Goal: Task Accomplishment & Management: Use online tool/utility

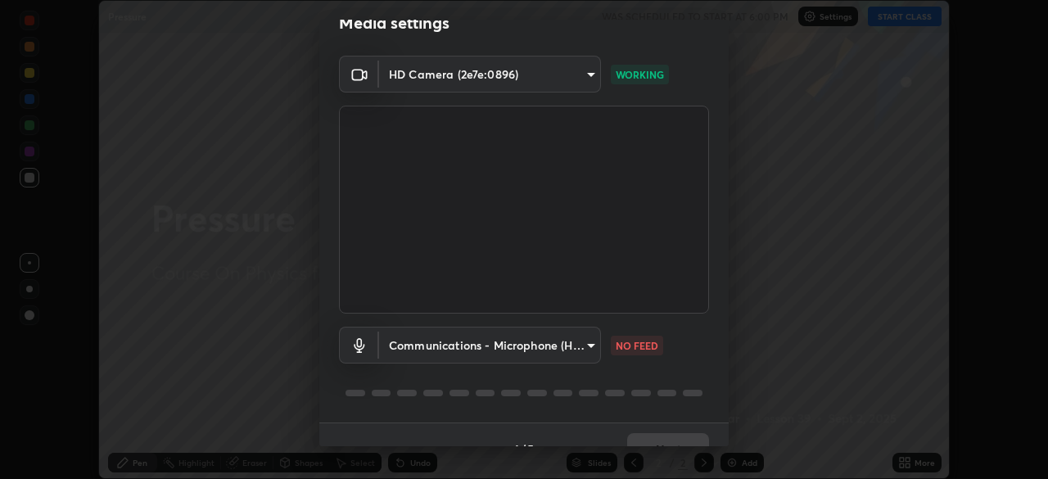
scroll to position [58, 0]
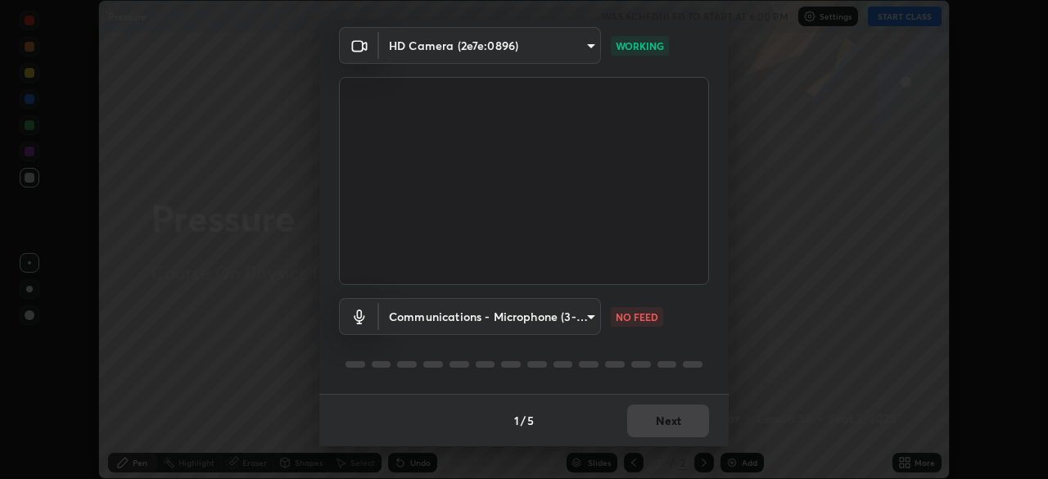
click at [469, 302] on body "Erase all Pressure WAS SCHEDULED TO START AT 6:00 PM Settings START CLASS Setti…" at bounding box center [524, 239] width 1048 height 479
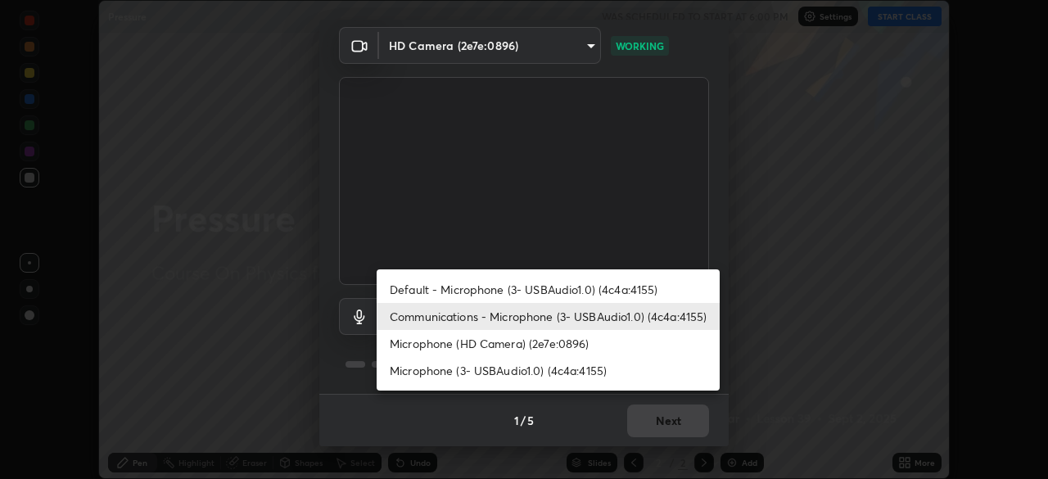
click at [484, 296] on li "Default - Microphone (3- USBAudio1.0) (4c4a:4155)" at bounding box center [548, 289] width 343 height 27
type input "default"
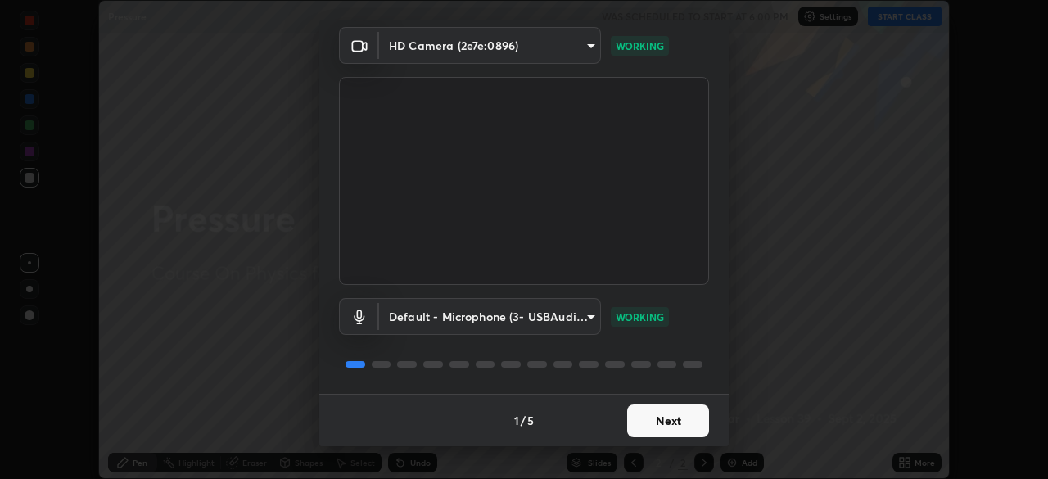
click at [643, 417] on button "Next" at bounding box center [668, 420] width 82 height 33
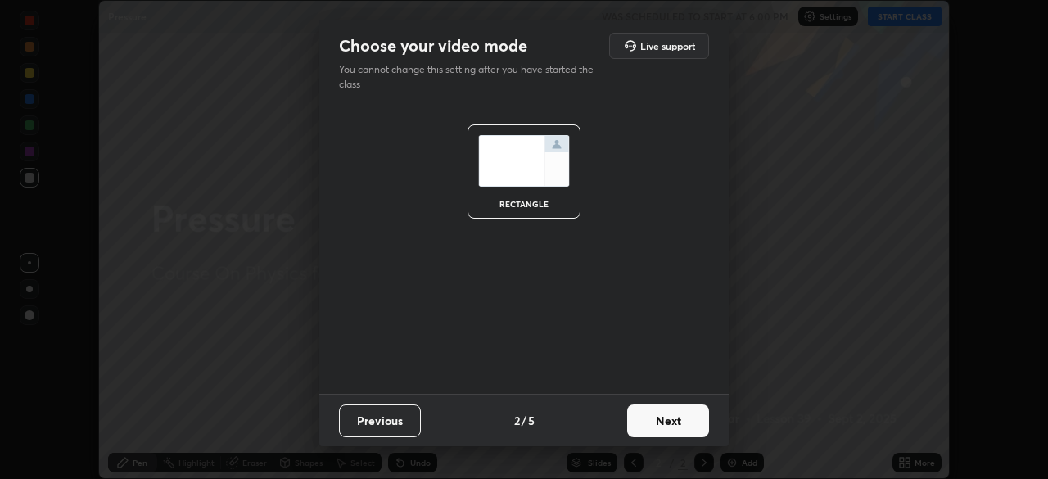
click at [651, 428] on button "Next" at bounding box center [668, 420] width 82 height 33
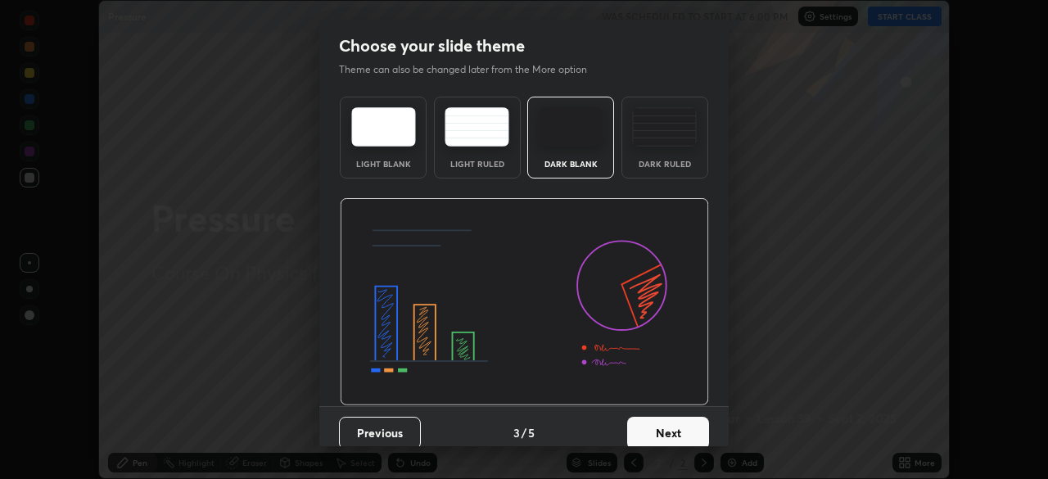
scroll to position [12, 0]
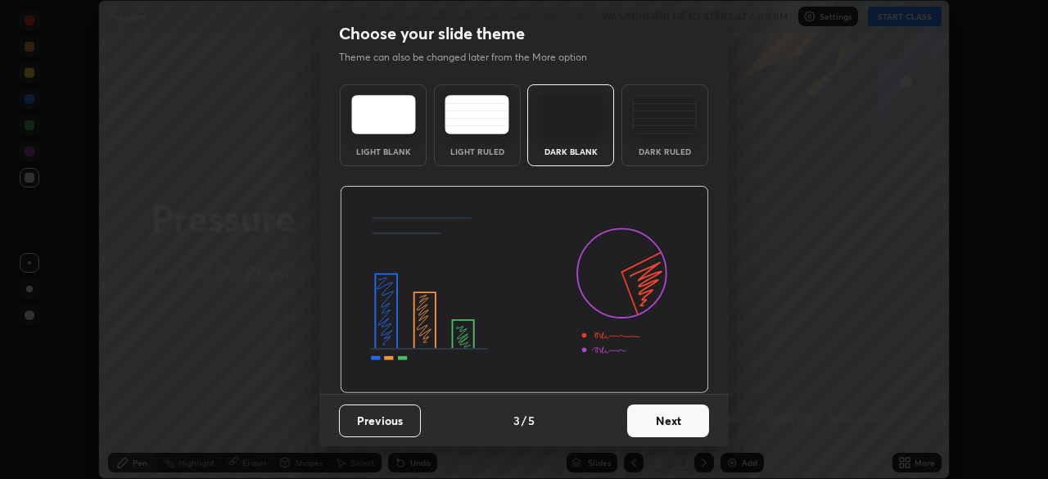
click at [665, 407] on button "Next" at bounding box center [668, 420] width 82 height 33
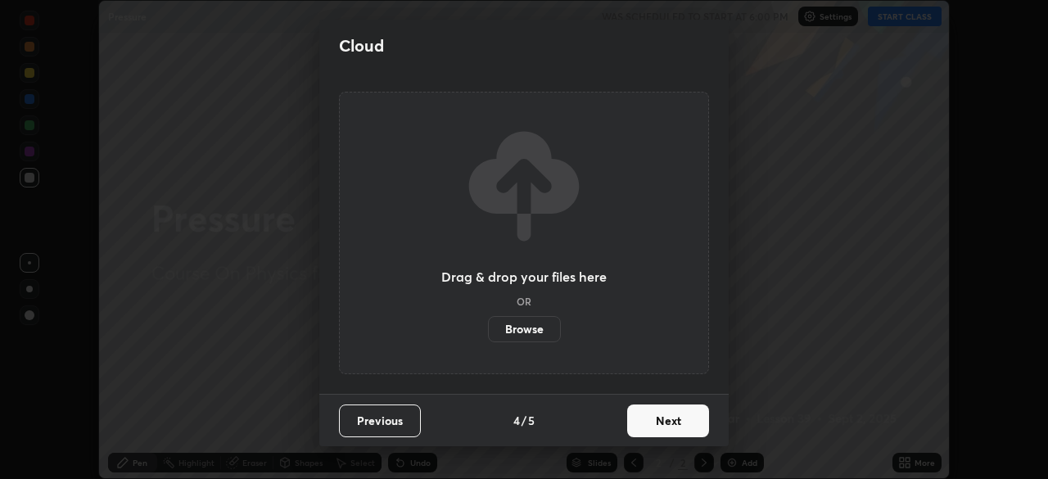
scroll to position [0, 0]
click at [666, 422] on button "Next" at bounding box center [668, 420] width 82 height 33
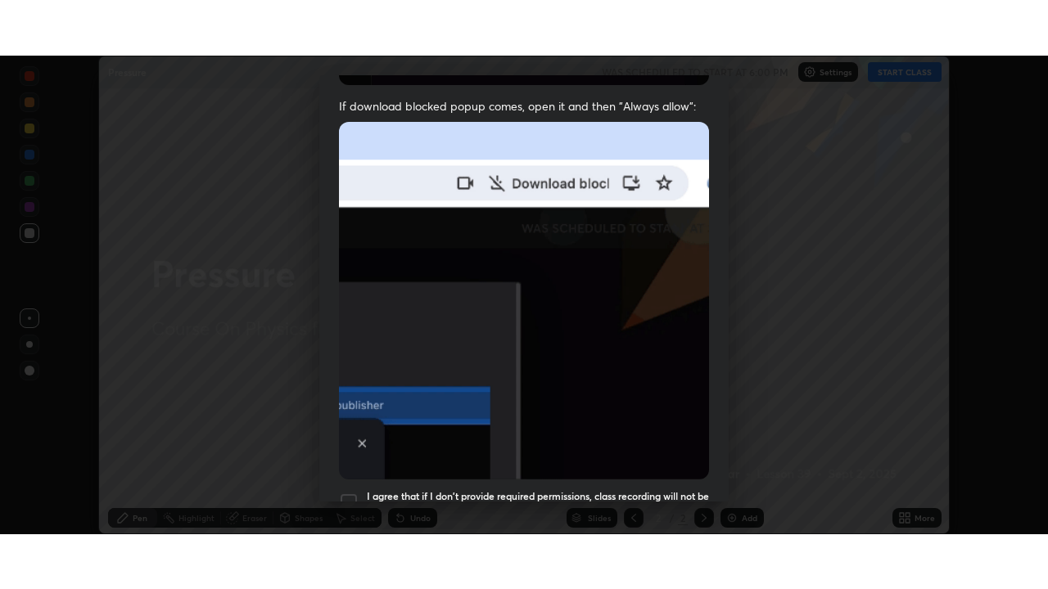
scroll to position [392, 0]
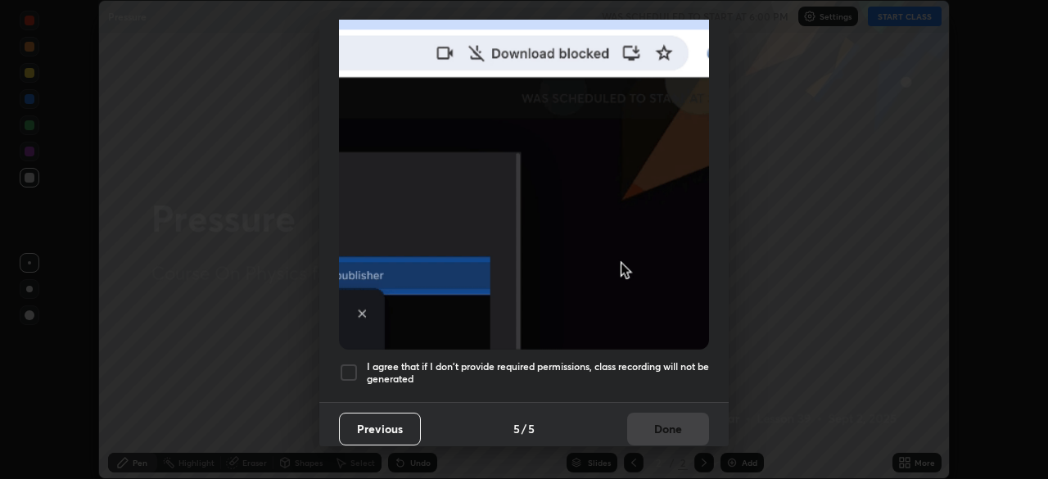
click at [606, 361] on h5 "I agree that if I don't provide required permissions, class recording will not …" at bounding box center [538, 372] width 342 height 25
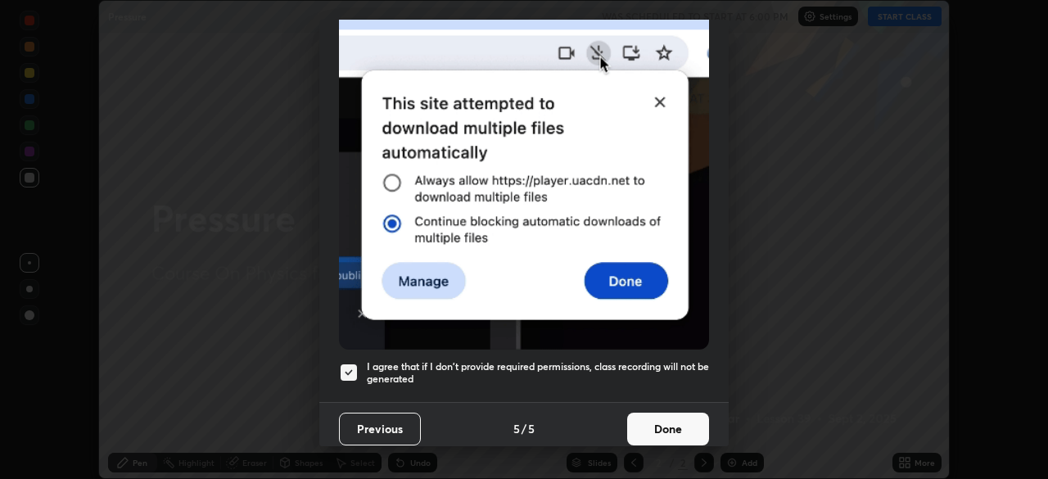
click at [652, 421] on button "Done" at bounding box center [668, 429] width 82 height 33
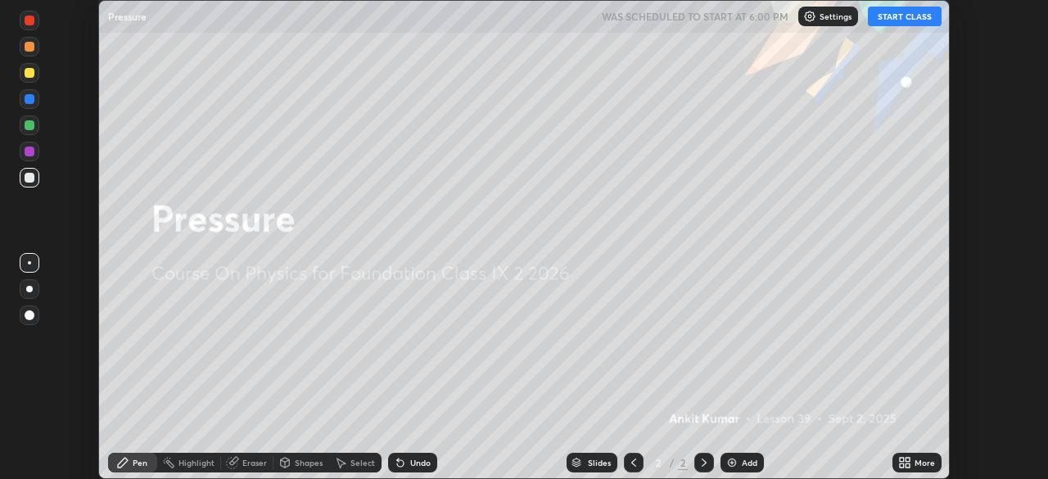
click at [895, 21] on button "START CLASS" at bounding box center [905, 17] width 74 height 20
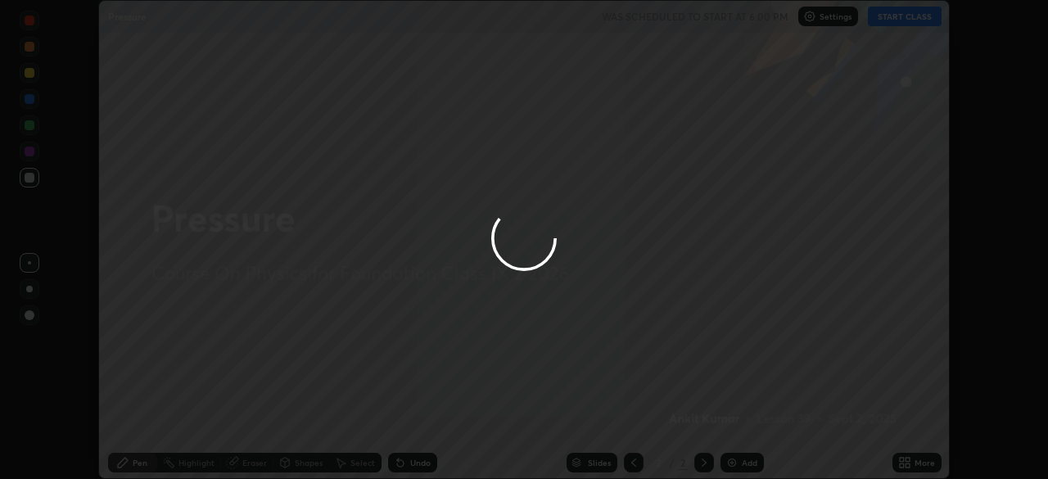
click at [896, 18] on div at bounding box center [524, 239] width 1048 height 479
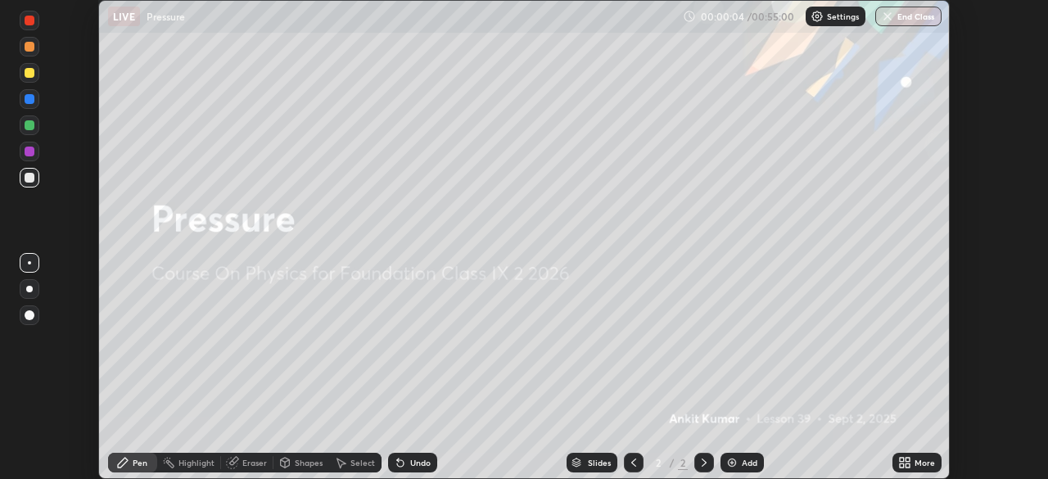
click at [736, 463] on img at bounding box center [731, 462] width 13 height 13
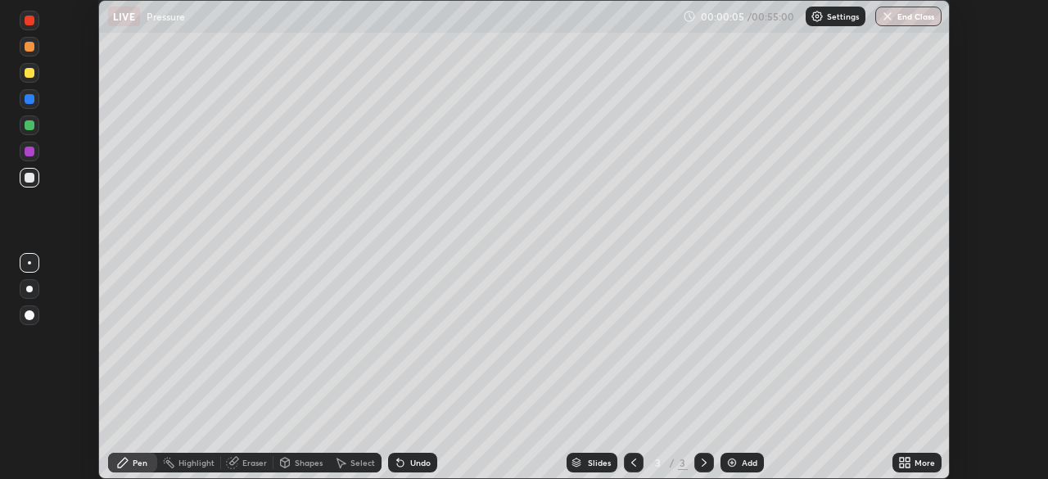
click at [919, 462] on div "More" at bounding box center [924, 462] width 20 height 8
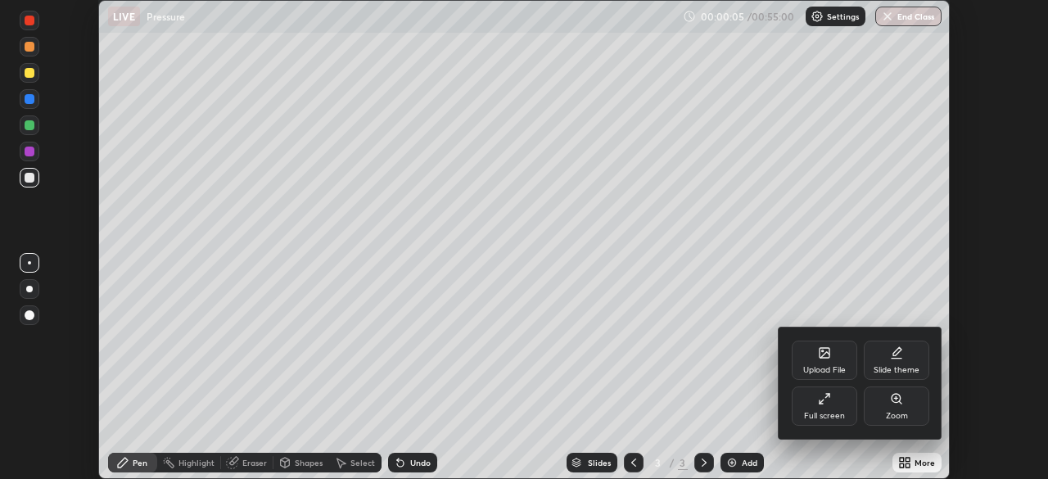
click at [846, 416] on div "Full screen" at bounding box center [824, 405] width 65 height 39
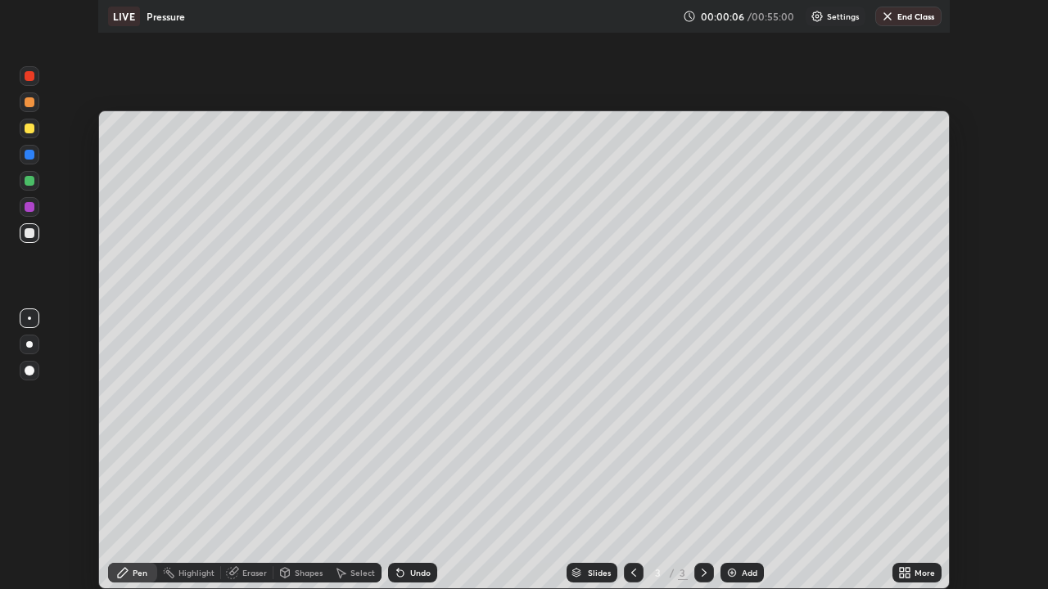
scroll to position [589, 1048]
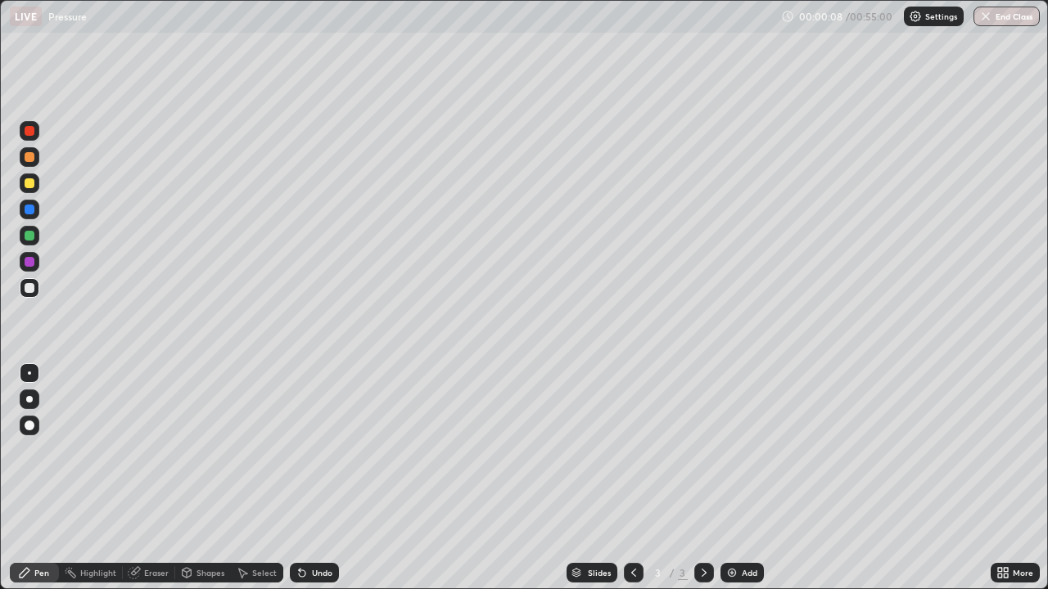
click at [31, 189] on div at bounding box center [30, 184] width 20 height 20
click at [33, 182] on div at bounding box center [30, 183] width 10 height 10
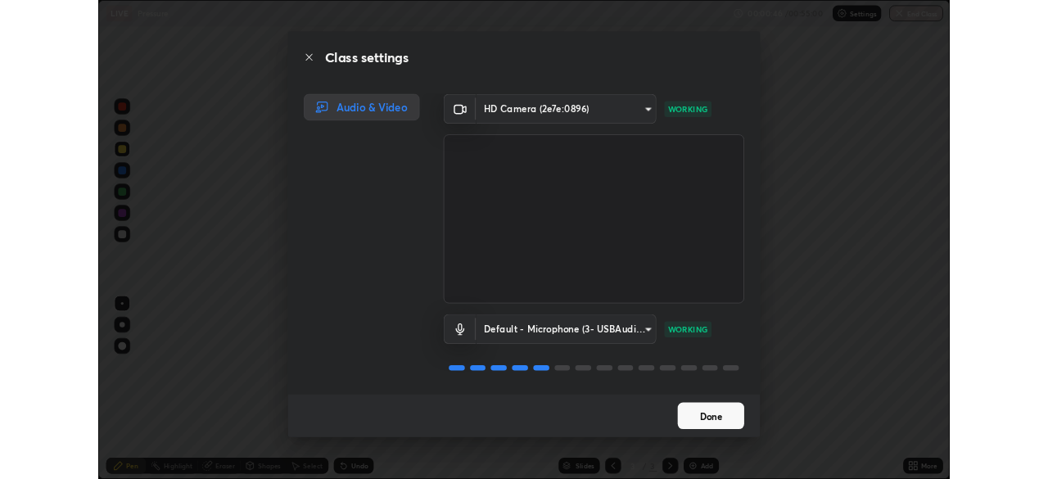
scroll to position [2, 0]
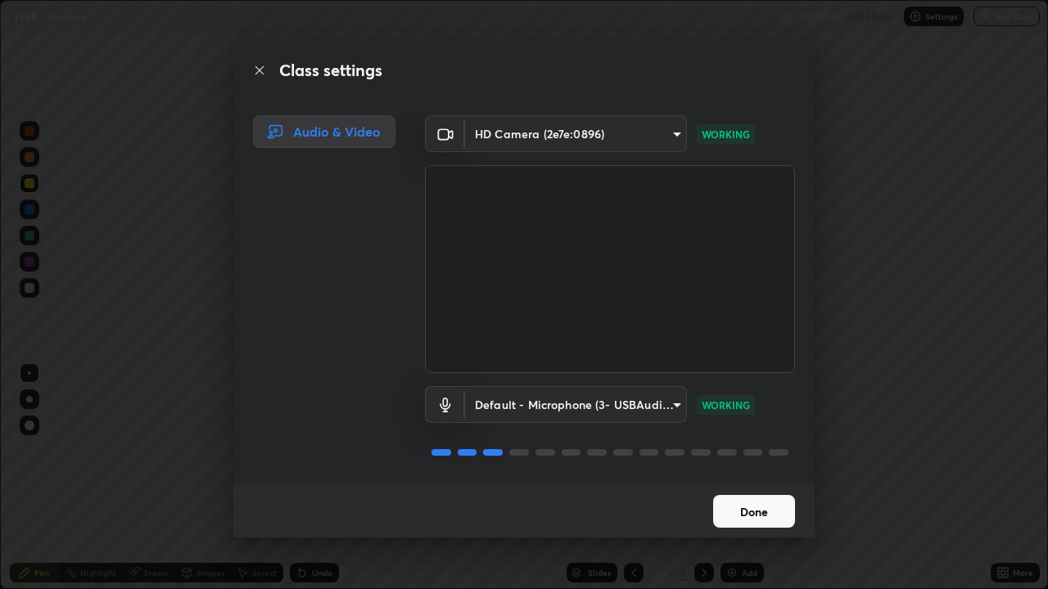
click at [730, 478] on button "Done" at bounding box center [754, 511] width 82 height 33
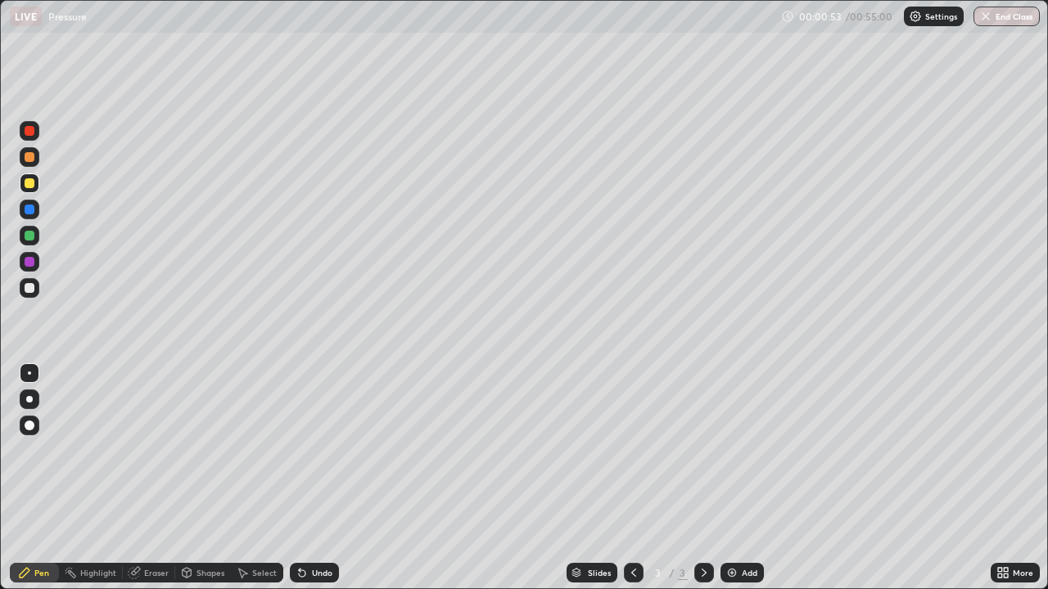
click at [30, 288] on div at bounding box center [30, 288] width 10 height 10
click at [33, 263] on div at bounding box center [30, 262] width 10 height 10
click at [30, 399] on div at bounding box center [29, 399] width 7 height 7
click at [138, 478] on icon at bounding box center [134, 572] width 13 height 13
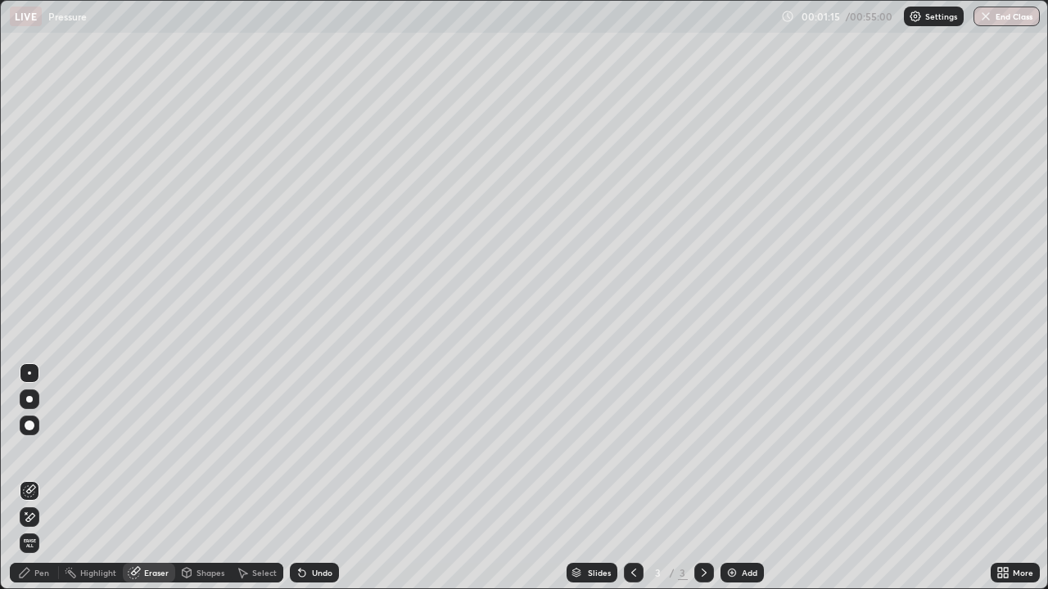
click at [34, 478] on div "Pen" at bounding box center [41, 573] width 15 height 8
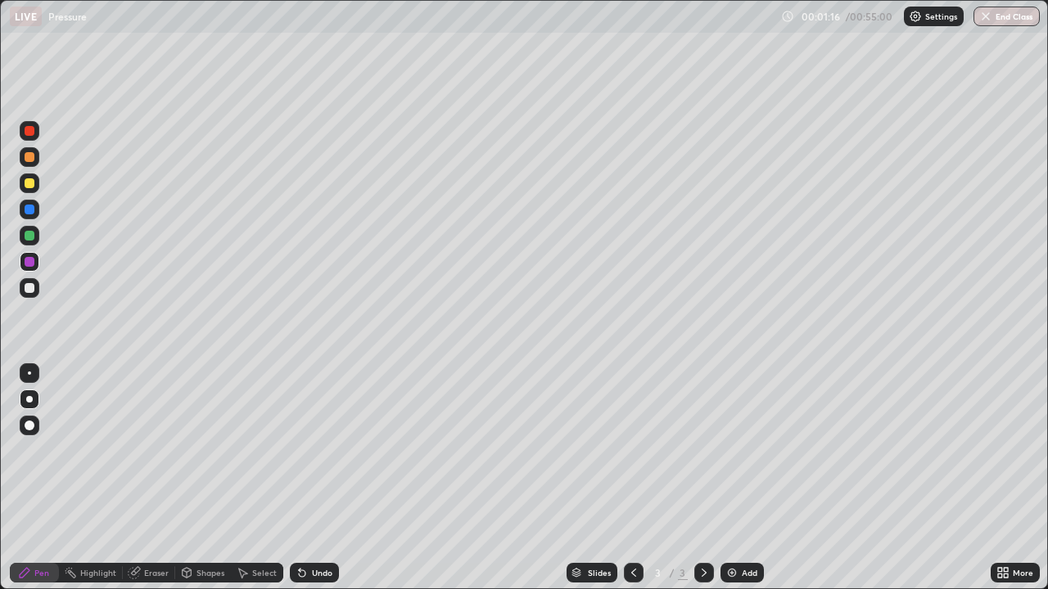
click at [32, 210] on div at bounding box center [30, 210] width 10 height 10
click at [999, 478] on icon at bounding box center [1000, 576] width 4 height 4
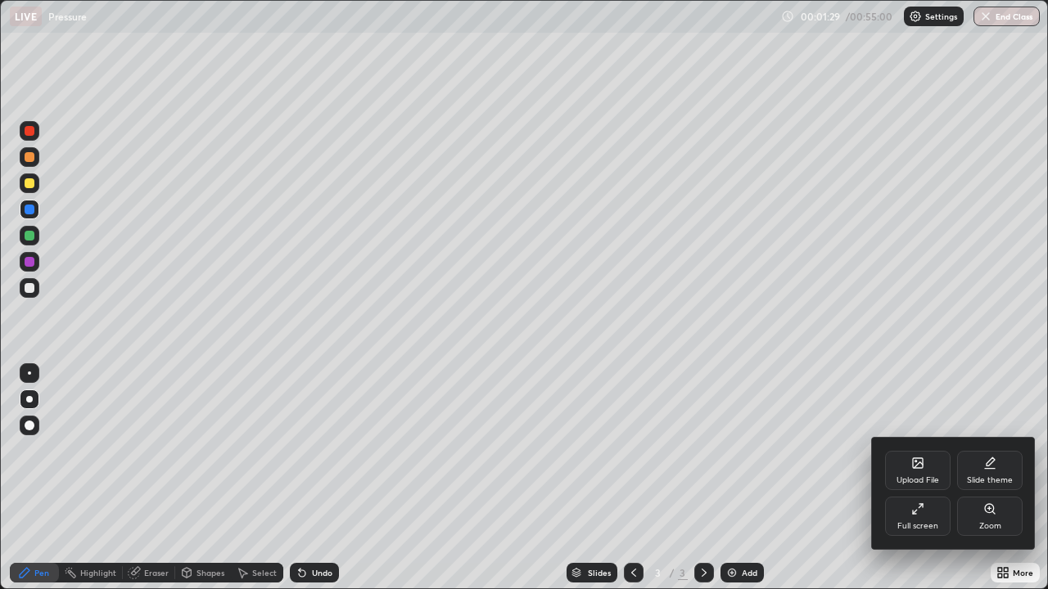
click at [914, 478] on div "Full screen" at bounding box center [917, 516] width 65 height 39
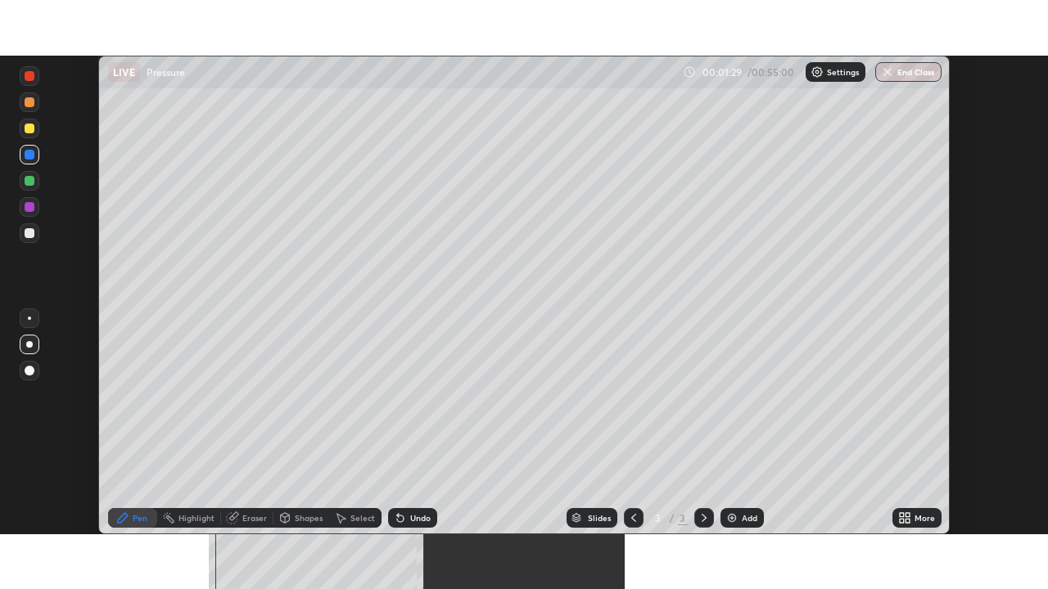
scroll to position [81379, 80810]
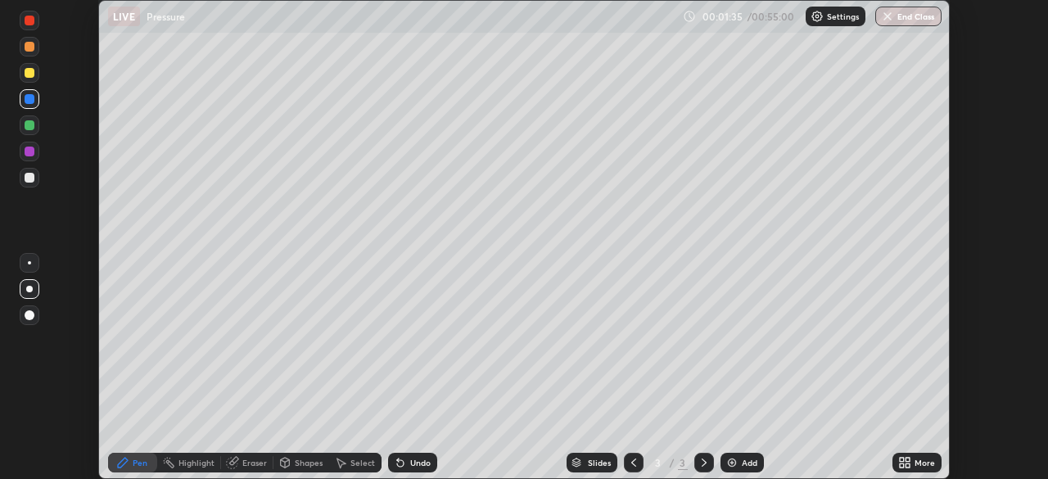
click at [33, 177] on div at bounding box center [30, 178] width 10 height 10
click at [32, 129] on div at bounding box center [30, 125] width 10 height 10
click at [33, 150] on div at bounding box center [30, 152] width 10 height 10
click at [31, 126] on div at bounding box center [30, 125] width 10 height 10
click at [29, 100] on div at bounding box center [30, 99] width 10 height 10
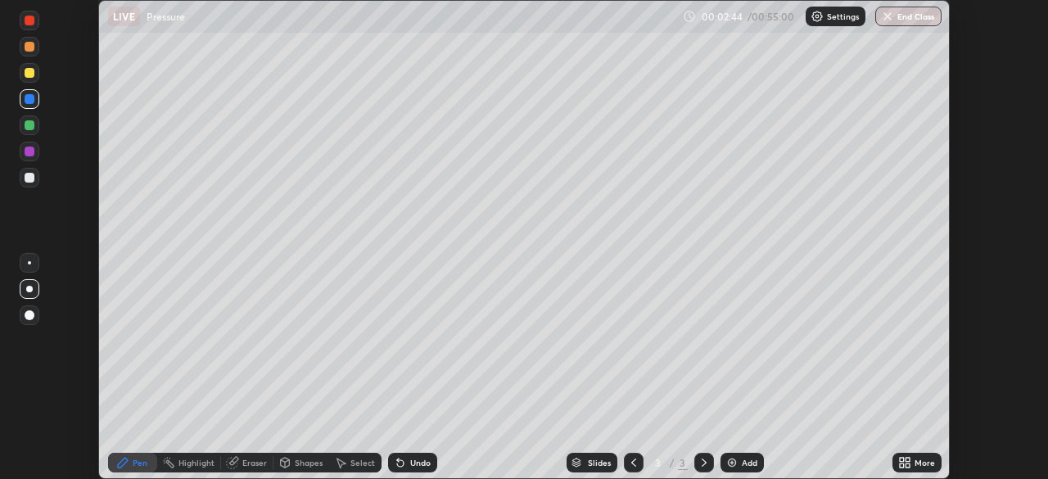
click at [32, 180] on div at bounding box center [30, 178] width 10 height 10
click at [28, 156] on div at bounding box center [30, 152] width 10 height 10
click at [29, 100] on div at bounding box center [30, 99] width 10 height 10
click at [31, 150] on div at bounding box center [30, 152] width 10 height 10
click at [31, 184] on div at bounding box center [30, 178] width 20 height 20
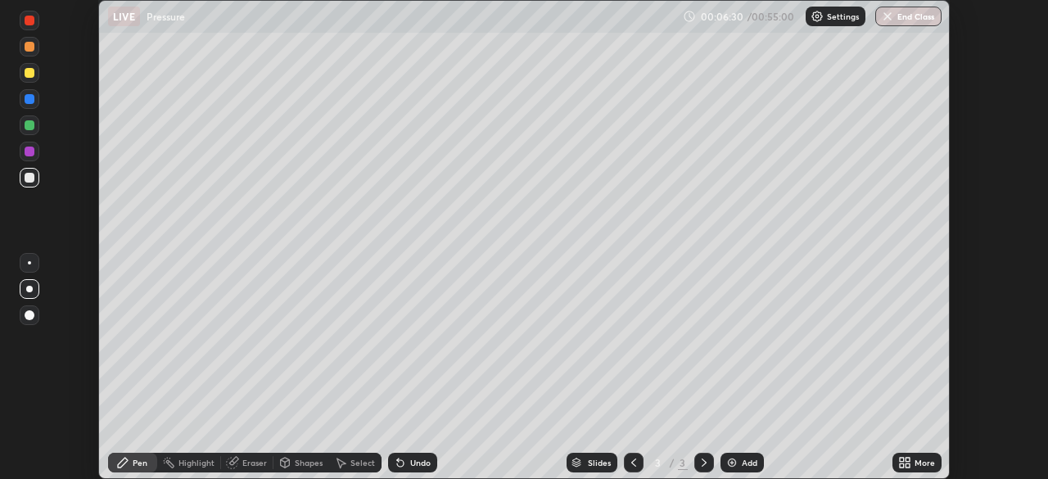
click at [725, 465] on img at bounding box center [731, 462] width 13 height 13
click at [24, 132] on div at bounding box center [30, 125] width 20 height 20
click at [29, 151] on div at bounding box center [30, 152] width 10 height 10
click at [30, 124] on div at bounding box center [30, 125] width 10 height 10
click at [38, 99] on div at bounding box center [30, 99] width 20 height 20
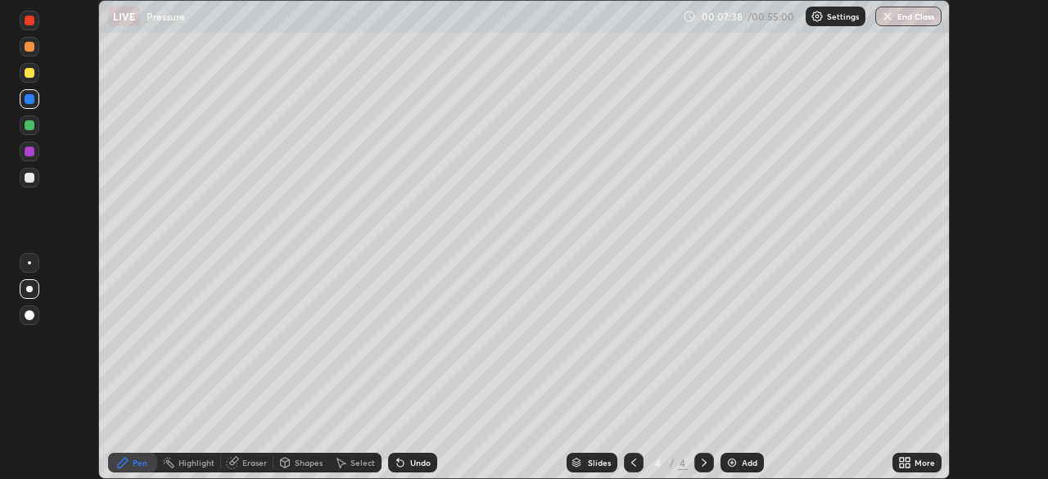
click at [28, 75] on div at bounding box center [30, 73] width 10 height 10
click at [738, 465] on div "Add" at bounding box center [741, 463] width 43 height 20
click at [901, 461] on icon at bounding box center [902, 460] width 4 height 4
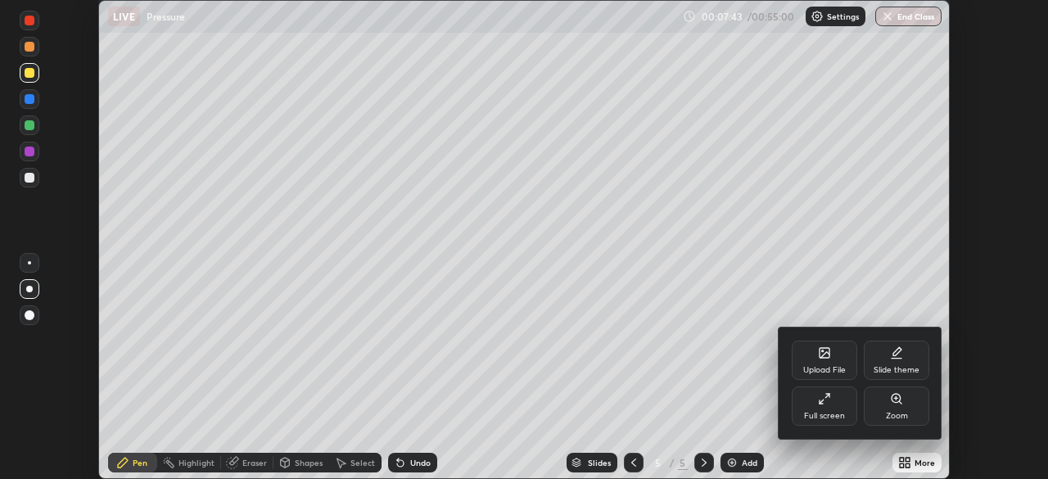
click at [821, 404] on icon at bounding box center [820, 401] width 3 height 3
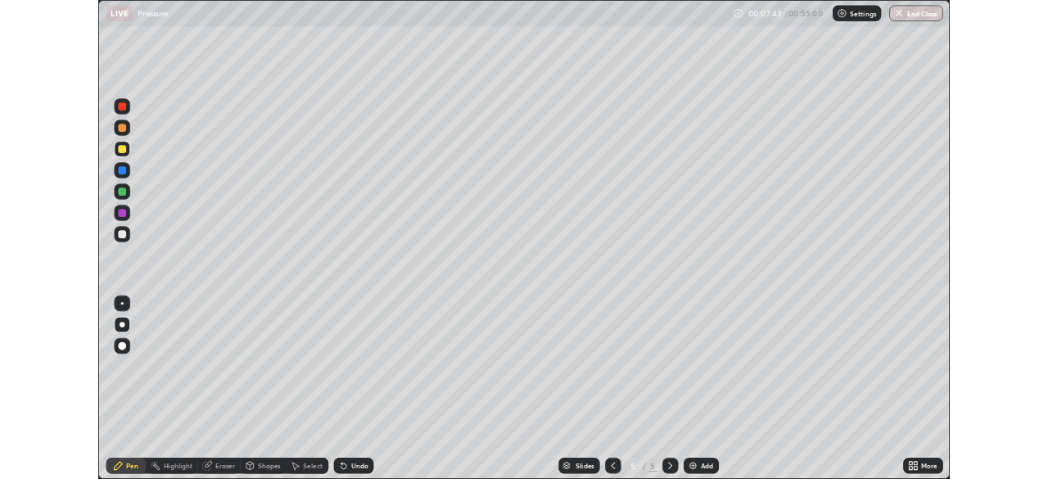
scroll to position [589, 1048]
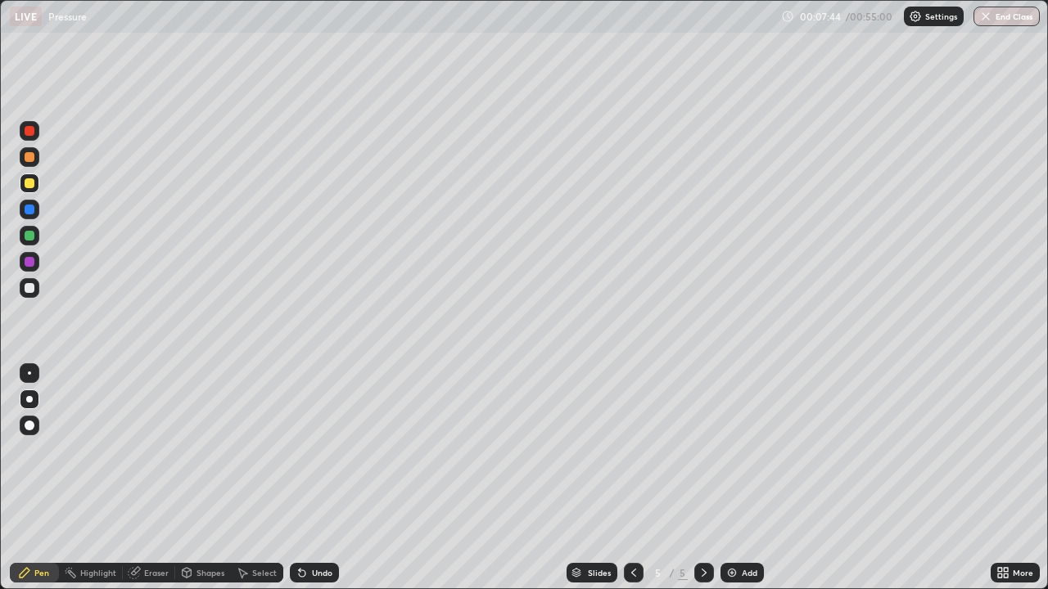
click at [32, 164] on div at bounding box center [30, 157] width 20 height 20
click at [29, 236] on div at bounding box center [30, 236] width 10 height 10
click at [1000, 478] on icon at bounding box center [1000, 576] width 4 height 4
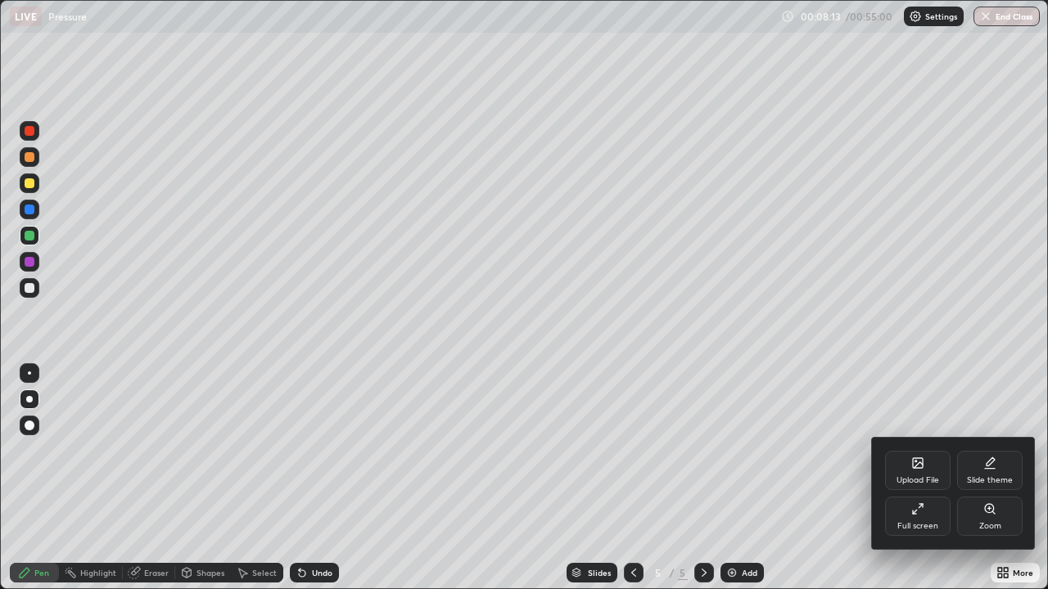
click at [914, 478] on icon at bounding box center [915, 512] width 4 height 4
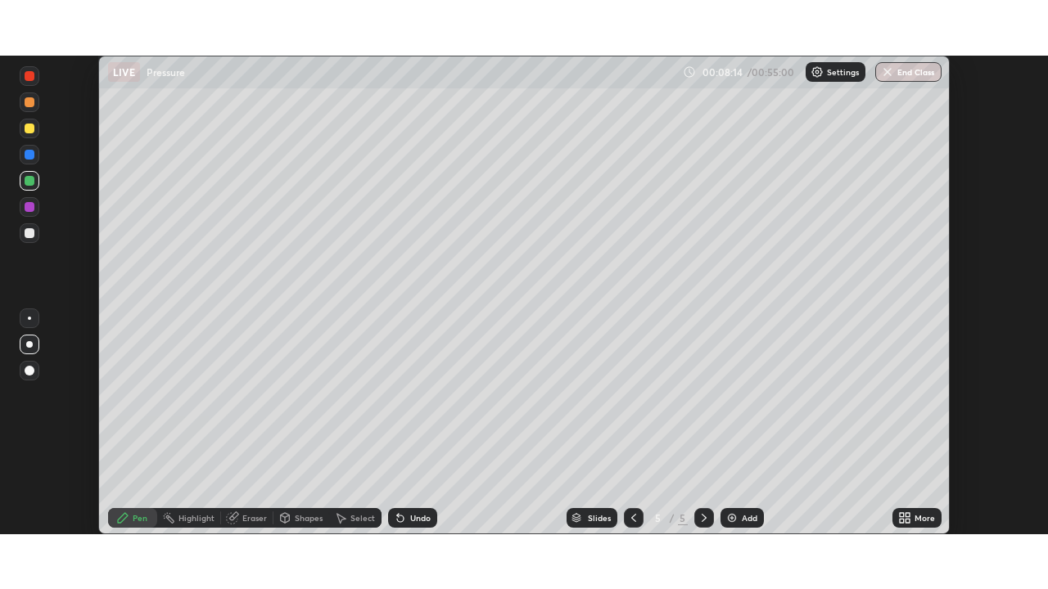
scroll to position [81379, 80810]
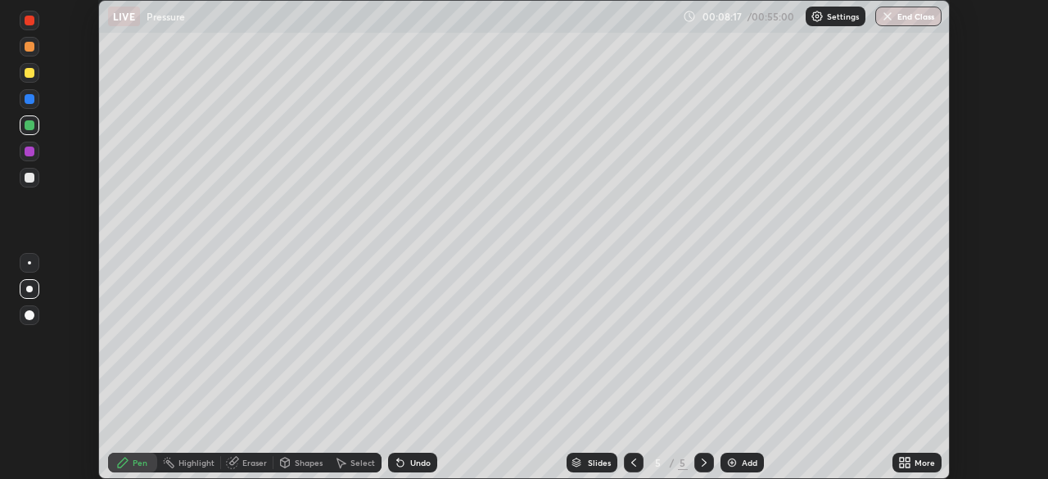
click at [33, 176] on div at bounding box center [30, 178] width 10 height 10
click at [34, 156] on div at bounding box center [30, 152] width 20 height 20
click at [30, 125] on div at bounding box center [30, 125] width 10 height 10
click at [25, 99] on div at bounding box center [30, 99] width 10 height 10
click at [412, 465] on div "Undo" at bounding box center [420, 462] width 20 height 8
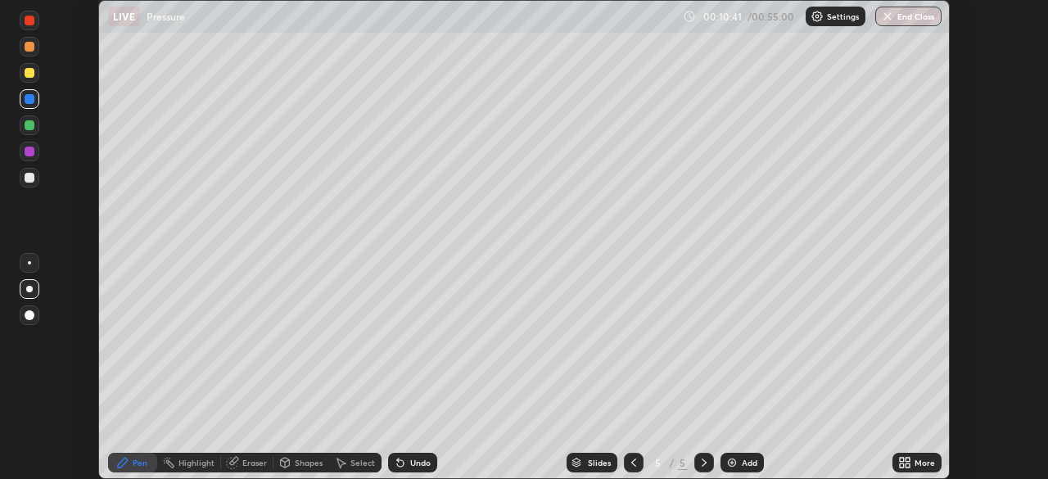
click at [738, 467] on div "Add" at bounding box center [741, 463] width 43 height 20
click at [29, 75] on div at bounding box center [30, 73] width 10 height 10
click at [427, 469] on div "Undo" at bounding box center [412, 463] width 49 height 20
click at [32, 128] on div at bounding box center [30, 125] width 10 height 10
click at [29, 153] on div at bounding box center [30, 152] width 10 height 10
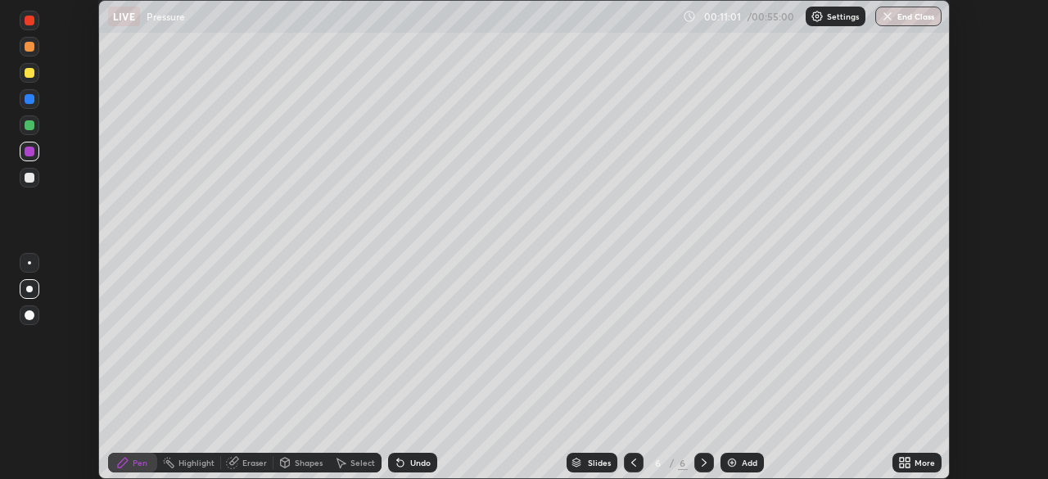
click at [28, 178] on div at bounding box center [30, 178] width 10 height 10
click at [28, 155] on div at bounding box center [30, 152] width 10 height 10
click at [32, 126] on div at bounding box center [30, 125] width 10 height 10
click at [32, 178] on div at bounding box center [30, 178] width 10 height 10
click at [25, 99] on div at bounding box center [30, 99] width 10 height 10
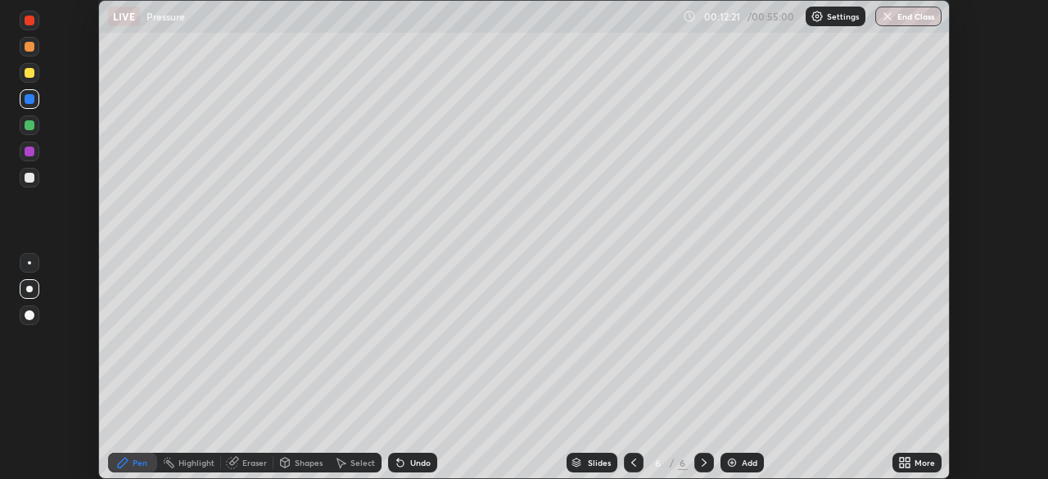
click at [29, 76] on div at bounding box center [30, 73] width 10 height 10
click at [739, 462] on div "Add" at bounding box center [741, 463] width 43 height 20
click at [25, 128] on div at bounding box center [30, 125] width 10 height 10
click at [32, 153] on div at bounding box center [30, 152] width 10 height 10
click at [27, 178] on div at bounding box center [30, 178] width 10 height 10
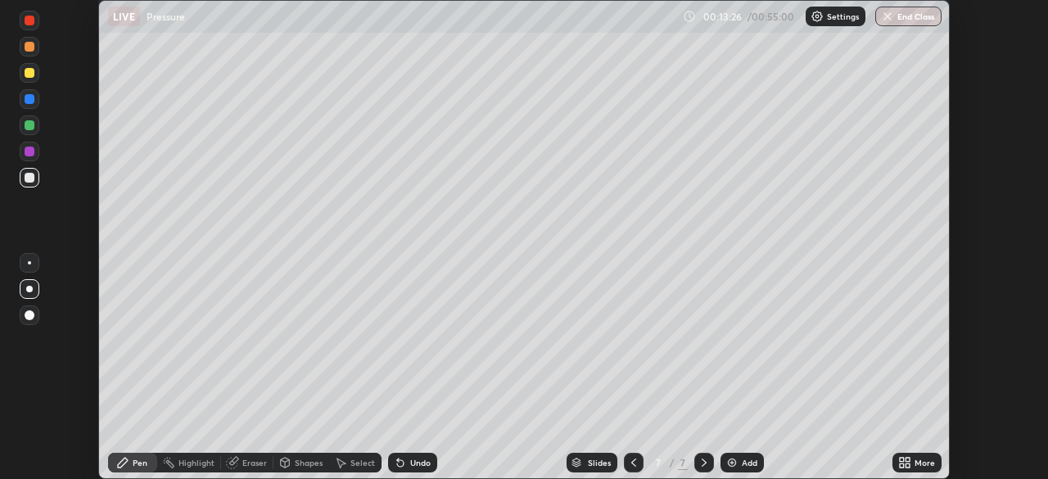
click at [632, 462] on icon at bounding box center [633, 462] width 13 height 13
click at [704, 459] on icon at bounding box center [703, 462] width 13 height 13
click at [306, 456] on div "Shapes" at bounding box center [301, 463] width 56 height 20
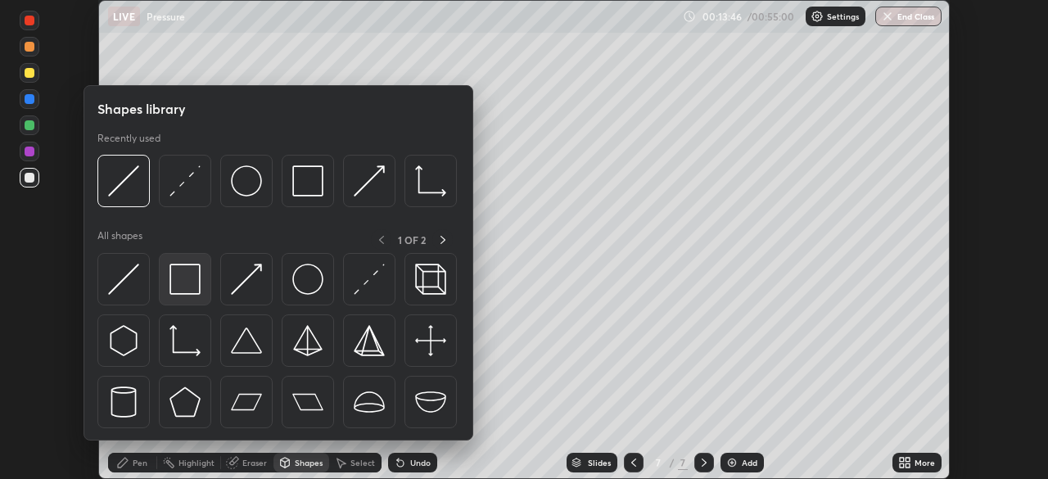
click at [192, 285] on img at bounding box center [184, 279] width 31 height 31
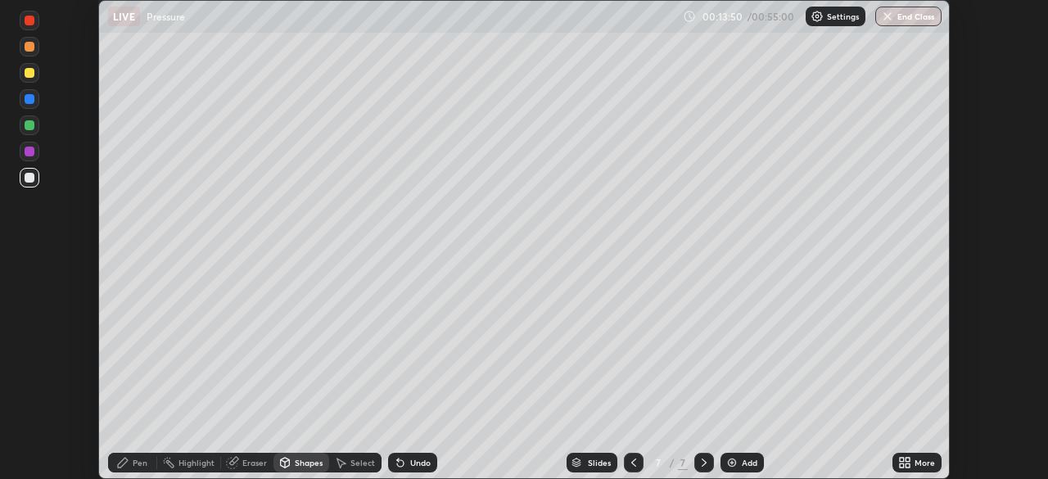
click at [131, 460] on div "Pen" at bounding box center [132, 463] width 49 height 20
click at [29, 125] on div at bounding box center [30, 125] width 10 height 10
click at [414, 468] on div "Undo" at bounding box center [412, 463] width 49 height 20
click at [308, 464] on div "Shapes" at bounding box center [309, 462] width 28 height 8
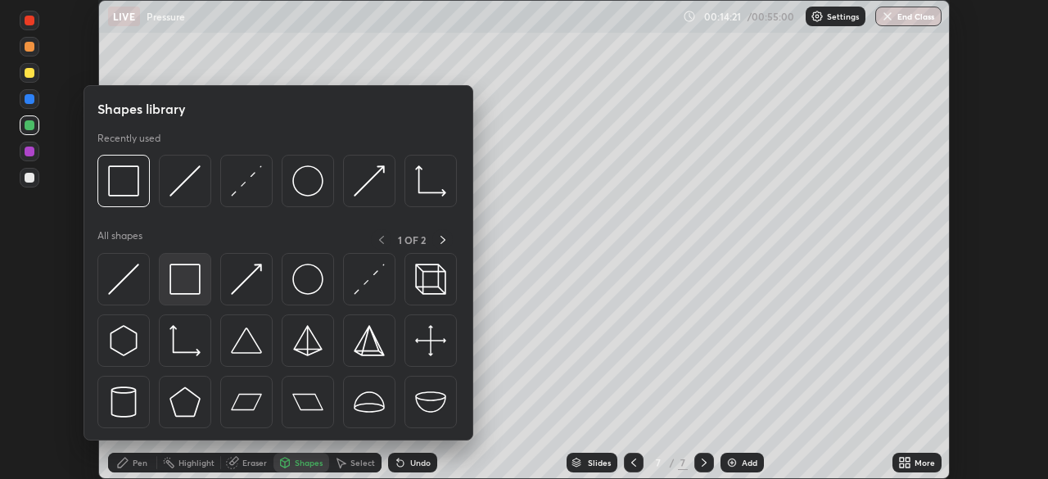
click at [178, 286] on img at bounding box center [184, 279] width 31 height 31
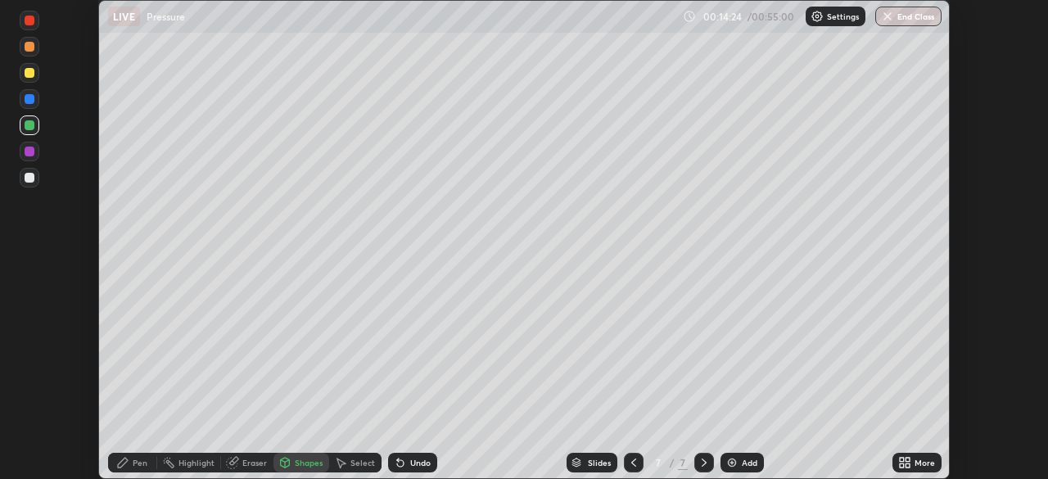
click at [139, 462] on div "Pen" at bounding box center [140, 462] width 15 height 8
click at [28, 96] on div at bounding box center [30, 99] width 10 height 10
click at [29, 152] on div at bounding box center [30, 152] width 10 height 10
click at [29, 101] on div at bounding box center [30, 99] width 10 height 10
click at [29, 77] on div at bounding box center [30, 73] width 10 height 10
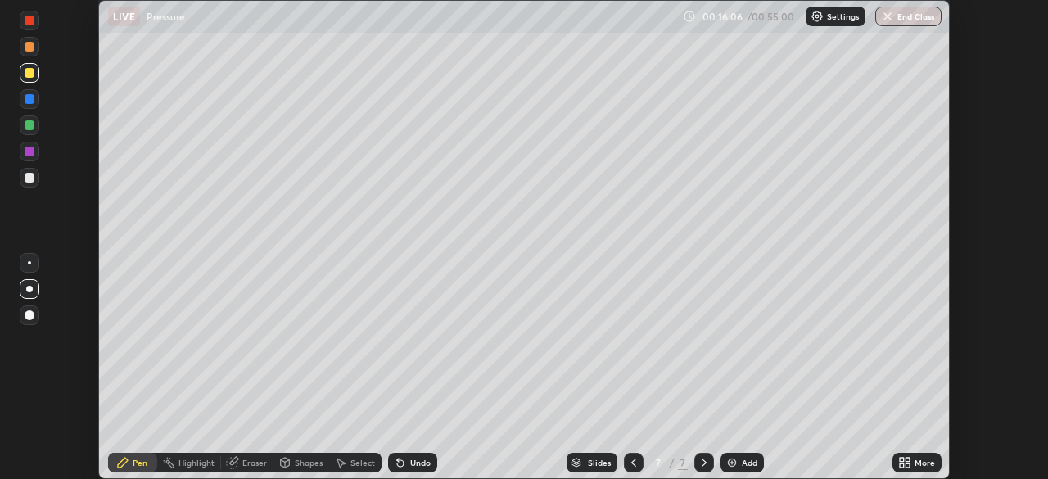
click at [733, 464] on img at bounding box center [731, 462] width 13 height 13
click at [27, 151] on div at bounding box center [30, 152] width 10 height 10
click at [28, 128] on div at bounding box center [30, 125] width 10 height 10
click at [410, 458] on div "Undo" at bounding box center [420, 462] width 20 height 8
click at [302, 459] on div "Shapes" at bounding box center [309, 462] width 28 height 8
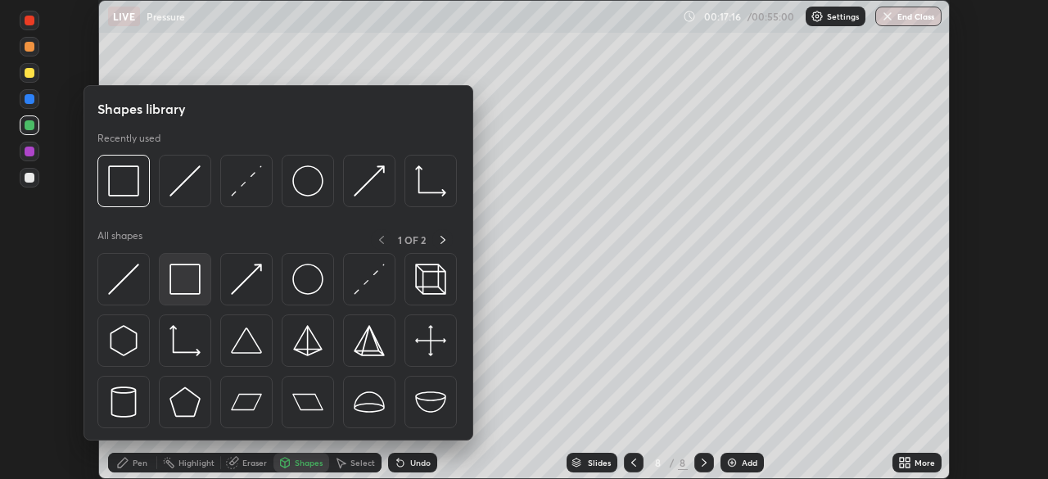
click at [187, 284] on img at bounding box center [184, 279] width 31 height 31
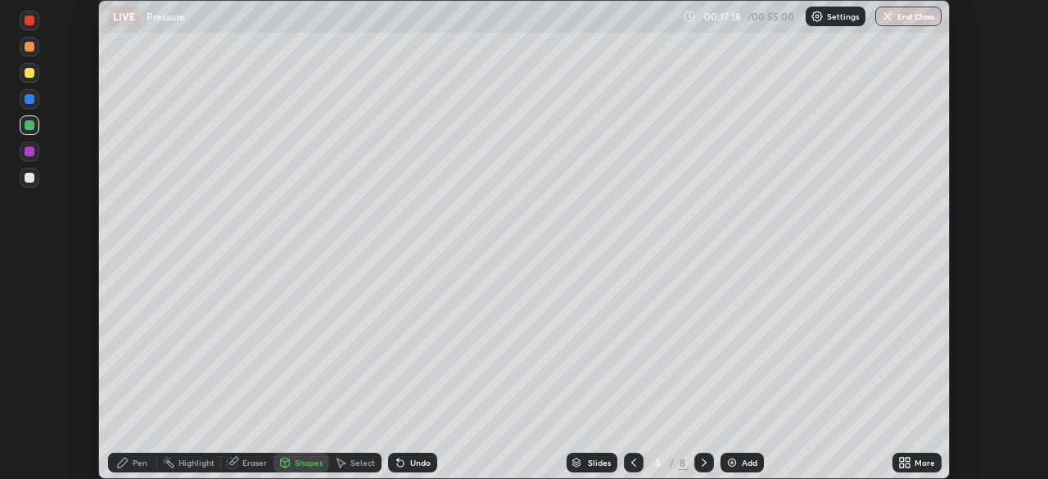
click at [139, 463] on div "Pen" at bounding box center [140, 462] width 15 height 8
click at [29, 154] on div at bounding box center [30, 152] width 10 height 10
click at [31, 69] on div at bounding box center [30, 73] width 10 height 10
click at [632, 468] on icon at bounding box center [633, 462] width 13 height 13
click at [413, 462] on div "Undo" at bounding box center [420, 462] width 20 height 8
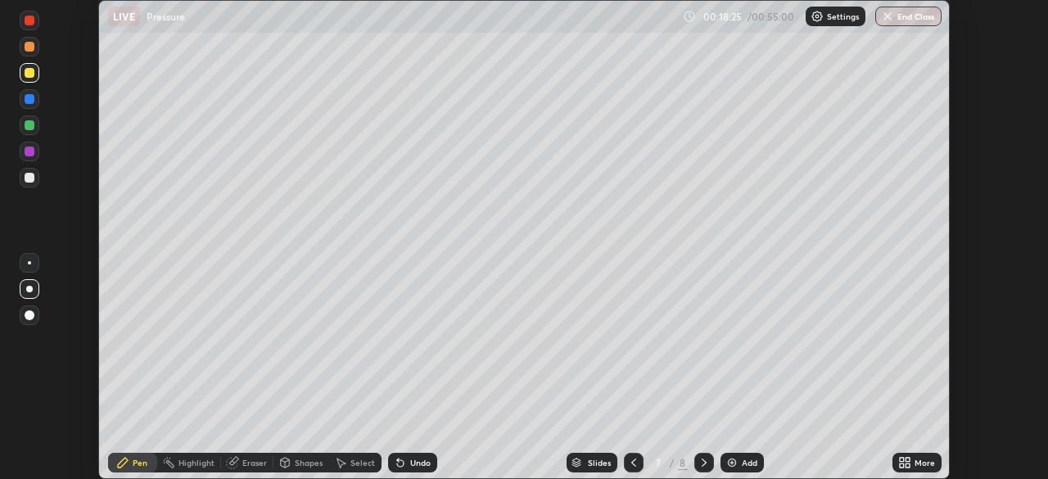
click at [702, 462] on icon at bounding box center [703, 462] width 13 height 13
click at [736, 456] on img at bounding box center [731, 462] width 13 height 13
click at [30, 51] on div at bounding box center [30, 47] width 10 height 10
click at [27, 129] on div at bounding box center [30, 125] width 10 height 10
click at [35, 151] on div at bounding box center [30, 152] width 20 height 20
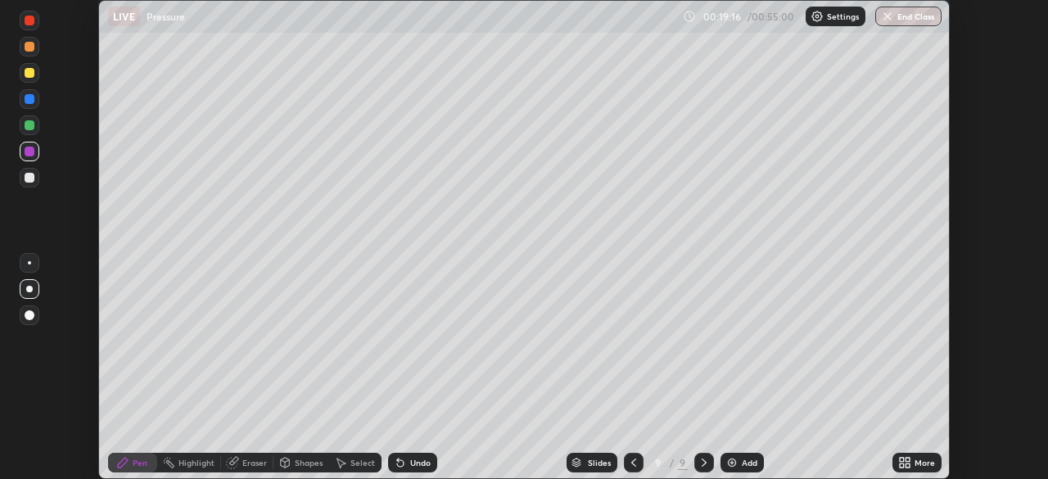
click at [29, 127] on div at bounding box center [30, 125] width 10 height 10
click at [27, 177] on div at bounding box center [30, 178] width 10 height 10
click at [33, 153] on div at bounding box center [30, 152] width 10 height 10
click at [301, 464] on div "Shapes" at bounding box center [309, 462] width 28 height 8
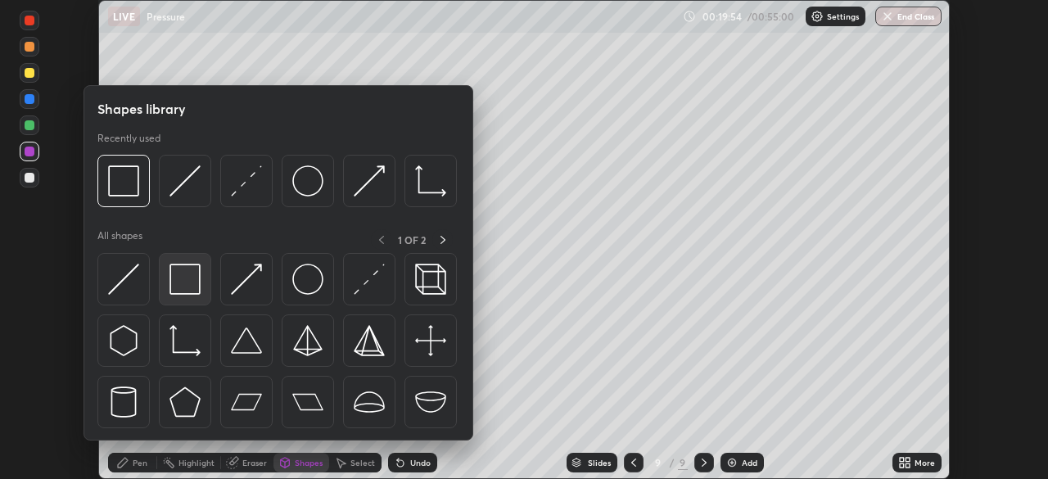
click at [183, 278] on img at bounding box center [184, 279] width 31 height 31
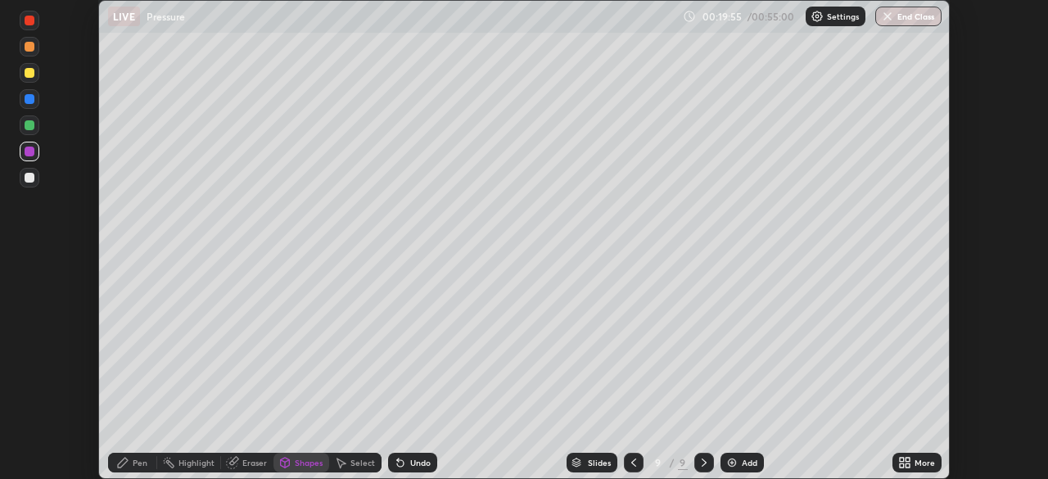
click at [138, 460] on div "Pen" at bounding box center [140, 462] width 15 height 8
click at [29, 176] on div at bounding box center [30, 178] width 10 height 10
click at [28, 103] on div at bounding box center [30, 99] width 10 height 10
click at [33, 124] on div at bounding box center [30, 125] width 10 height 10
click at [25, 98] on div at bounding box center [30, 99] width 10 height 10
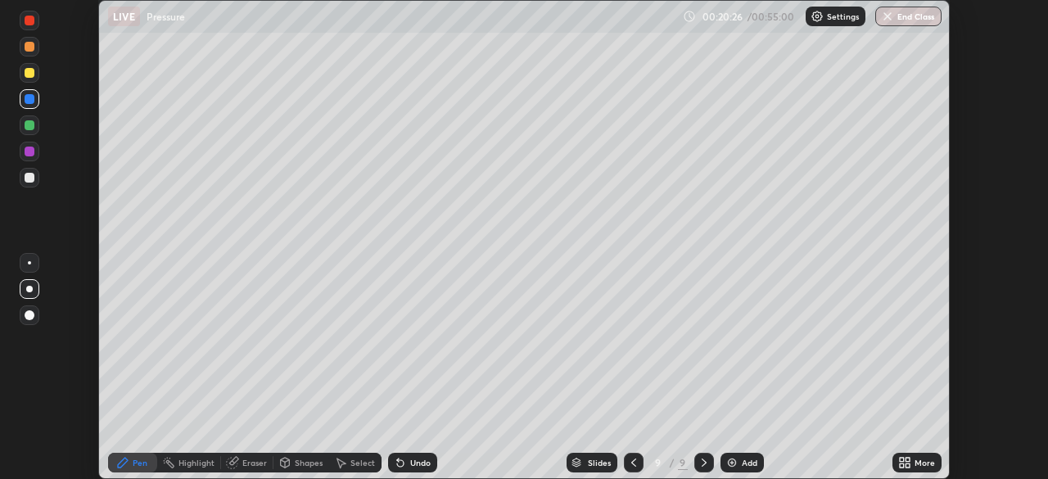
click at [25, 152] on div at bounding box center [30, 152] width 10 height 10
click at [28, 47] on div at bounding box center [30, 47] width 10 height 10
click at [737, 462] on div "Add" at bounding box center [741, 463] width 43 height 20
click at [29, 126] on div at bounding box center [30, 125] width 10 height 10
click at [901, 458] on icon at bounding box center [902, 460] width 4 height 4
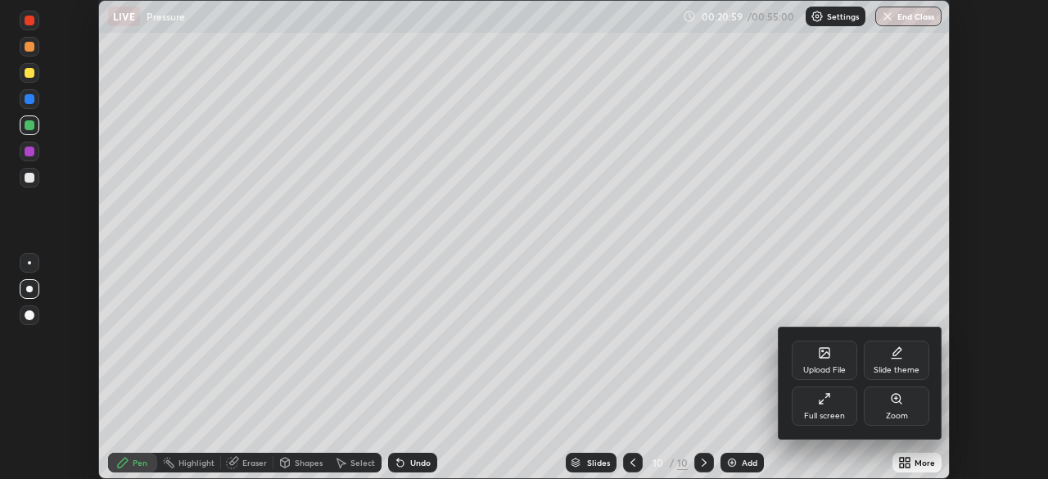
click at [830, 412] on div "Full screen" at bounding box center [824, 416] width 41 height 8
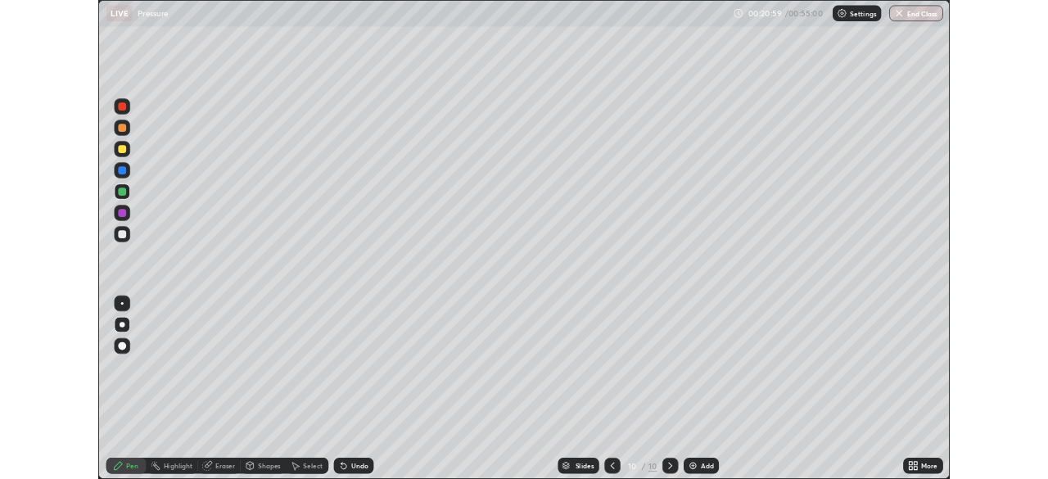
scroll to position [589, 1048]
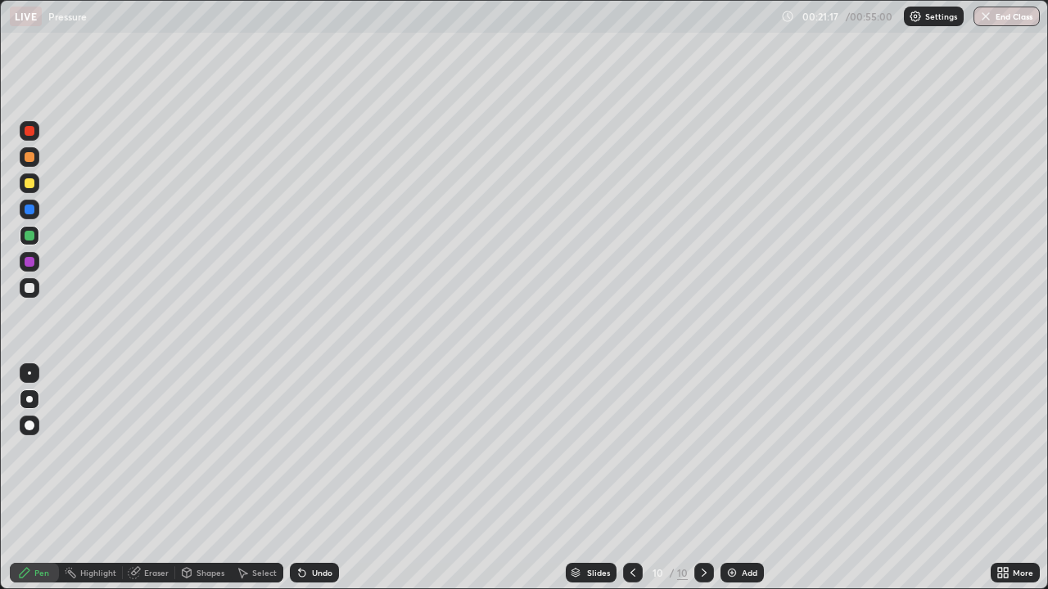
click at [26, 184] on div at bounding box center [30, 183] width 10 height 10
click at [632, 478] on icon at bounding box center [632, 572] width 13 height 13
click at [702, 478] on icon at bounding box center [703, 572] width 13 height 13
click at [29, 161] on div at bounding box center [30, 157] width 10 height 10
click at [634, 478] on icon at bounding box center [632, 573] width 5 height 8
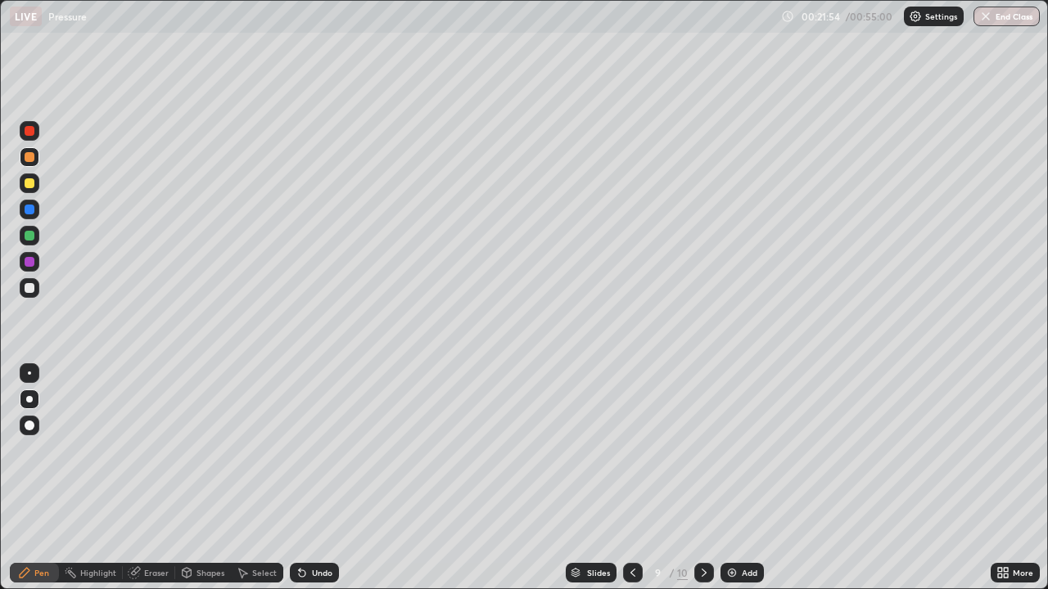
click at [702, 478] on icon at bounding box center [703, 572] width 13 height 13
click at [999, 478] on icon at bounding box center [1000, 570] width 4 height 4
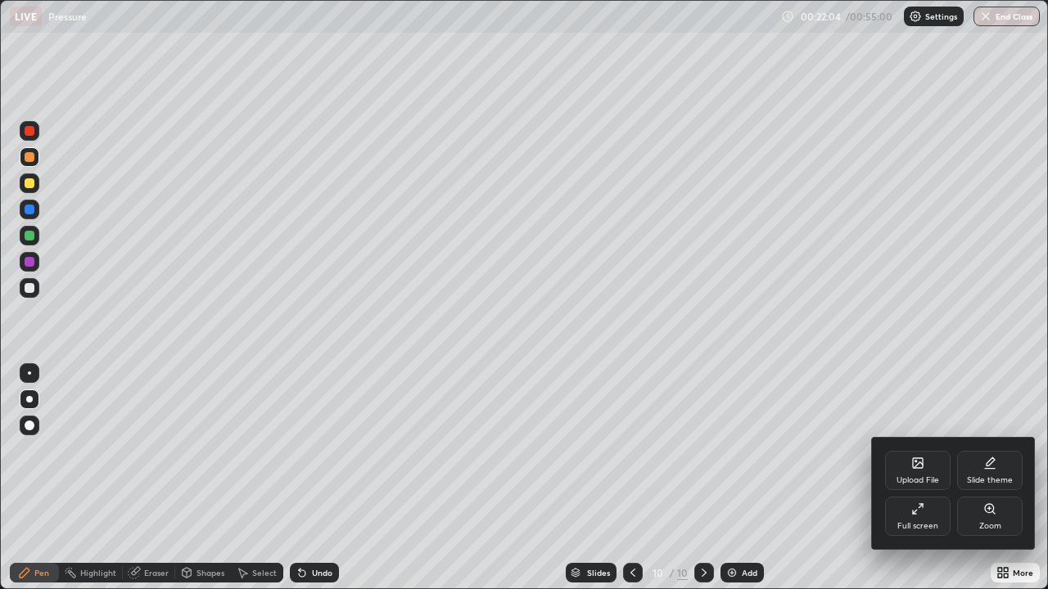
click at [917, 478] on div "Full screen" at bounding box center [917, 516] width 65 height 39
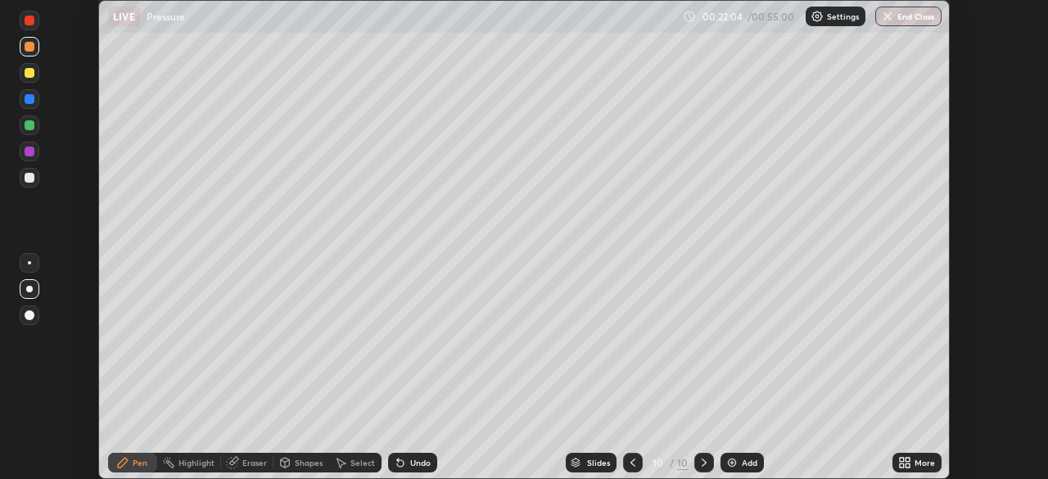
scroll to position [81379, 80810]
click at [638, 463] on div at bounding box center [633, 463] width 20 height 20
click at [632, 458] on icon at bounding box center [632, 462] width 13 height 13
click at [631, 462] on icon at bounding box center [632, 462] width 13 height 13
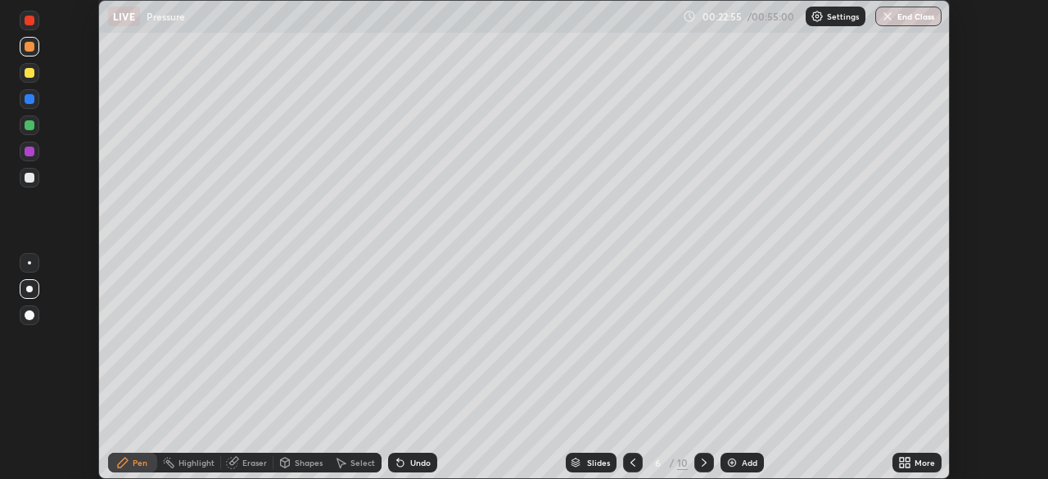
click at [702, 462] on icon at bounding box center [703, 462] width 13 height 13
click at [702, 467] on icon at bounding box center [703, 462] width 13 height 13
click at [702, 468] on icon at bounding box center [703, 462] width 13 height 13
click at [702, 462] on icon at bounding box center [703, 462] width 13 height 13
click at [29, 100] on div at bounding box center [30, 99] width 10 height 10
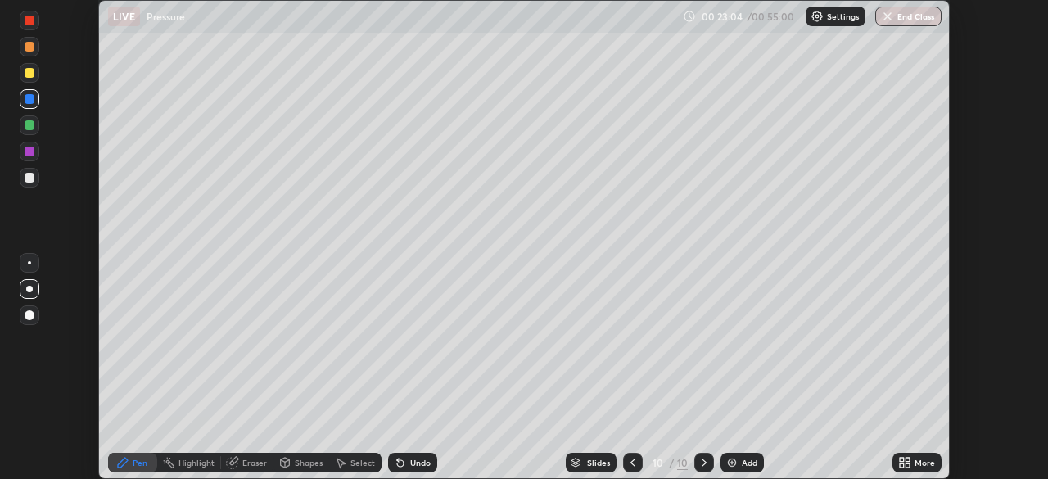
click at [29, 74] on div at bounding box center [30, 73] width 10 height 10
click at [411, 466] on div "Undo" at bounding box center [420, 462] width 20 height 8
click at [304, 462] on div "Shapes" at bounding box center [309, 462] width 28 height 8
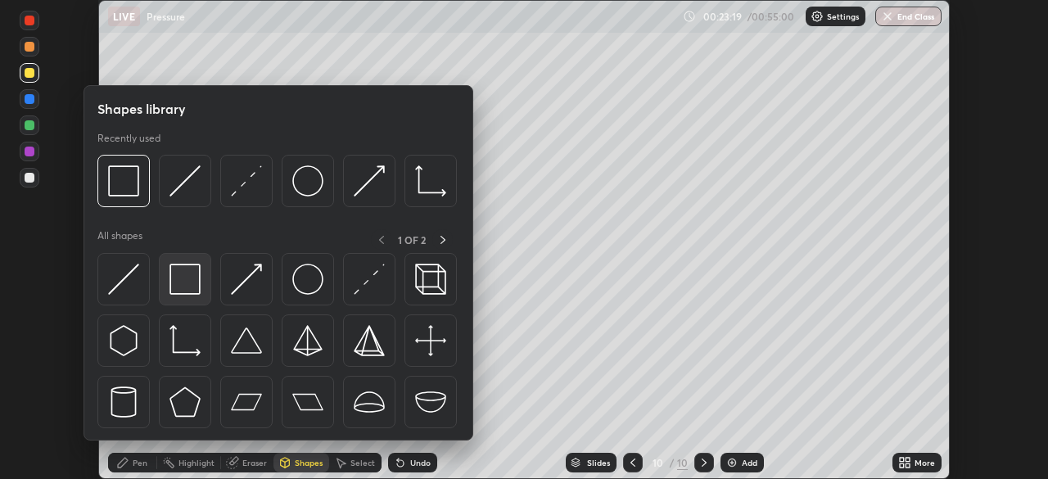
click at [191, 289] on img at bounding box center [184, 279] width 31 height 31
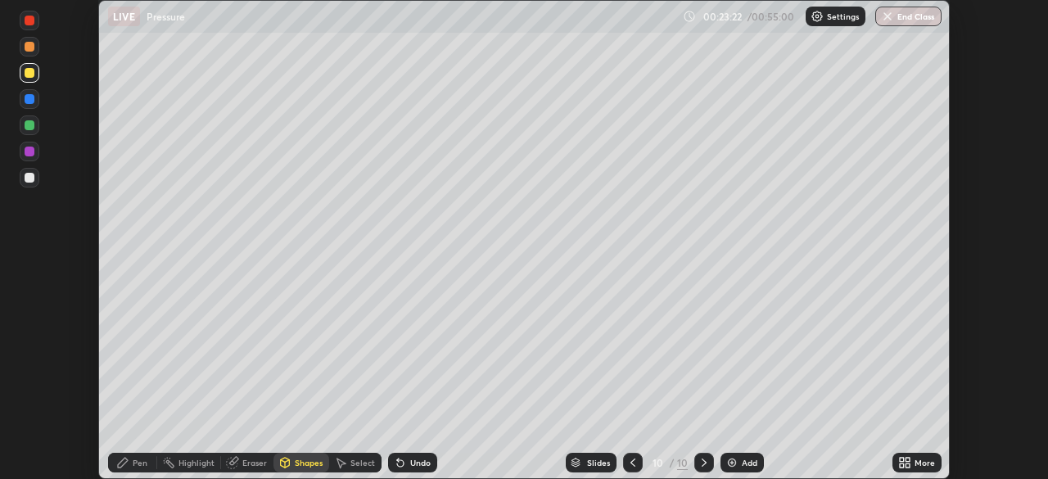
click at [398, 463] on icon at bounding box center [400, 463] width 7 height 7
click at [127, 467] on icon at bounding box center [122, 462] width 13 height 13
click at [30, 181] on div at bounding box center [30, 178] width 10 height 10
click at [406, 459] on div "Undo" at bounding box center [412, 463] width 49 height 20
click at [244, 457] on div "Eraser" at bounding box center [247, 463] width 52 height 20
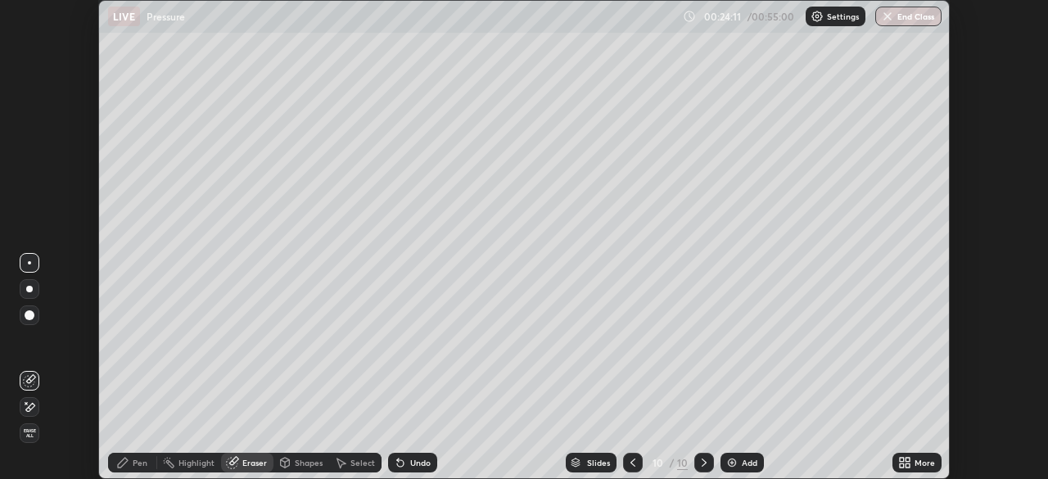
click at [244, 458] on div "Eraser" at bounding box center [254, 462] width 25 height 8
click at [131, 455] on div "Pen" at bounding box center [132, 463] width 49 height 20
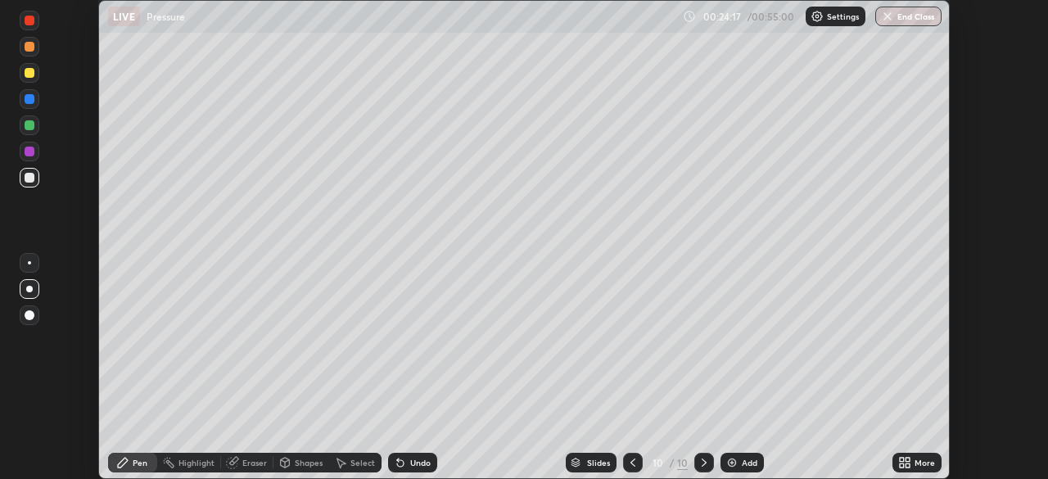
click at [139, 456] on div "Pen" at bounding box center [132, 463] width 49 height 20
click at [33, 129] on div at bounding box center [30, 125] width 20 height 20
click at [246, 462] on div "Eraser" at bounding box center [254, 462] width 25 height 8
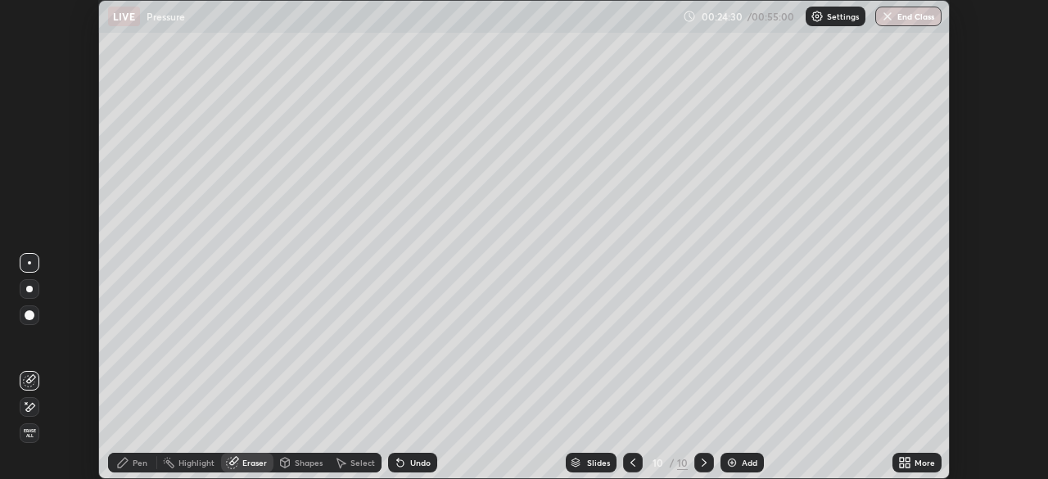
click at [139, 462] on div "Pen" at bounding box center [140, 462] width 15 height 8
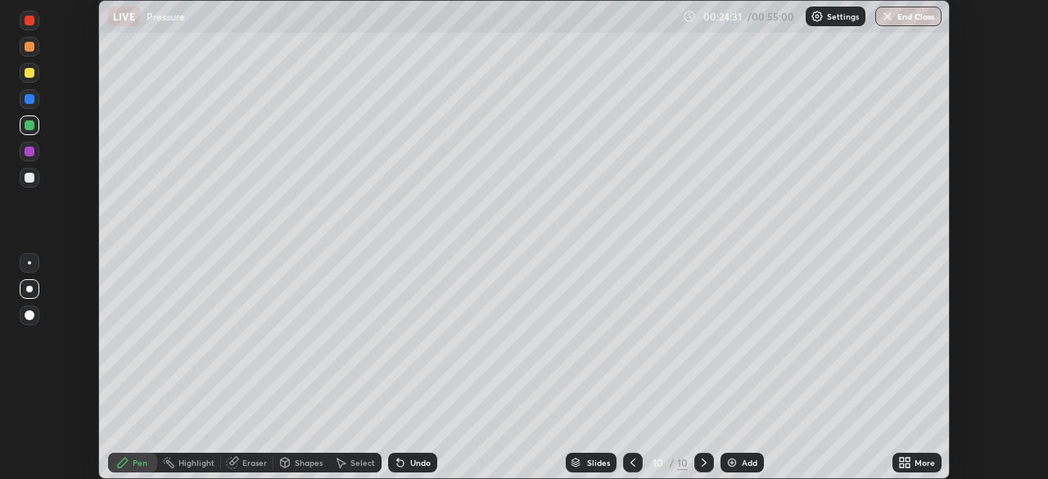
click at [25, 99] on div at bounding box center [30, 99] width 10 height 10
click at [238, 460] on div "Eraser" at bounding box center [247, 463] width 52 height 20
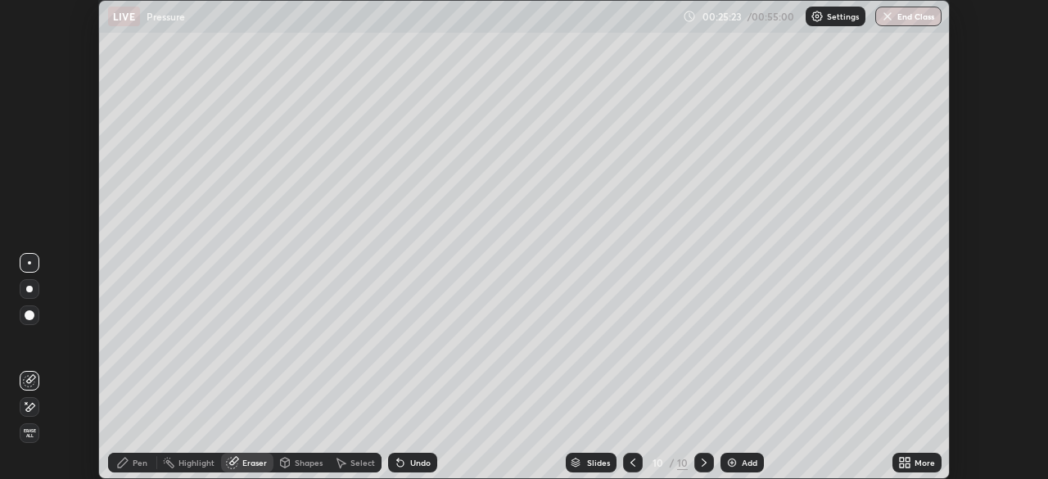
click at [133, 460] on div "Pen" at bounding box center [140, 462] width 15 height 8
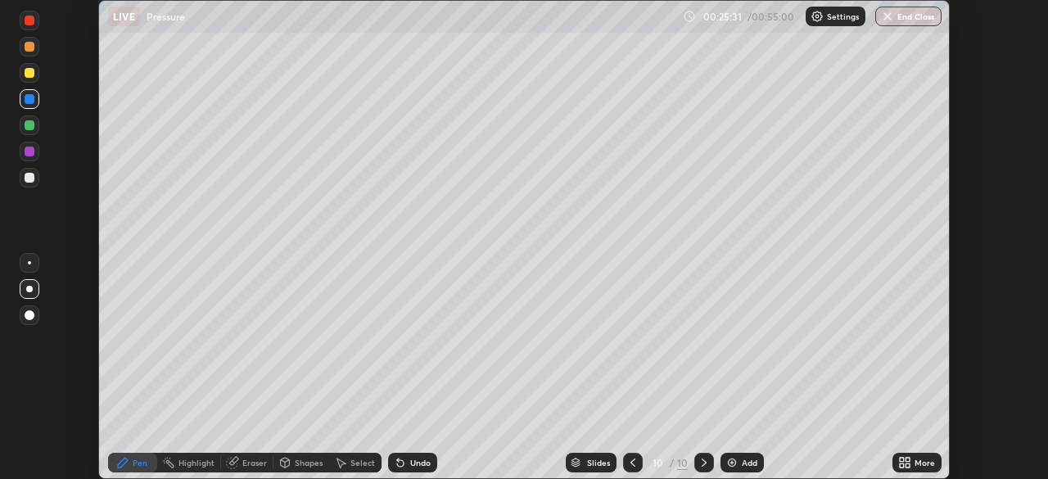
click at [575, 465] on icon at bounding box center [575, 465] width 8 height 2
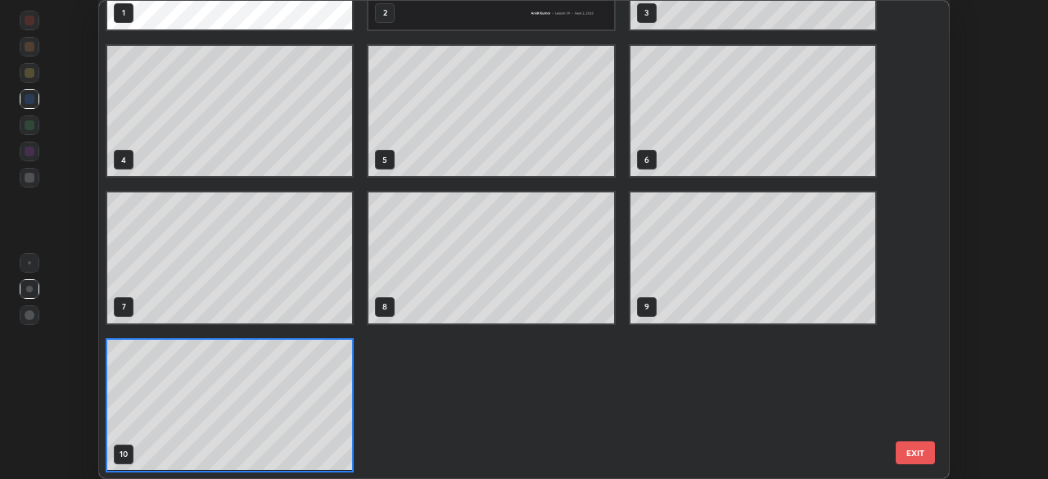
scroll to position [472, 841]
click at [910, 453] on button "EXIT" at bounding box center [915, 452] width 39 height 23
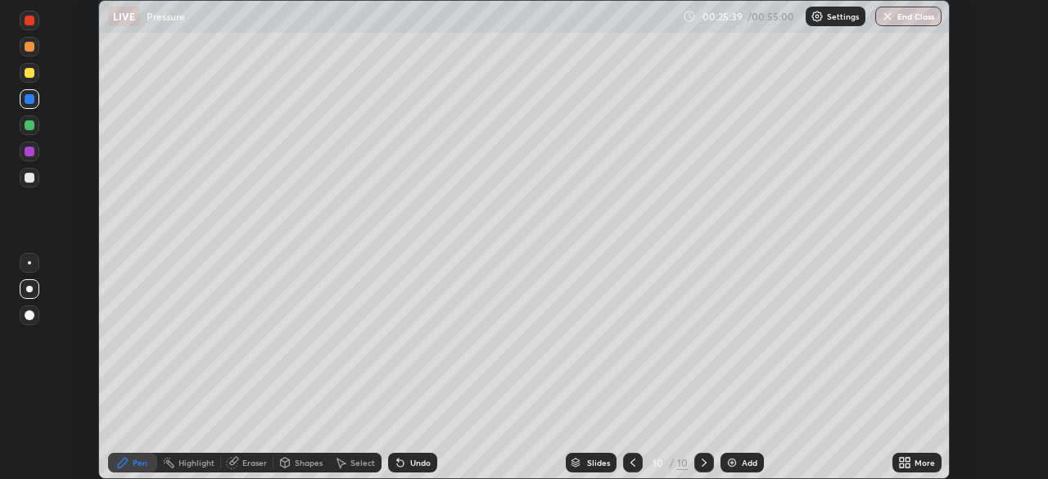
click at [633, 461] on icon at bounding box center [632, 462] width 13 height 13
click at [634, 460] on icon at bounding box center [632, 462] width 13 height 13
click at [633, 458] on icon at bounding box center [632, 462] width 13 height 13
click at [735, 462] on img at bounding box center [731, 462] width 13 height 13
click at [28, 72] on div at bounding box center [30, 73] width 10 height 10
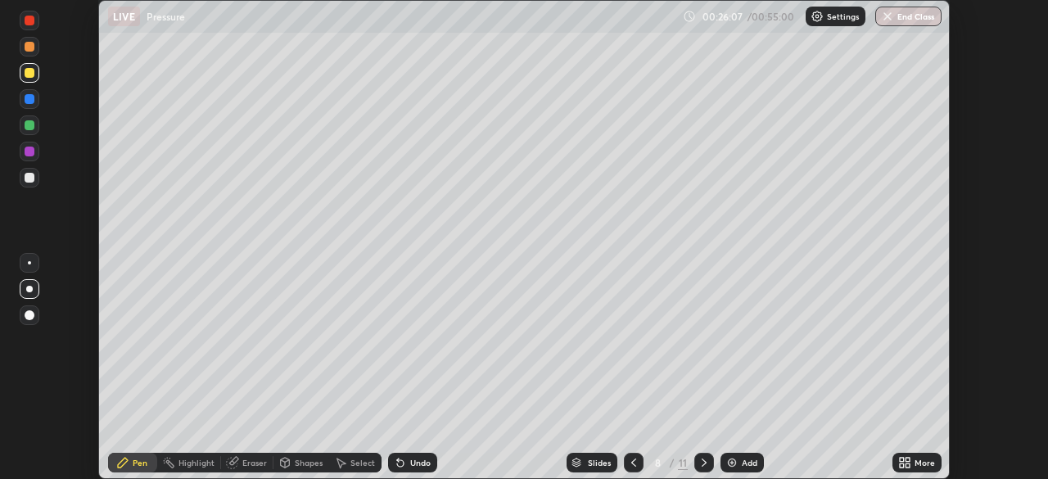
click at [32, 152] on div at bounding box center [30, 152] width 10 height 10
click at [632, 462] on icon at bounding box center [633, 462] width 13 height 13
click at [702, 465] on icon at bounding box center [704, 462] width 5 height 8
click at [32, 98] on div at bounding box center [30, 99] width 10 height 10
click at [248, 464] on div "Eraser" at bounding box center [254, 462] width 25 height 8
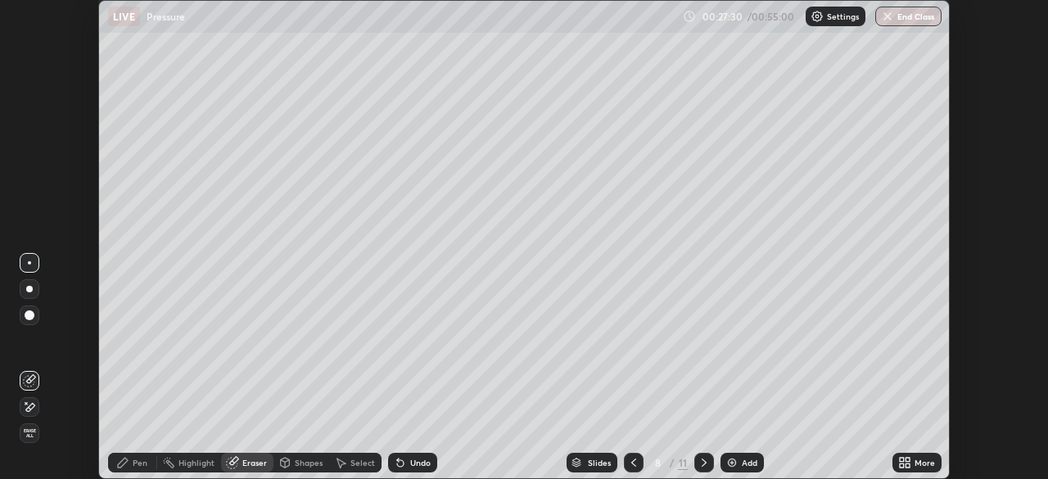
click at [136, 453] on div "Pen" at bounding box center [132, 463] width 49 height 20
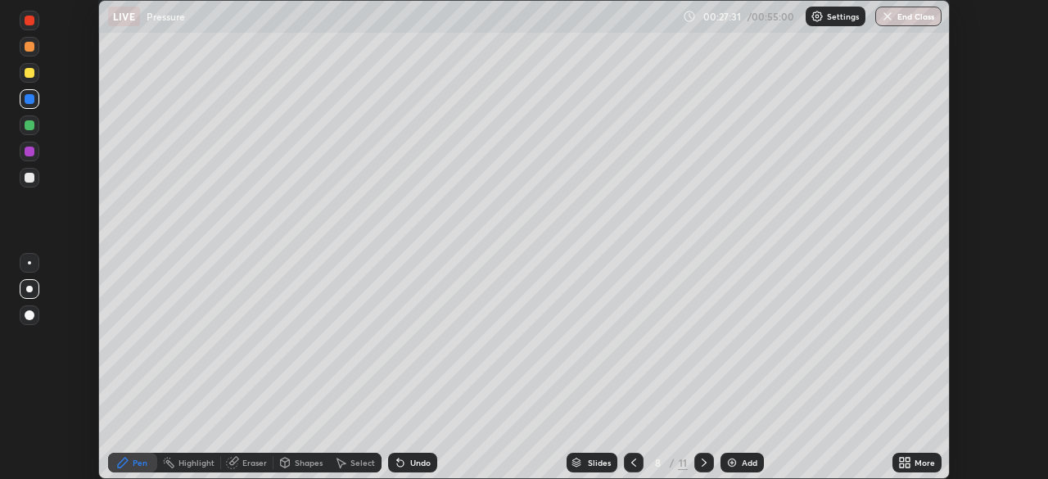
click at [29, 152] on div at bounding box center [30, 152] width 10 height 10
click at [26, 127] on div at bounding box center [30, 125] width 10 height 10
click at [30, 99] on div at bounding box center [30, 99] width 10 height 10
click at [32, 178] on div at bounding box center [30, 178] width 10 height 10
click at [246, 460] on div "Eraser" at bounding box center [254, 462] width 25 height 8
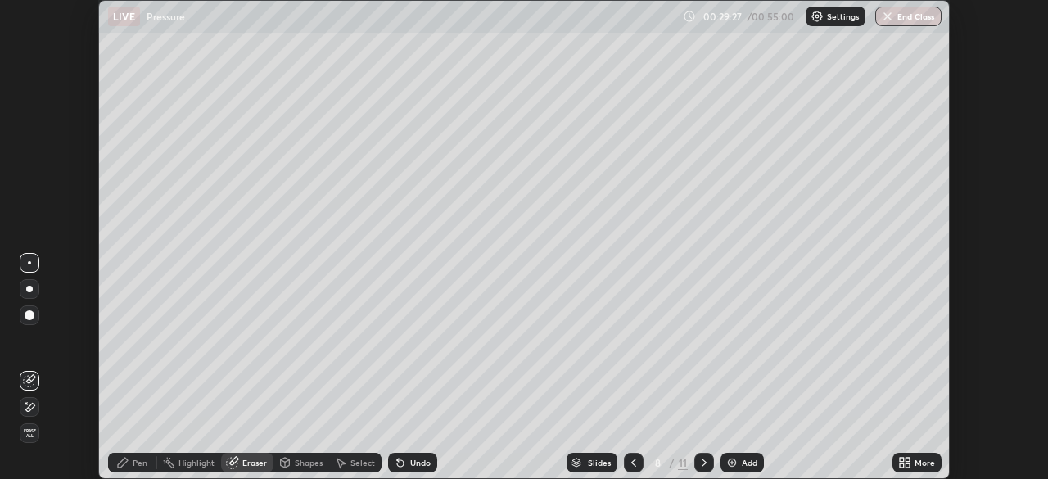
click at [29, 317] on div at bounding box center [30, 315] width 10 height 10
click at [138, 458] on div "Pen" at bounding box center [140, 462] width 15 height 8
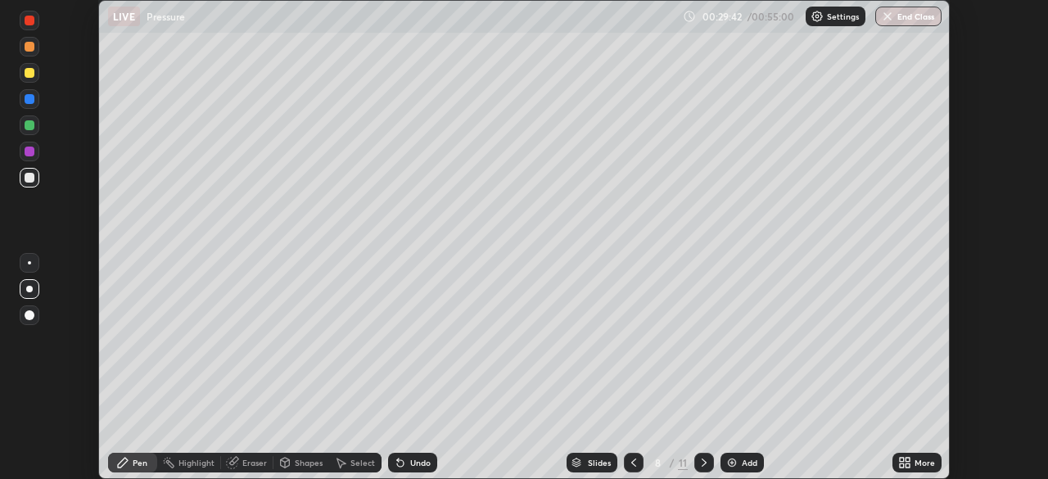
click at [30, 74] on div at bounding box center [30, 73] width 10 height 10
click at [29, 51] on div at bounding box center [30, 47] width 10 height 10
click at [632, 463] on icon at bounding box center [633, 462] width 13 height 13
click at [703, 462] on icon at bounding box center [704, 462] width 5 height 8
click at [702, 463] on icon at bounding box center [703, 462] width 13 height 13
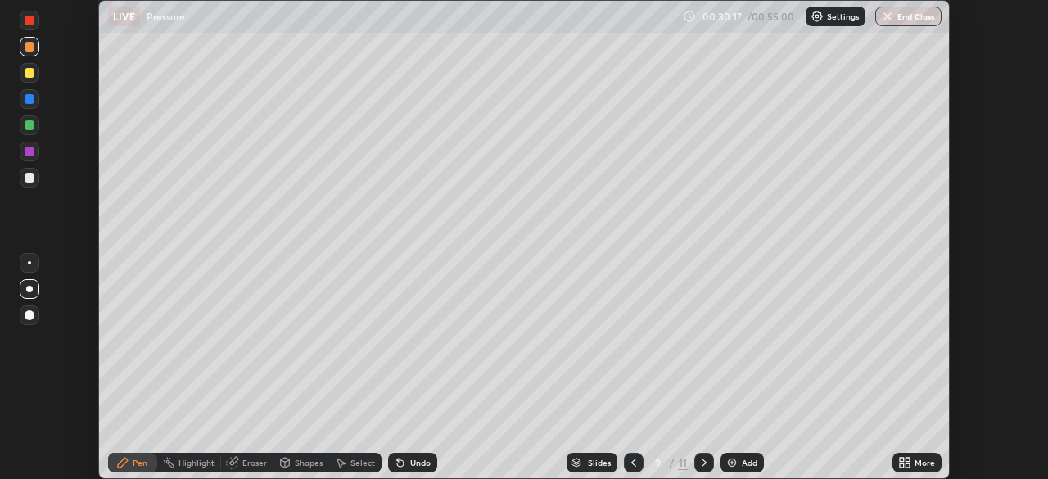
click at [702, 462] on icon at bounding box center [703, 462] width 13 height 13
click at [632, 462] on icon at bounding box center [633, 462] width 13 height 13
click at [29, 126] on div at bounding box center [30, 125] width 10 height 10
click at [32, 182] on div at bounding box center [30, 178] width 10 height 10
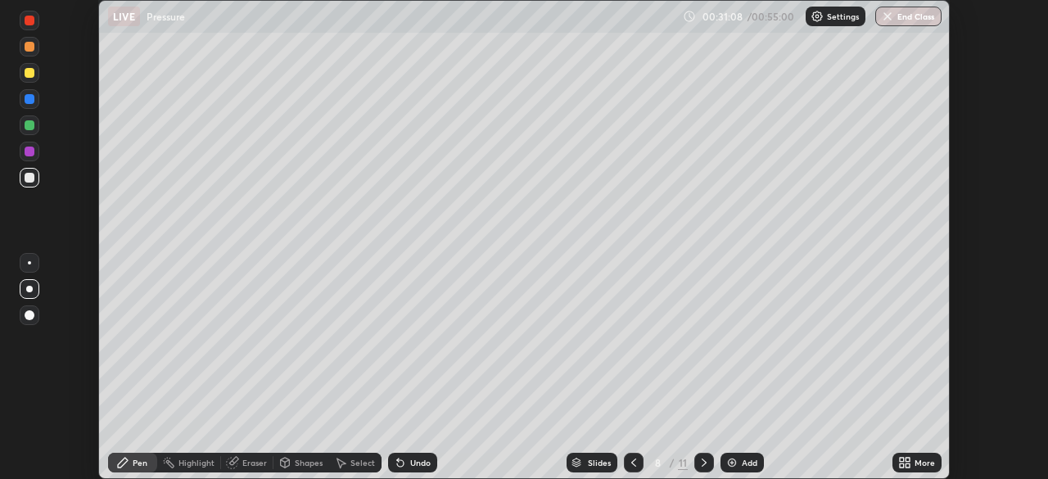
click at [241, 462] on div "Eraser" at bounding box center [247, 463] width 52 height 20
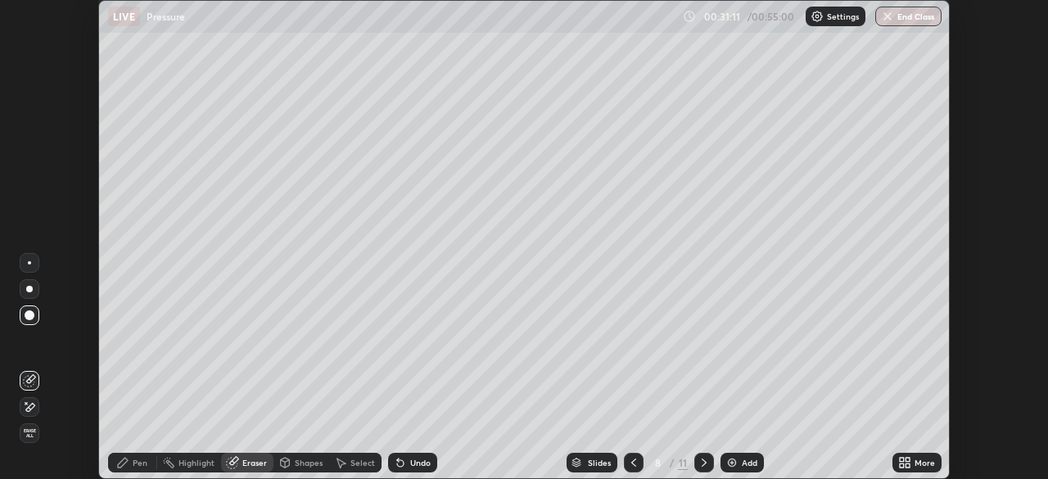
click at [138, 464] on div "Pen" at bounding box center [140, 462] width 15 height 8
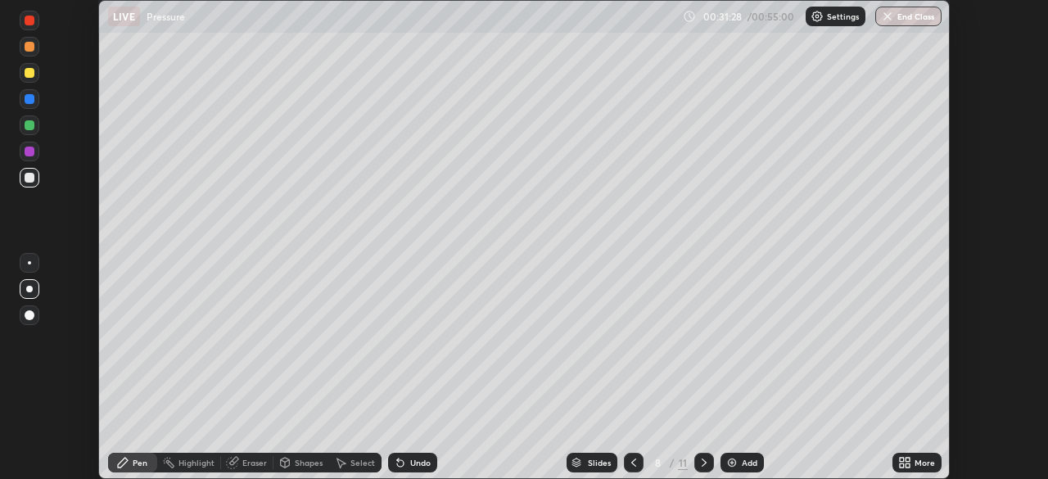
click at [29, 151] on div at bounding box center [30, 152] width 10 height 10
click at [27, 127] on div at bounding box center [30, 125] width 10 height 10
click at [252, 463] on div "Eraser" at bounding box center [254, 462] width 25 height 8
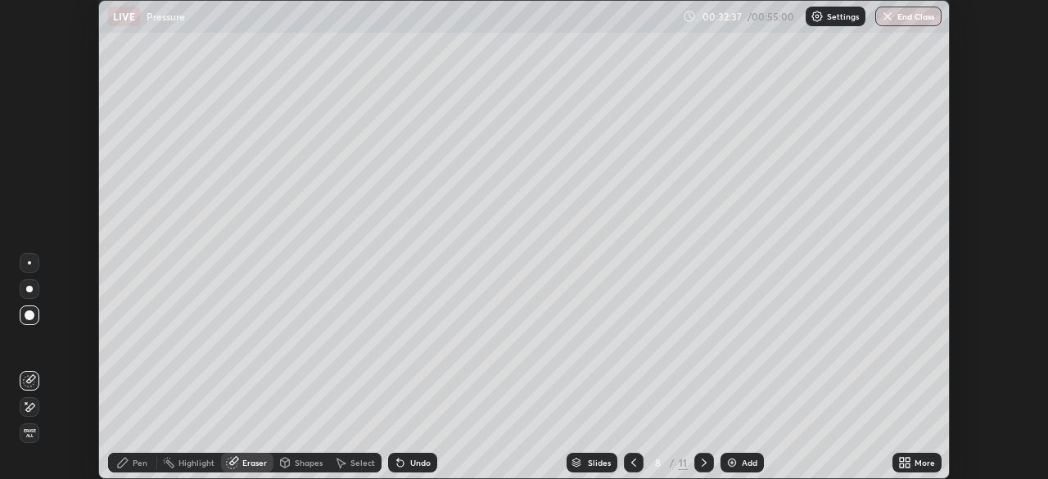
click at [135, 462] on div "Pen" at bounding box center [140, 462] width 15 height 8
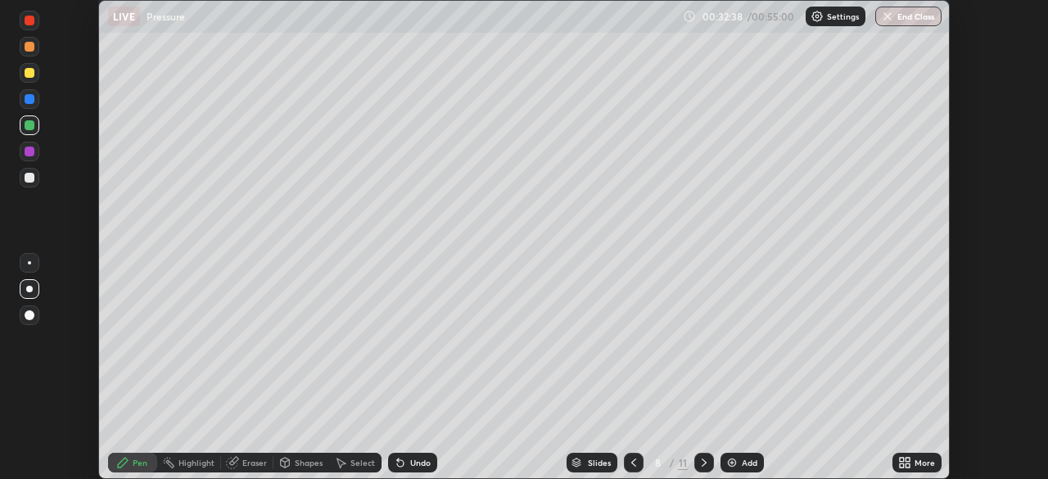
click at [29, 176] on div at bounding box center [30, 178] width 10 height 10
click at [21, 102] on div at bounding box center [30, 99] width 20 height 20
click at [736, 459] on img at bounding box center [731, 462] width 13 height 13
click at [26, 124] on div at bounding box center [30, 125] width 10 height 10
click at [28, 97] on div at bounding box center [30, 99] width 10 height 10
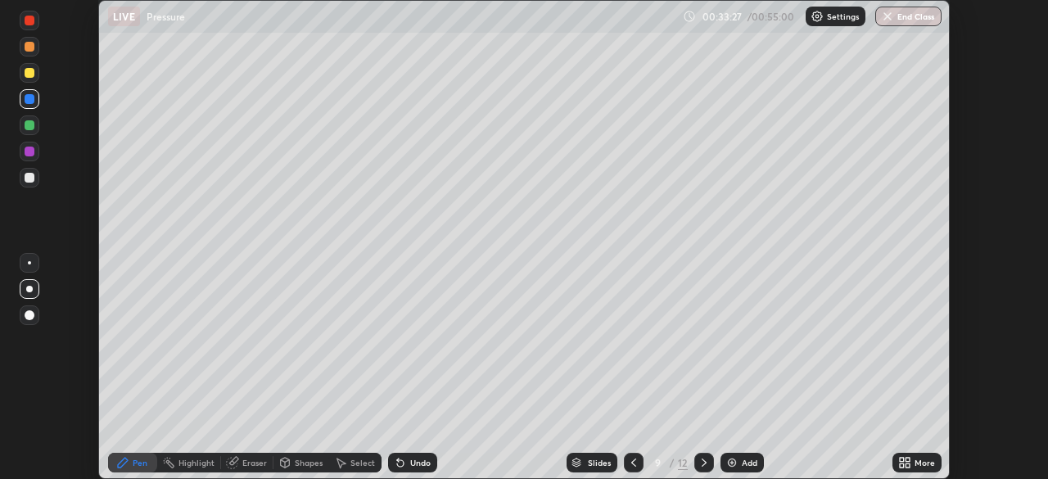
click at [29, 125] on div at bounding box center [30, 125] width 10 height 10
click at [291, 463] on div "Shapes" at bounding box center [301, 463] width 56 height 20
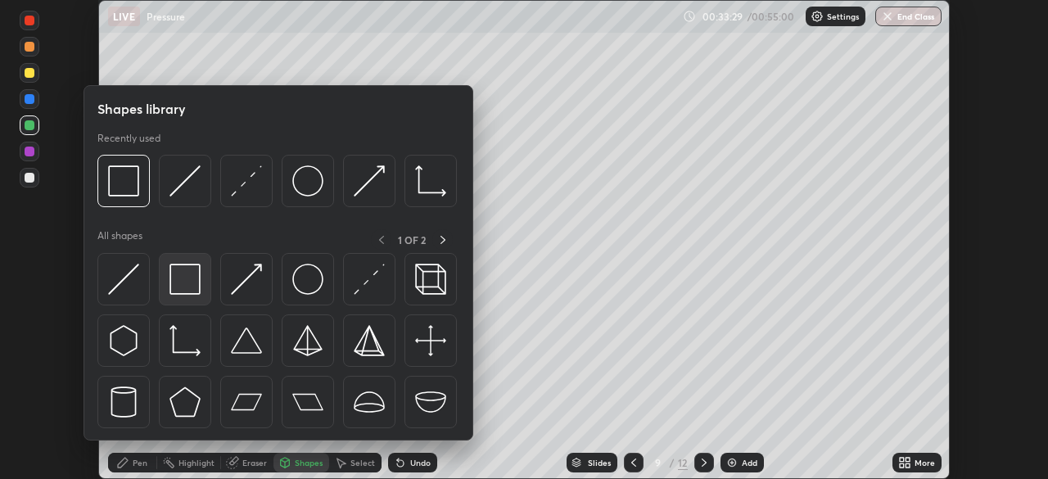
click at [187, 281] on img at bounding box center [184, 279] width 31 height 31
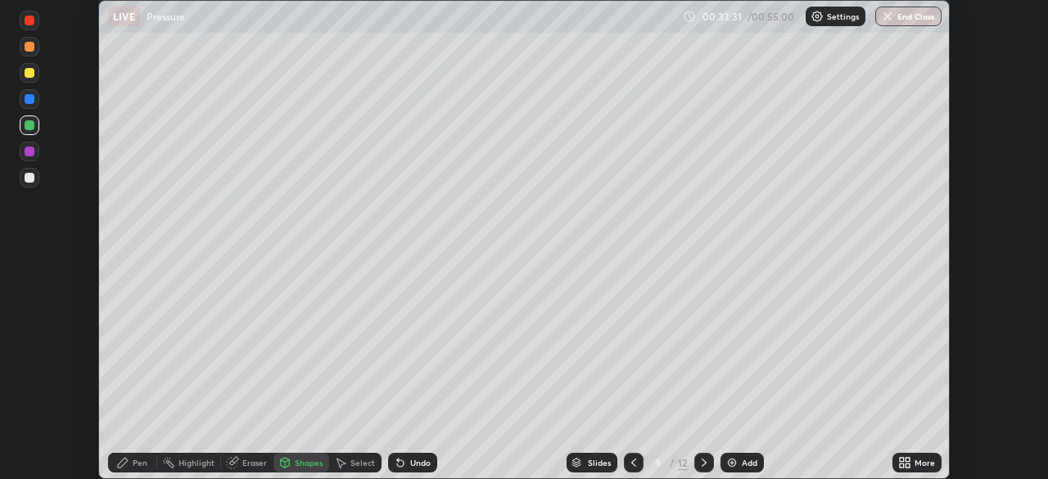
click at [28, 152] on div at bounding box center [30, 152] width 10 height 10
click at [145, 460] on div "Pen" at bounding box center [140, 462] width 15 height 8
click at [29, 178] on div at bounding box center [30, 178] width 10 height 10
click at [29, 125] on div at bounding box center [30, 125] width 10 height 10
click at [25, 102] on div at bounding box center [30, 99] width 10 height 10
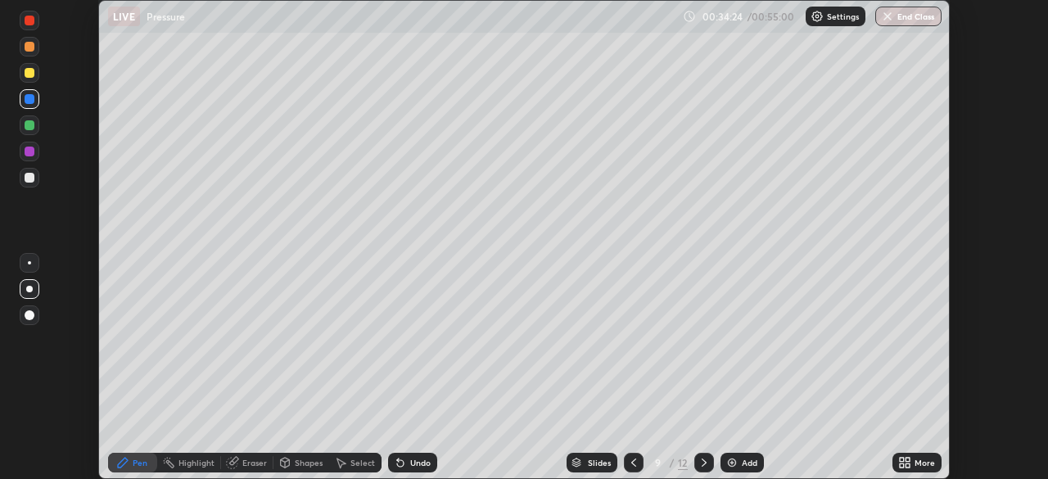
click at [29, 74] on div at bounding box center [30, 73] width 10 height 10
click at [32, 96] on div at bounding box center [30, 99] width 10 height 10
click at [31, 74] on div at bounding box center [30, 73] width 10 height 10
click at [30, 178] on div at bounding box center [30, 178] width 10 height 10
click at [30, 151] on div at bounding box center [30, 152] width 10 height 10
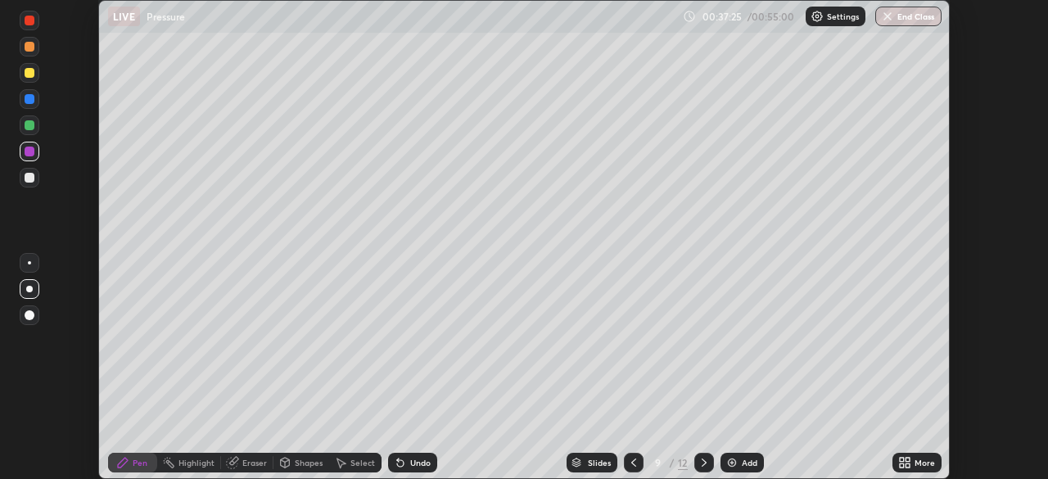
click at [248, 462] on div "Eraser" at bounding box center [254, 462] width 25 height 8
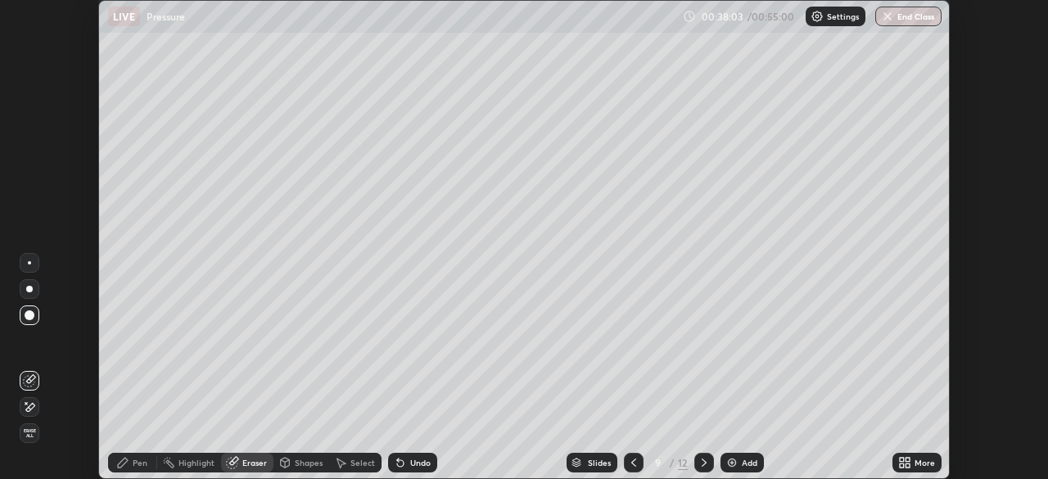
click at [133, 459] on div "Pen" at bounding box center [140, 462] width 15 height 8
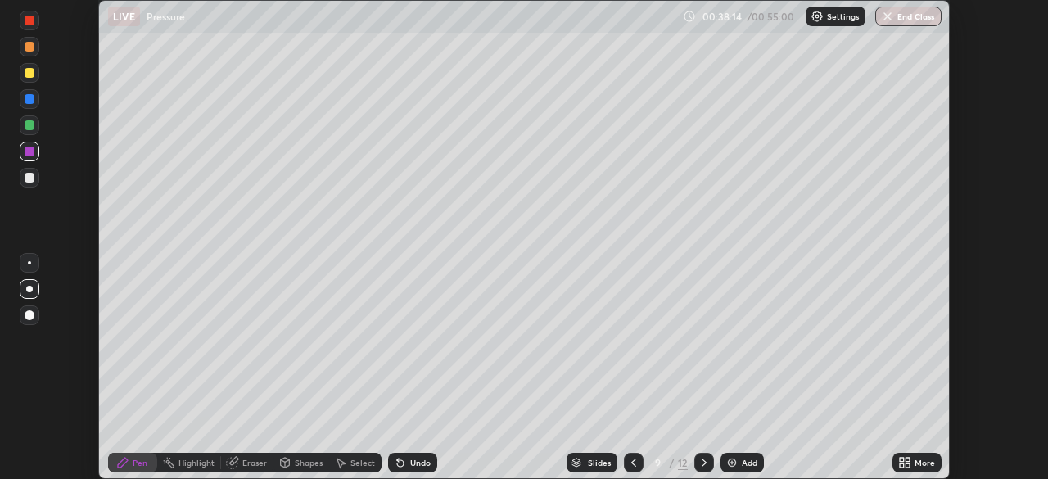
click at [702, 462] on icon at bounding box center [703, 462] width 13 height 13
click at [633, 457] on icon at bounding box center [633, 462] width 13 height 13
click at [26, 72] on div at bounding box center [30, 73] width 10 height 10
click at [702, 462] on icon at bounding box center [703, 462] width 13 height 13
click at [625, 457] on div at bounding box center [634, 463] width 20 height 20
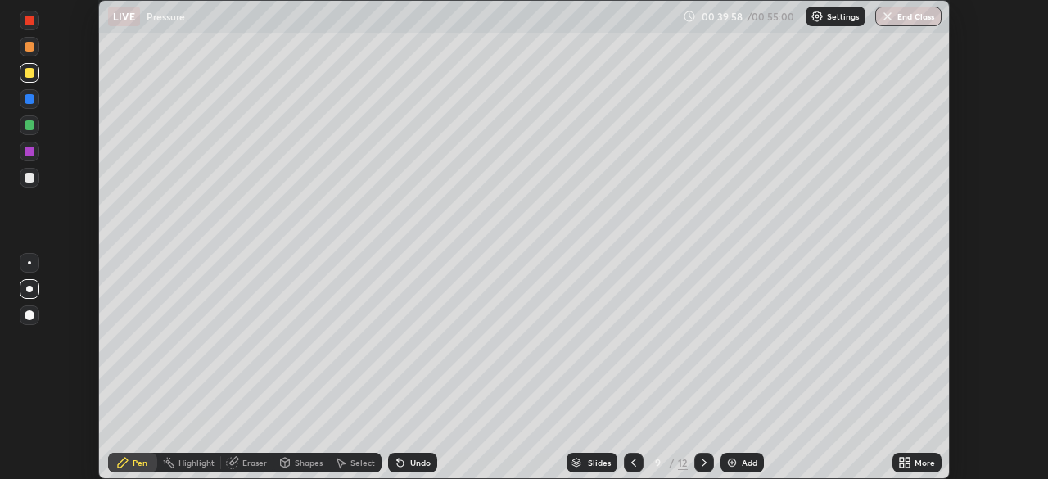
click at [742, 461] on div "Add" at bounding box center [750, 462] width 16 height 8
click at [26, 51] on div at bounding box center [30, 47] width 10 height 10
click at [29, 124] on div at bounding box center [30, 125] width 10 height 10
click at [29, 158] on div at bounding box center [30, 152] width 20 height 20
click at [31, 175] on div at bounding box center [30, 178] width 10 height 10
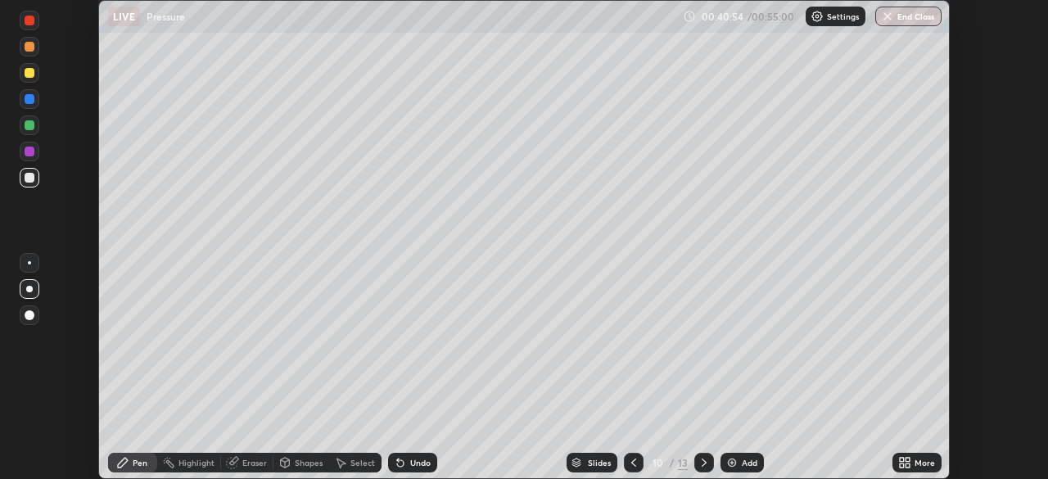
click at [306, 465] on div "Shapes" at bounding box center [309, 462] width 28 height 8
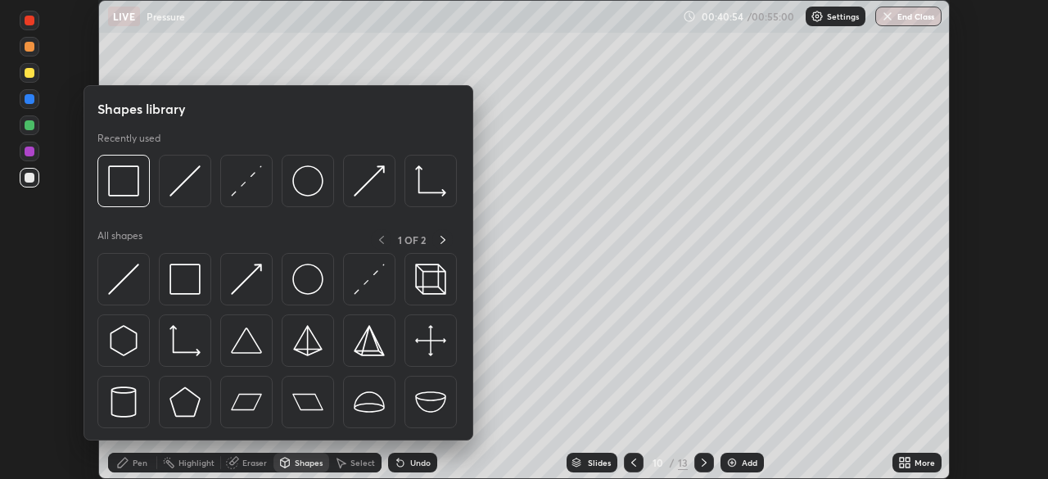
click at [246, 462] on div "Eraser" at bounding box center [254, 462] width 25 height 8
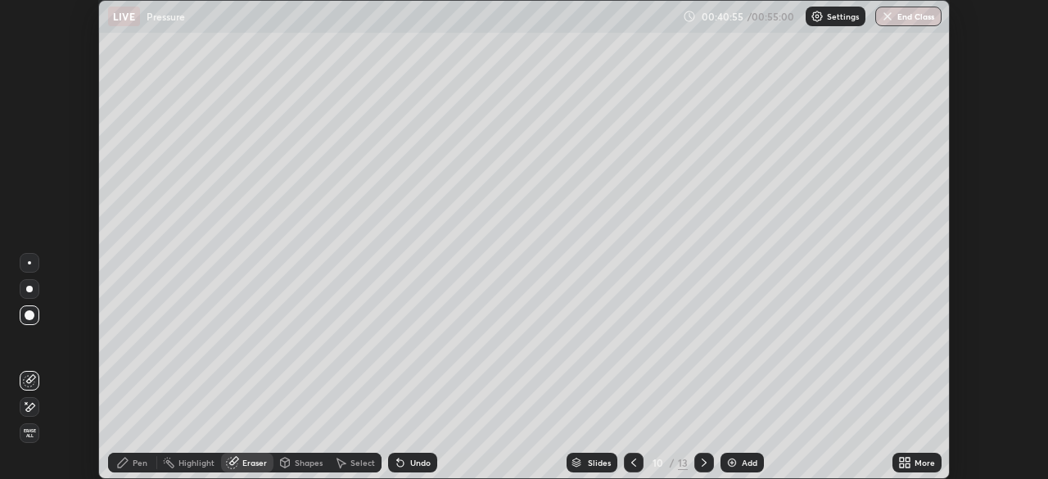
click at [301, 463] on div "Shapes" at bounding box center [309, 462] width 28 height 8
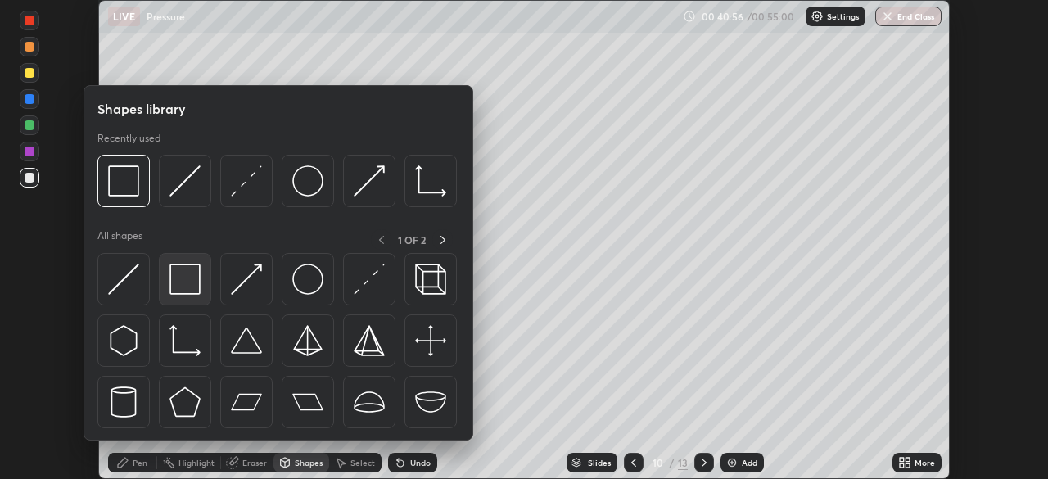
click at [194, 287] on img at bounding box center [184, 279] width 31 height 31
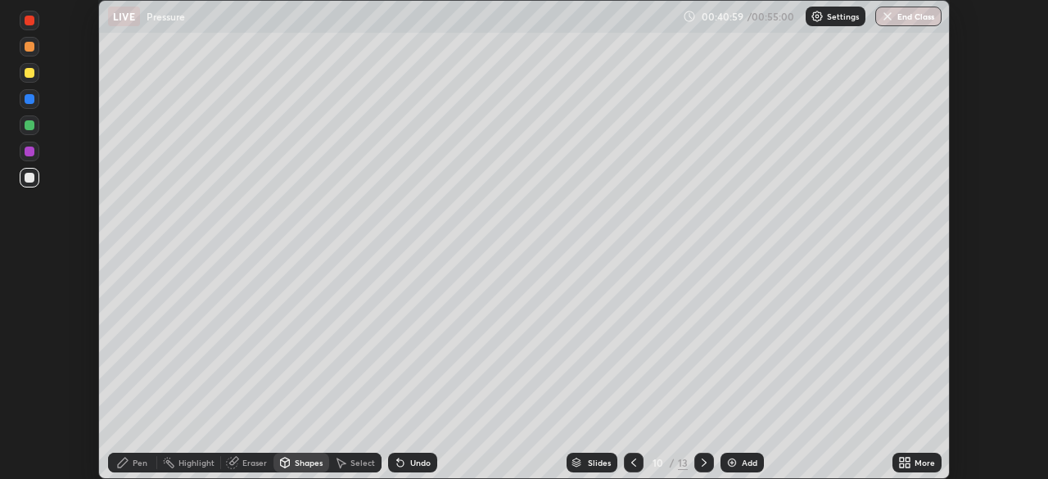
click at [133, 465] on div "Pen" at bounding box center [140, 462] width 15 height 8
click at [28, 127] on div at bounding box center [30, 125] width 10 height 10
click at [25, 175] on div at bounding box center [30, 178] width 10 height 10
click at [32, 101] on div at bounding box center [30, 99] width 10 height 10
click at [28, 175] on div at bounding box center [30, 178] width 10 height 10
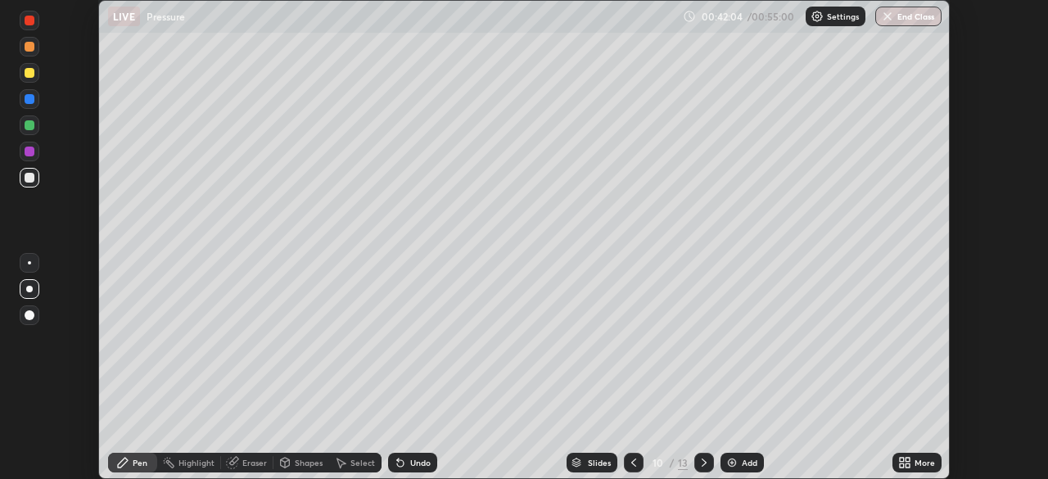
click at [31, 151] on div at bounding box center [30, 152] width 10 height 10
click at [415, 465] on div "Undo" at bounding box center [420, 462] width 20 height 8
click at [416, 462] on div "Undo" at bounding box center [420, 462] width 20 height 8
click at [742, 461] on div "Add" at bounding box center [750, 462] width 16 height 8
click at [28, 74] on div at bounding box center [30, 73] width 10 height 10
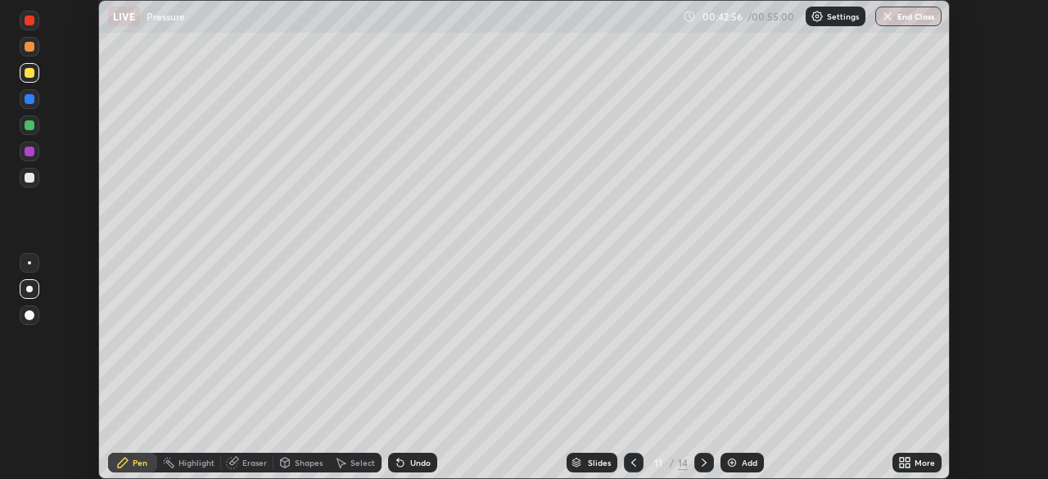
click at [27, 51] on div at bounding box center [30, 47] width 10 height 10
click at [422, 459] on div "Undo" at bounding box center [420, 462] width 20 height 8
click at [423, 470] on div "Undo" at bounding box center [412, 463] width 49 height 20
click at [25, 100] on div at bounding box center [30, 99] width 10 height 10
click at [25, 77] on div at bounding box center [30, 73] width 10 height 10
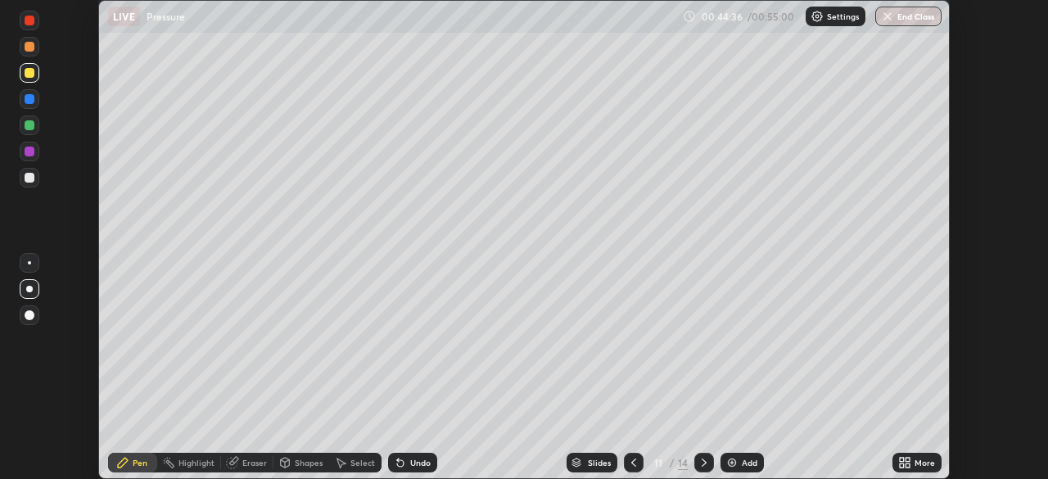
click at [30, 151] on div at bounding box center [30, 152] width 10 height 10
click at [28, 99] on div at bounding box center [30, 99] width 10 height 10
click at [29, 124] on div at bounding box center [30, 125] width 10 height 10
click at [25, 100] on div at bounding box center [30, 99] width 10 height 10
click at [28, 129] on div at bounding box center [30, 125] width 10 height 10
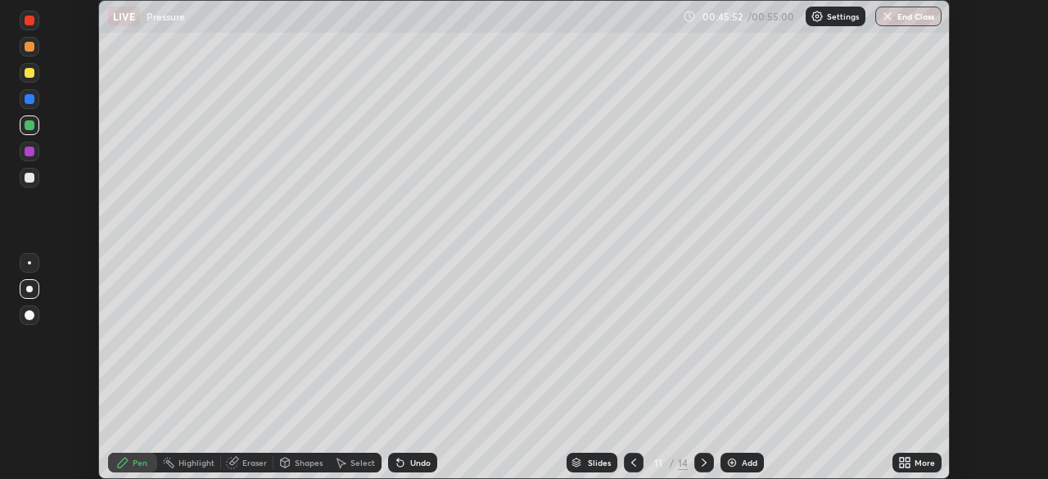
click at [27, 151] on div at bounding box center [30, 152] width 10 height 10
click at [702, 462] on icon at bounding box center [703, 462] width 13 height 13
click at [638, 457] on div at bounding box center [634, 463] width 20 height 20
click at [746, 468] on div "Add" at bounding box center [741, 463] width 43 height 20
click at [29, 125] on div at bounding box center [30, 125] width 10 height 10
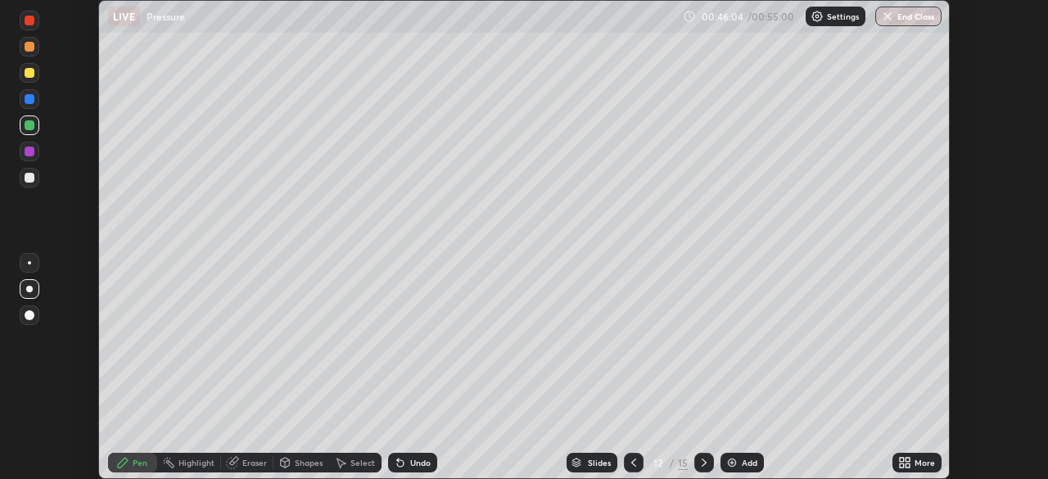
click at [27, 100] on div at bounding box center [30, 99] width 10 height 10
click at [26, 74] on div at bounding box center [30, 73] width 10 height 10
click at [25, 48] on div at bounding box center [30, 47] width 10 height 10
click at [29, 122] on div at bounding box center [30, 125] width 10 height 10
click at [420, 468] on div "Undo" at bounding box center [412, 463] width 49 height 20
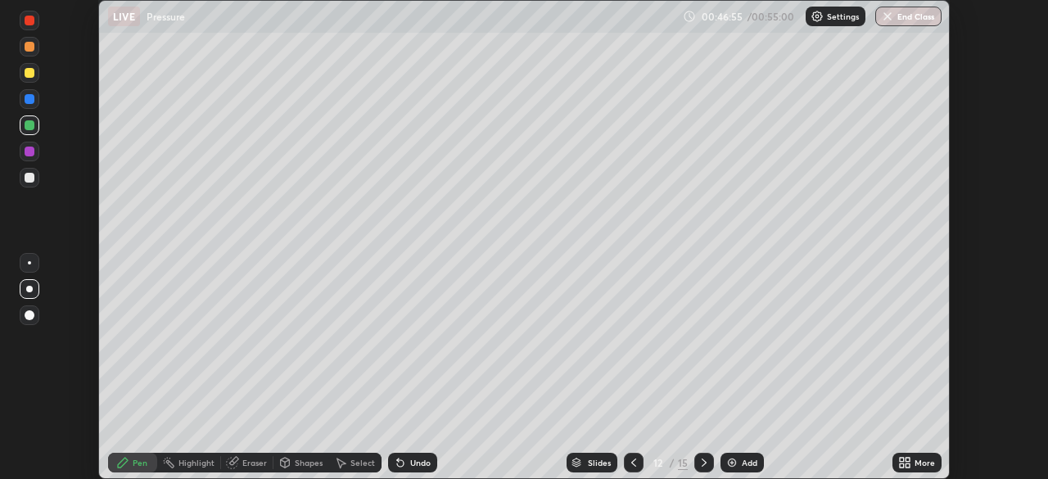
click at [31, 151] on div at bounding box center [30, 152] width 10 height 10
click at [29, 126] on div at bounding box center [30, 125] width 10 height 10
click at [29, 177] on div at bounding box center [30, 178] width 10 height 10
click at [29, 124] on div at bounding box center [30, 125] width 10 height 10
click at [415, 460] on div "Undo" at bounding box center [420, 462] width 20 height 8
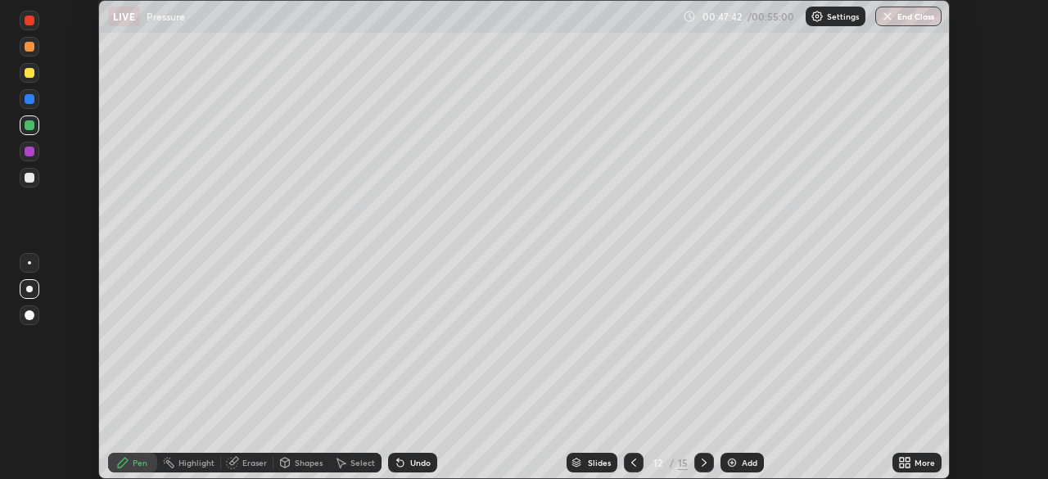
click at [410, 462] on div "Undo" at bounding box center [420, 462] width 20 height 8
click at [27, 178] on div at bounding box center [30, 178] width 10 height 10
click at [32, 124] on div at bounding box center [30, 125] width 10 height 10
click at [29, 97] on div at bounding box center [30, 99] width 10 height 10
click at [33, 155] on div at bounding box center [30, 152] width 10 height 10
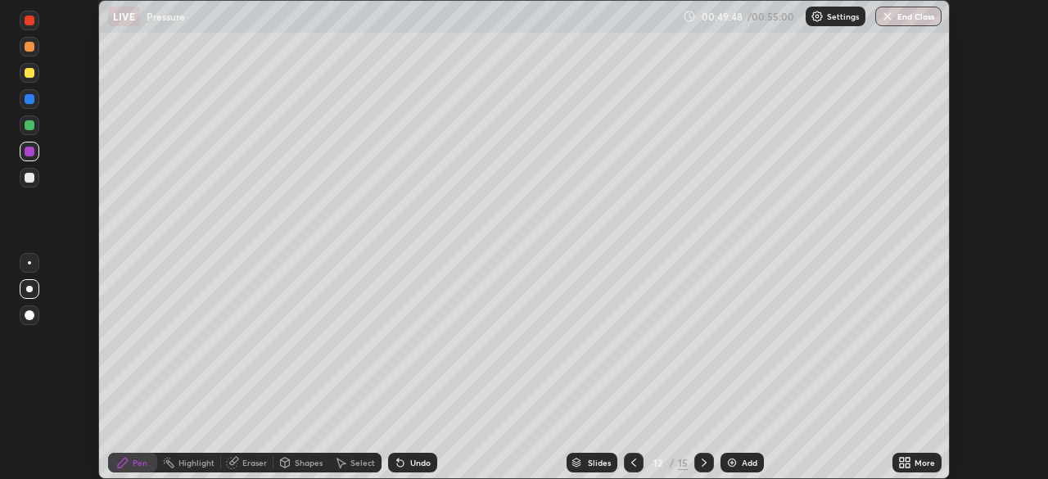
click at [32, 123] on div at bounding box center [30, 125] width 10 height 10
click at [299, 462] on div "Shapes" at bounding box center [309, 462] width 28 height 8
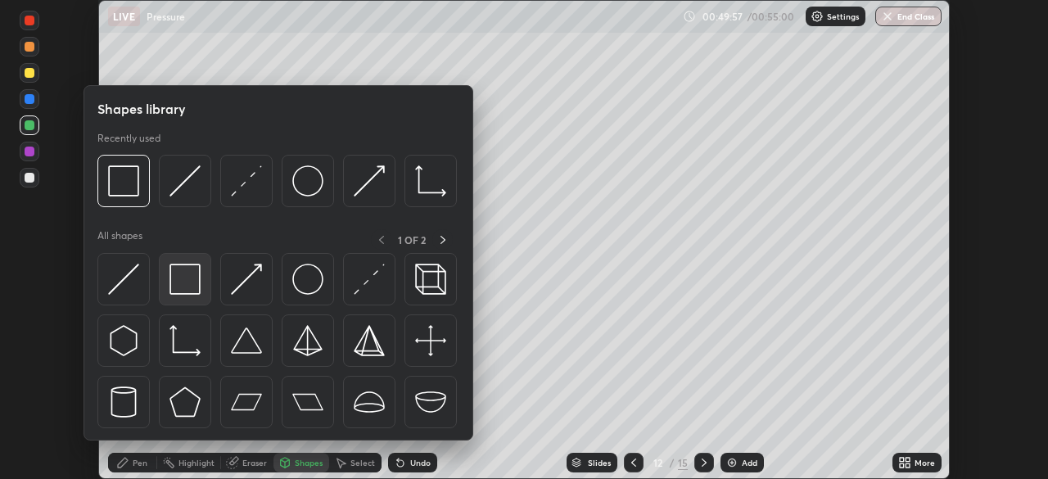
click at [181, 283] on img at bounding box center [184, 279] width 31 height 31
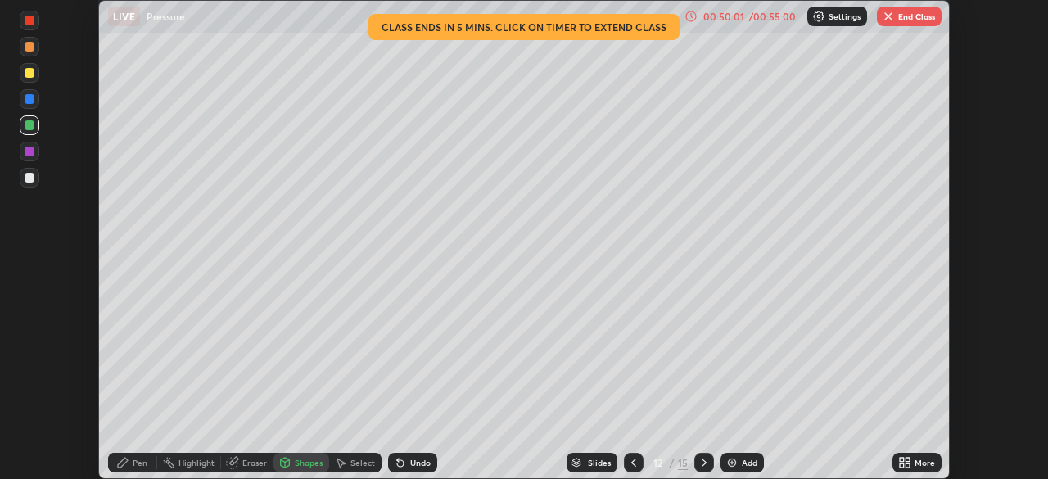
click at [133, 467] on div "Pen" at bounding box center [140, 462] width 15 height 8
click at [28, 47] on div at bounding box center [30, 47] width 10 height 10
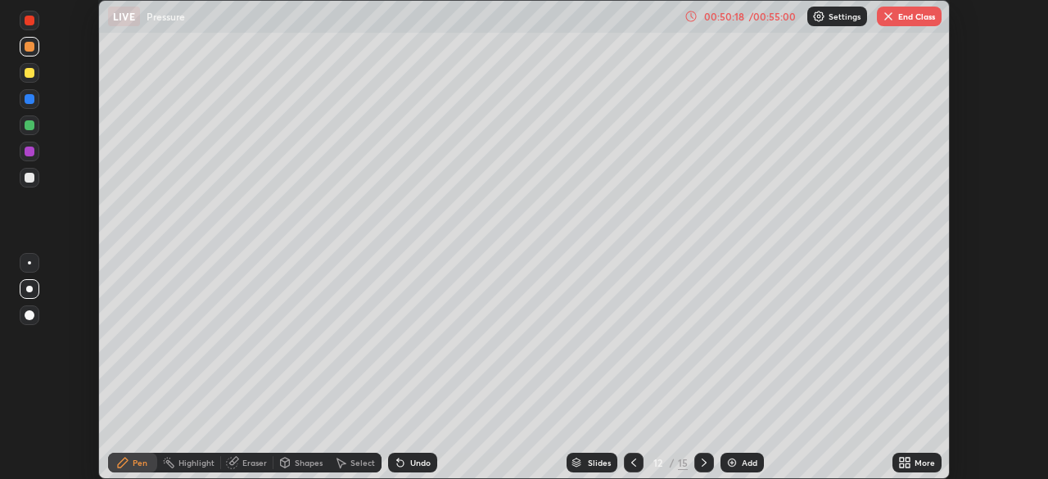
click at [26, 77] on div at bounding box center [30, 73] width 10 height 10
click at [25, 50] on div at bounding box center [30, 47] width 10 height 10
click at [28, 152] on div at bounding box center [30, 152] width 10 height 10
click at [733, 457] on img at bounding box center [731, 462] width 13 height 13
click at [631, 462] on icon at bounding box center [633, 462] width 5 height 8
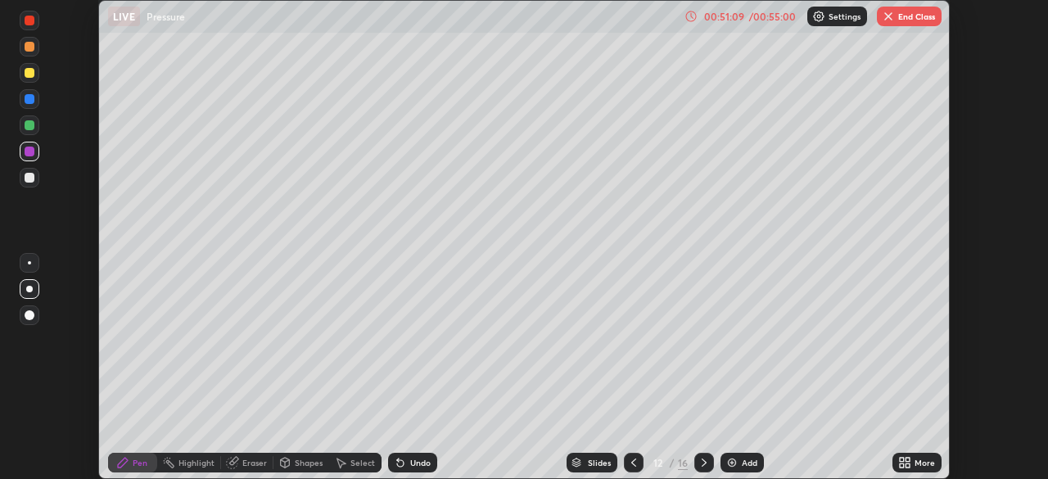
click at [29, 126] on div at bounding box center [30, 125] width 10 height 10
click at [28, 101] on div at bounding box center [30, 99] width 10 height 10
click at [742, 466] on div "Add" at bounding box center [750, 462] width 16 height 8
click at [27, 73] on div at bounding box center [30, 73] width 10 height 10
click at [25, 178] on div at bounding box center [30, 178] width 10 height 10
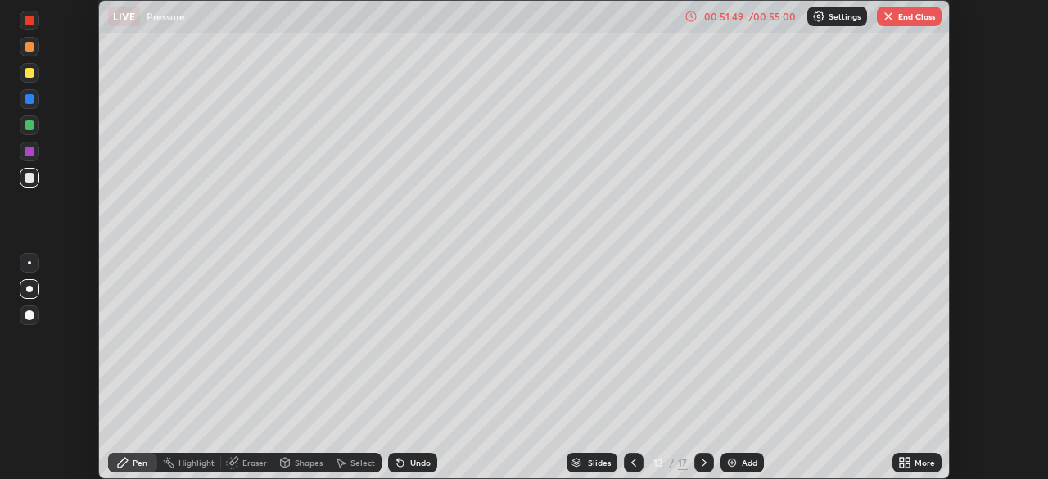
click at [299, 468] on div "Shapes" at bounding box center [301, 463] width 56 height 20
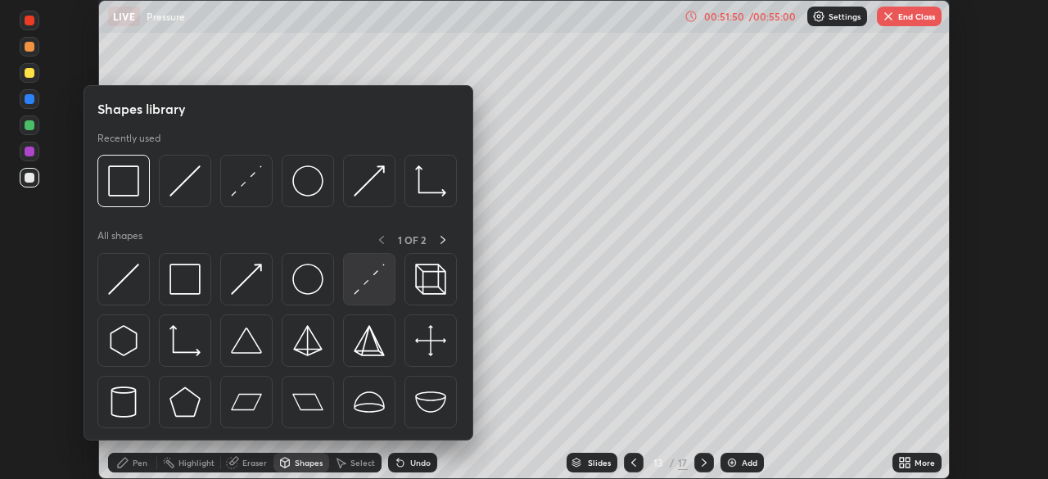
click at [371, 288] on img at bounding box center [369, 279] width 31 height 31
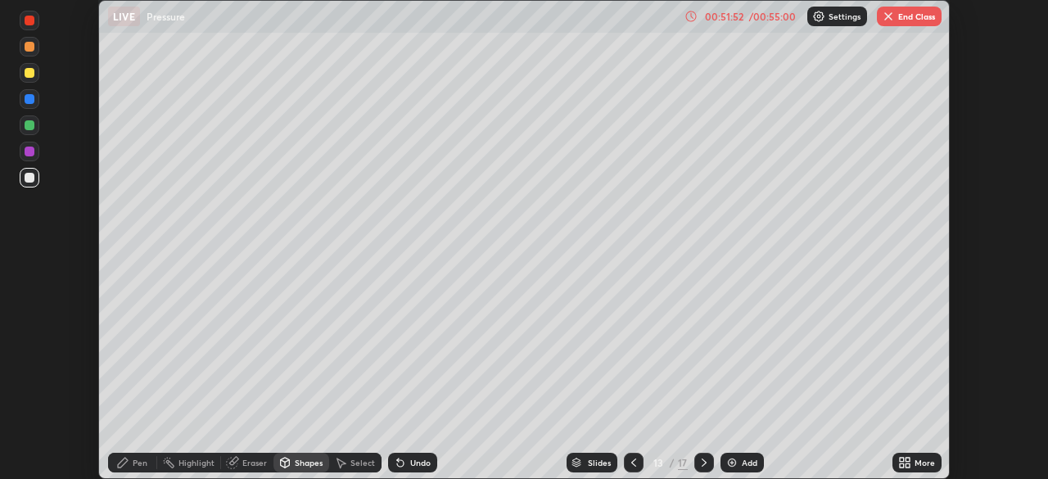
click at [29, 151] on div at bounding box center [30, 152] width 10 height 10
click at [123, 463] on icon at bounding box center [123, 463] width 10 height 10
click at [407, 455] on div "Undo" at bounding box center [412, 463] width 49 height 20
click at [25, 103] on div at bounding box center [30, 99] width 20 height 20
click at [25, 76] on div at bounding box center [30, 73] width 10 height 10
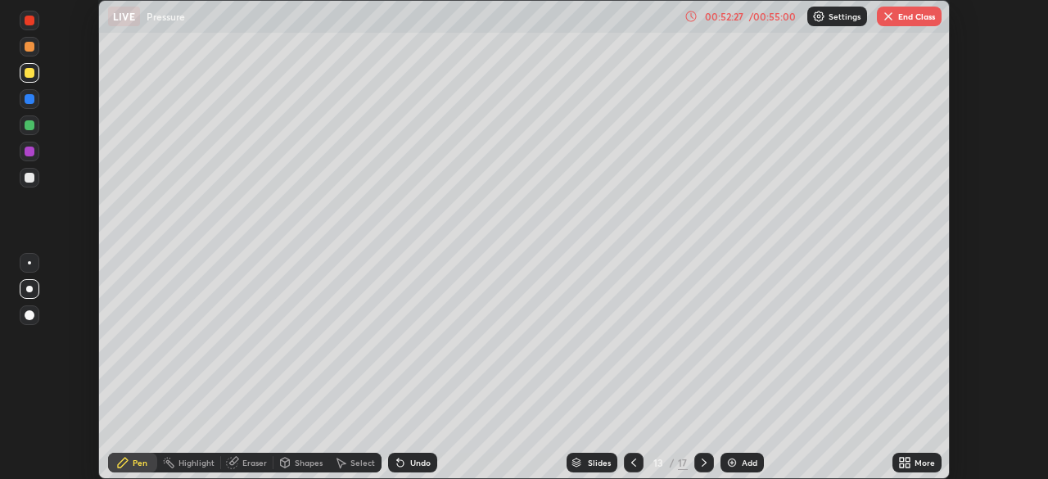
click at [25, 44] on div at bounding box center [30, 47] width 10 height 10
click at [29, 25] on div at bounding box center [30, 21] width 10 height 10
click at [27, 74] on div at bounding box center [30, 73] width 10 height 10
click at [29, 101] on div at bounding box center [30, 99] width 10 height 10
click at [32, 128] on div at bounding box center [30, 125] width 10 height 10
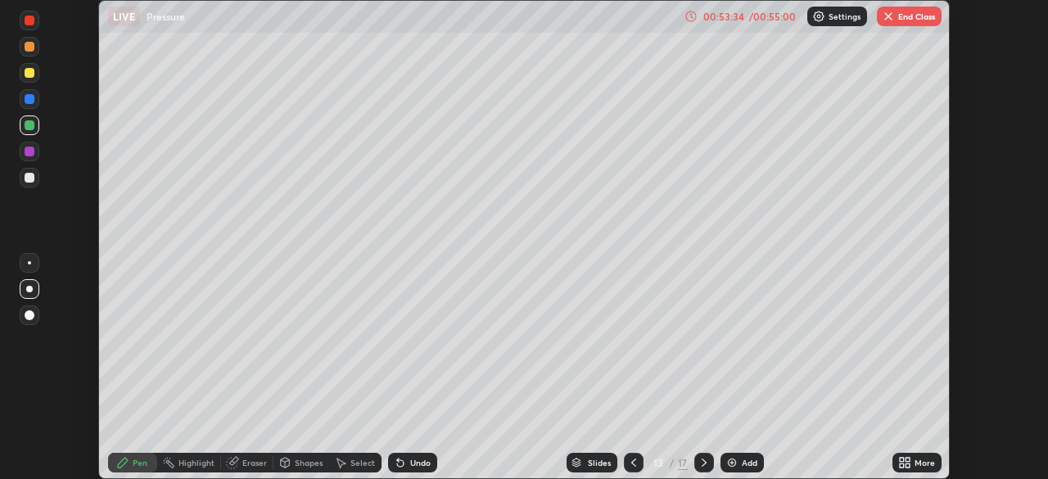
click at [38, 179] on div at bounding box center [30, 178] width 20 height 20
click at [30, 72] on div at bounding box center [30, 73] width 10 height 10
click at [30, 47] on div at bounding box center [30, 47] width 10 height 10
click at [30, 20] on div at bounding box center [30, 21] width 10 height 10
click at [30, 73] on div at bounding box center [30, 73] width 10 height 10
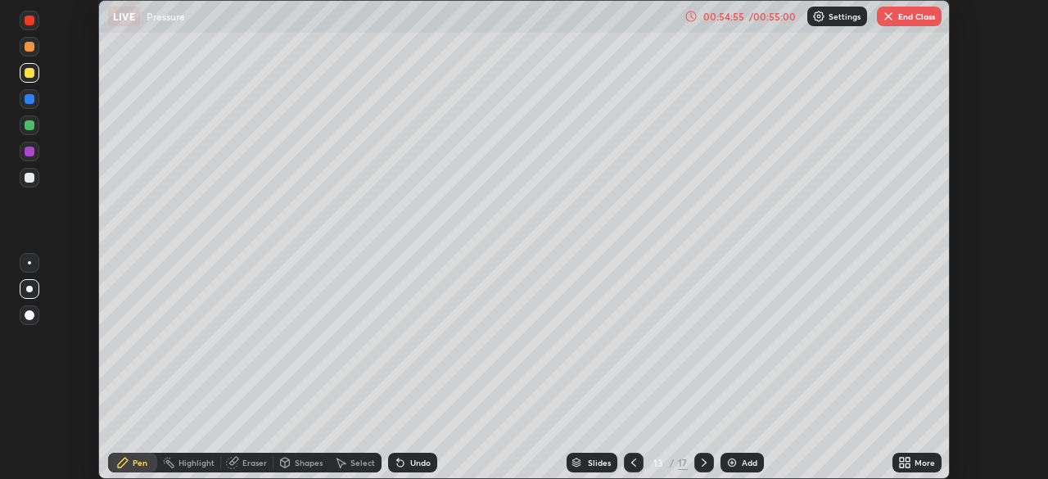
click at [31, 98] on div at bounding box center [30, 99] width 10 height 10
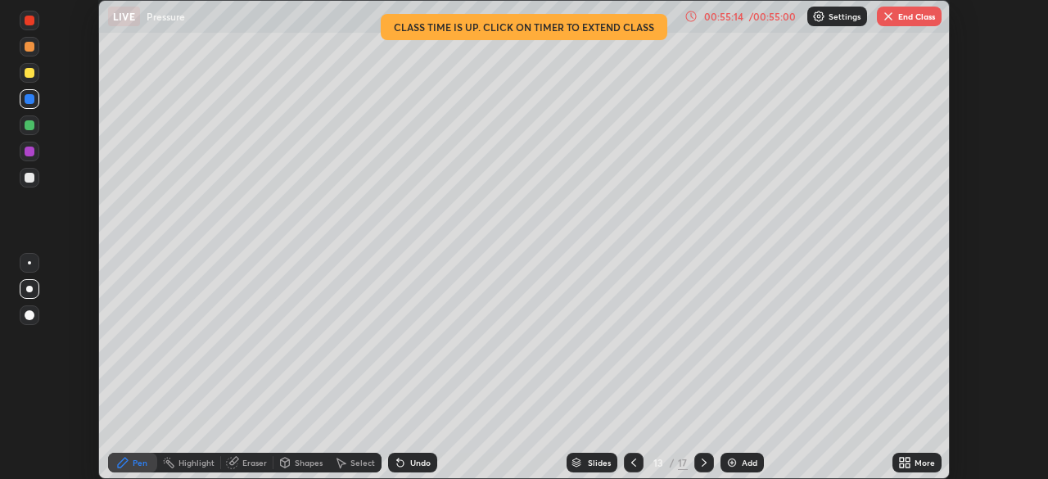
click at [27, 74] on div at bounding box center [30, 73] width 10 height 10
click at [26, 182] on div at bounding box center [30, 178] width 10 height 10
click at [735, 14] on div "00:56:02" at bounding box center [724, 16] width 46 height 10
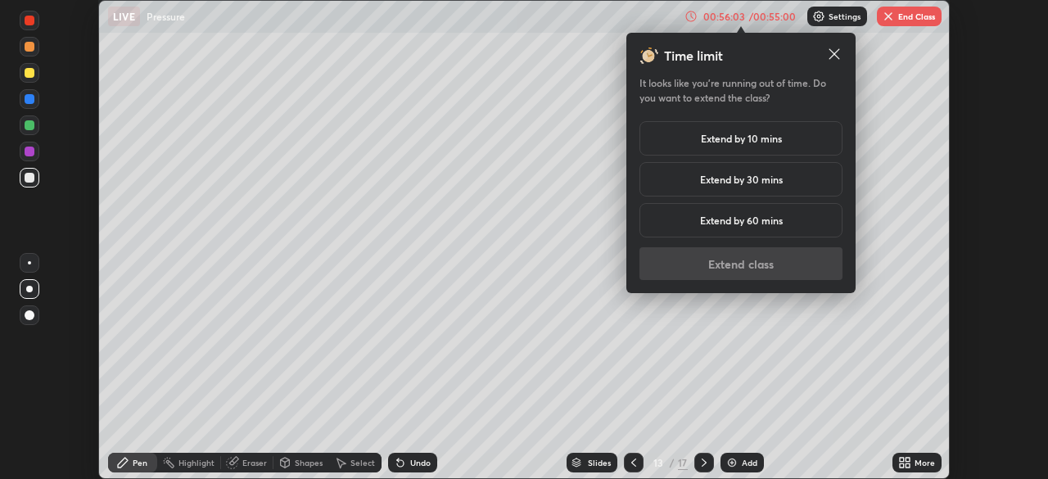
click at [730, 136] on h5 "Extend by 10 mins" at bounding box center [741, 138] width 81 height 15
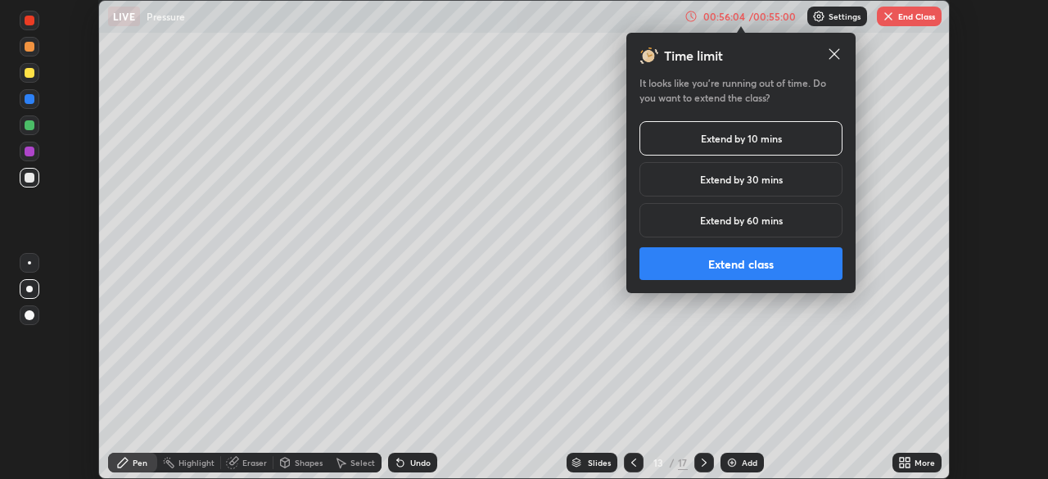
click at [726, 262] on button "Extend class" at bounding box center [740, 263] width 203 height 33
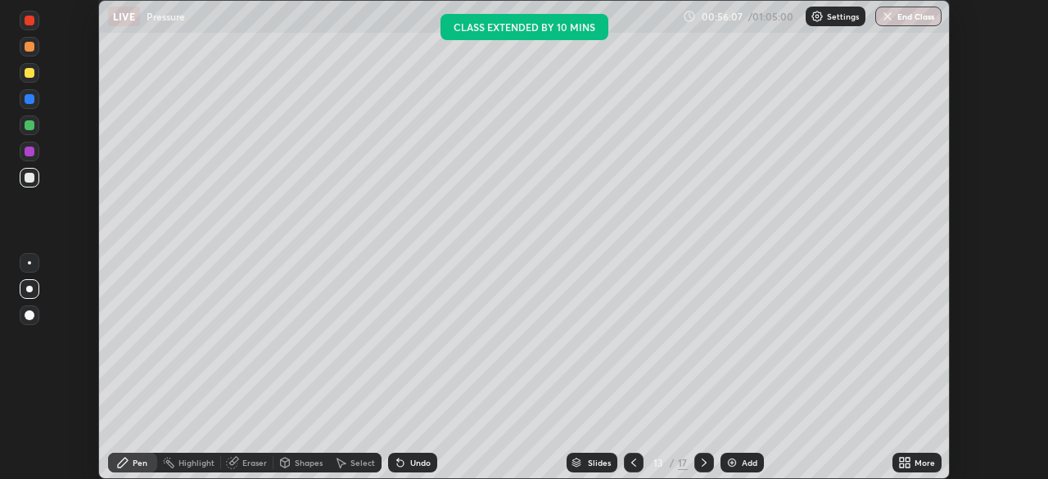
click at [27, 72] on div at bounding box center [30, 73] width 10 height 10
click at [31, 124] on div at bounding box center [30, 125] width 10 height 10
click at [29, 45] on div at bounding box center [30, 47] width 10 height 10
click at [31, 158] on div at bounding box center [30, 152] width 20 height 20
click at [29, 49] on div at bounding box center [30, 47] width 10 height 10
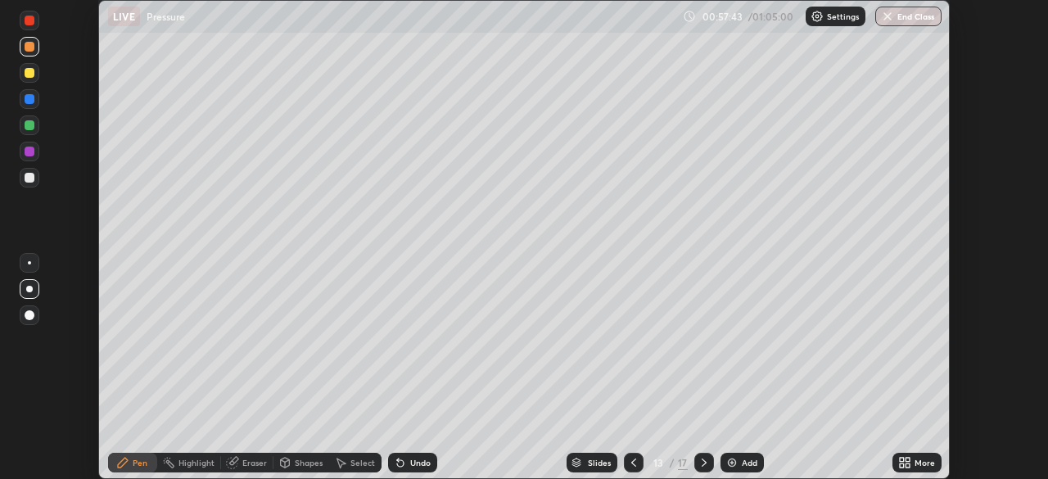
click at [29, 99] on div at bounding box center [30, 99] width 10 height 10
click at [31, 80] on div at bounding box center [30, 73] width 20 height 20
click at [700, 463] on icon at bounding box center [703, 462] width 13 height 13
click at [704, 462] on icon at bounding box center [704, 462] width 5 height 8
click at [700, 469] on div at bounding box center [704, 463] width 20 height 20
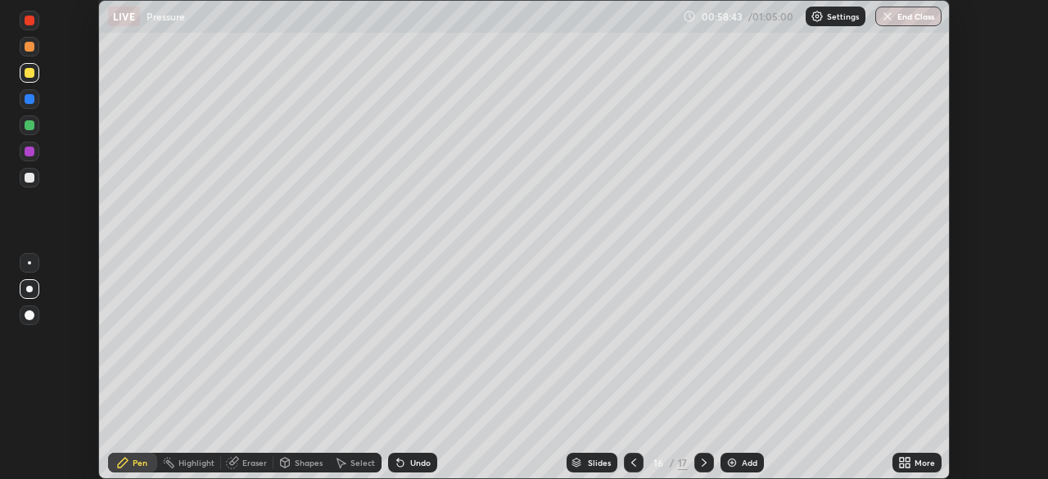
click at [702, 462] on icon at bounding box center [703, 462] width 13 height 13
click at [701, 463] on icon at bounding box center [703, 462] width 13 height 13
click at [895, 18] on button "End Class" at bounding box center [908, 17] width 66 height 20
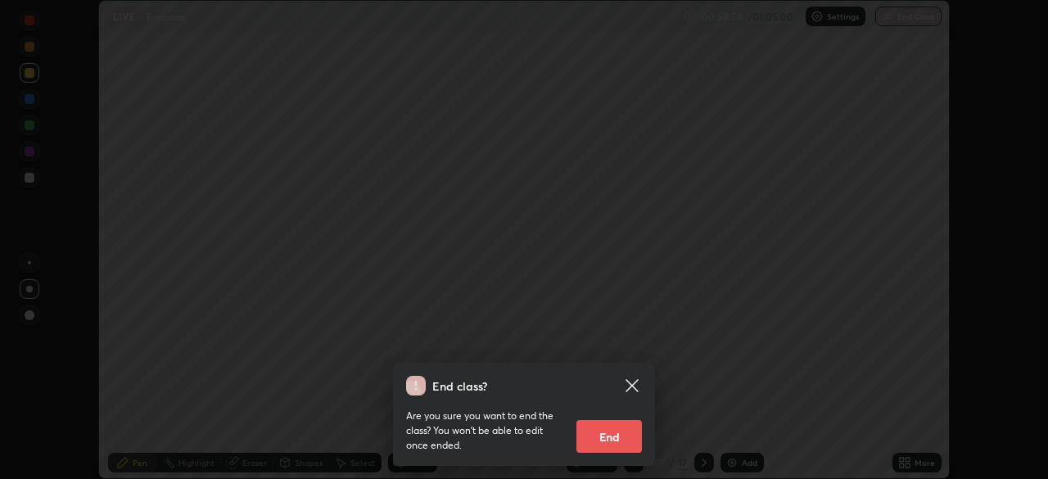
click at [601, 435] on button "End" at bounding box center [608, 436] width 65 height 33
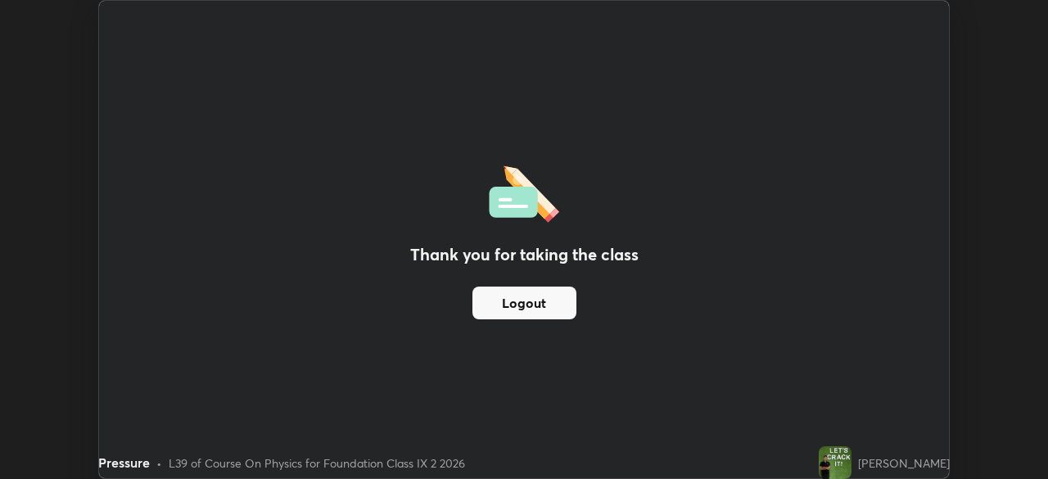
click at [549, 305] on button "Logout" at bounding box center [524, 303] width 104 height 33
